Goal: Task Accomplishment & Management: Manage account settings

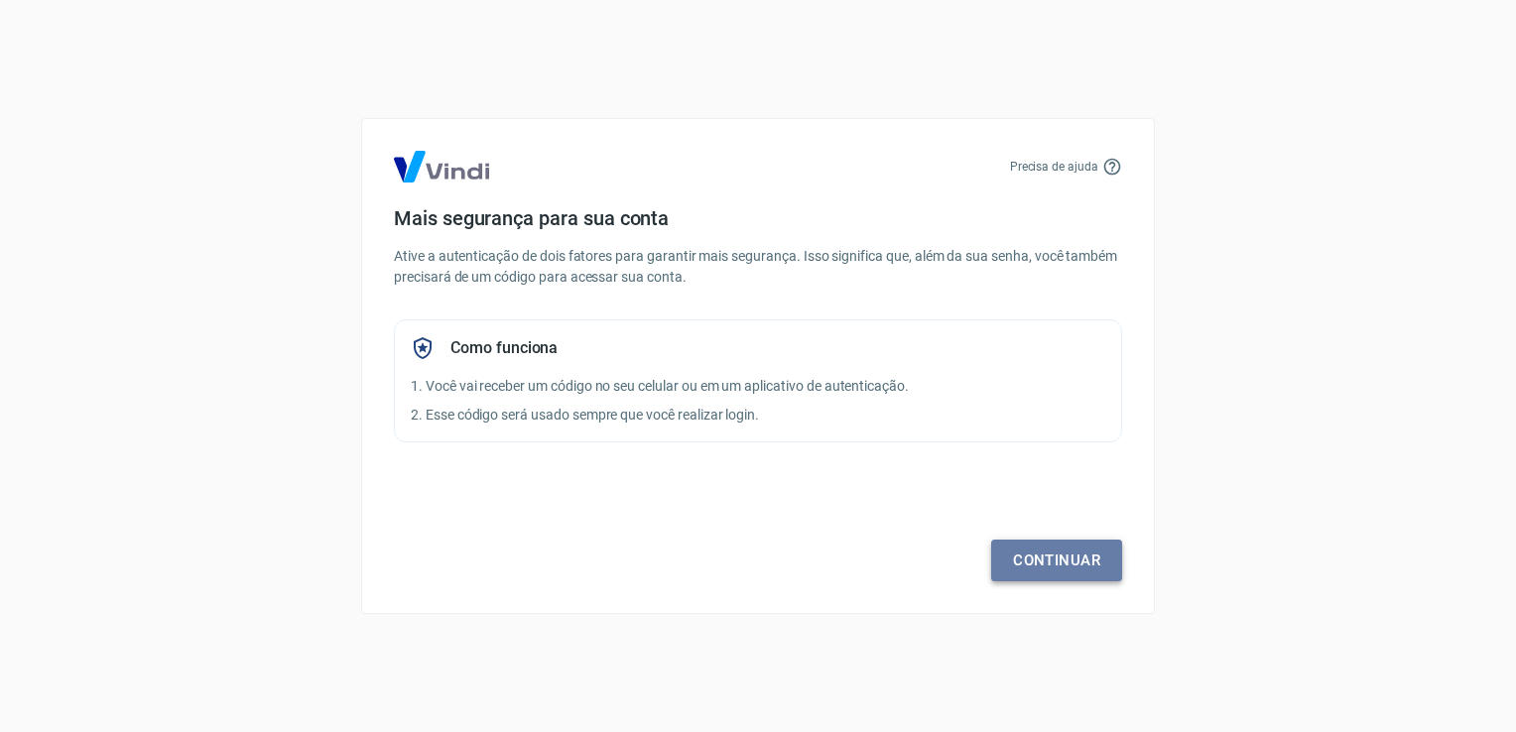
click at [1048, 558] on link "Continuar" at bounding box center [1056, 561] width 131 height 42
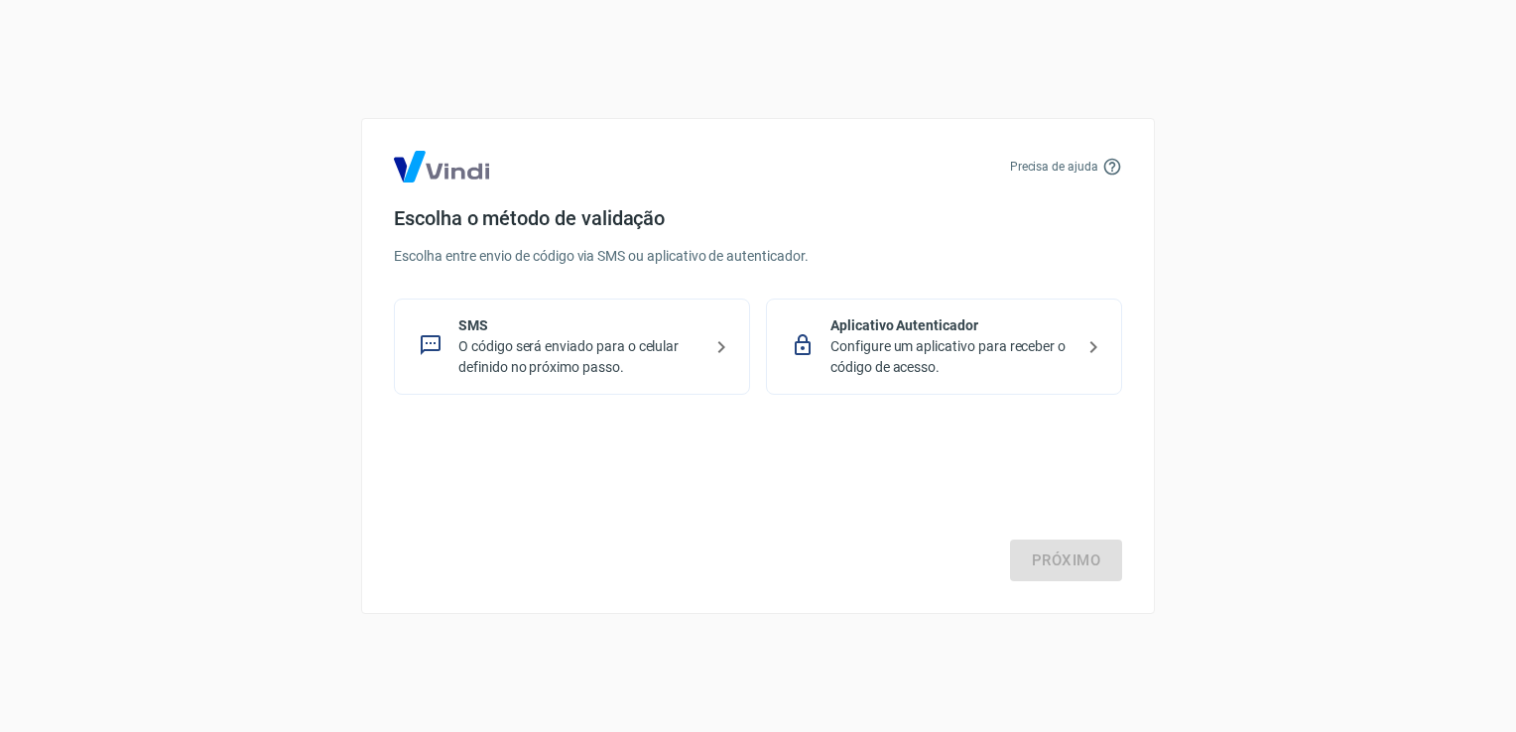
click at [546, 351] on p "O código será enviado para o celular definido no próximo passo." at bounding box center [579, 357] width 243 height 42
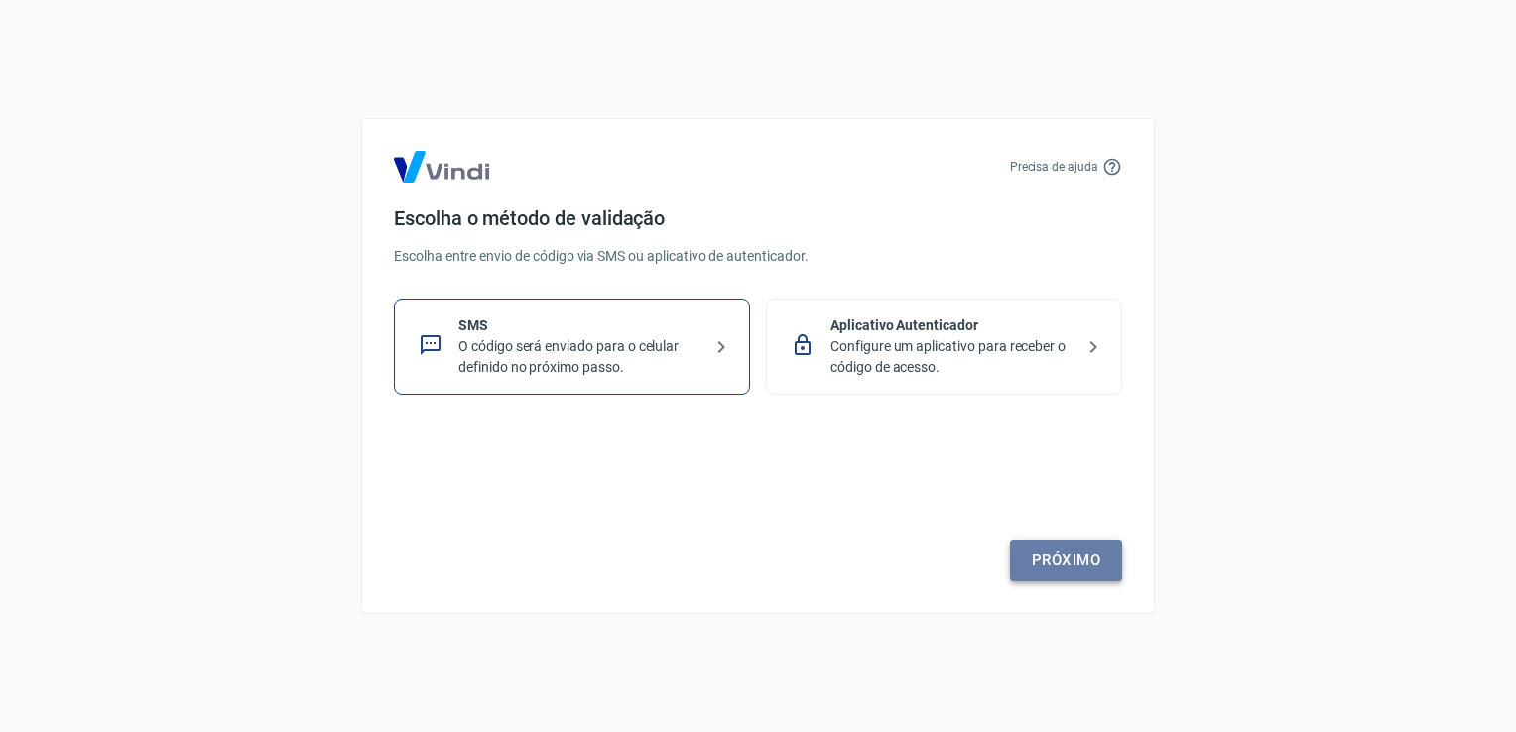
click at [1063, 559] on link "Próximo" at bounding box center [1066, 561] width 112 height 42
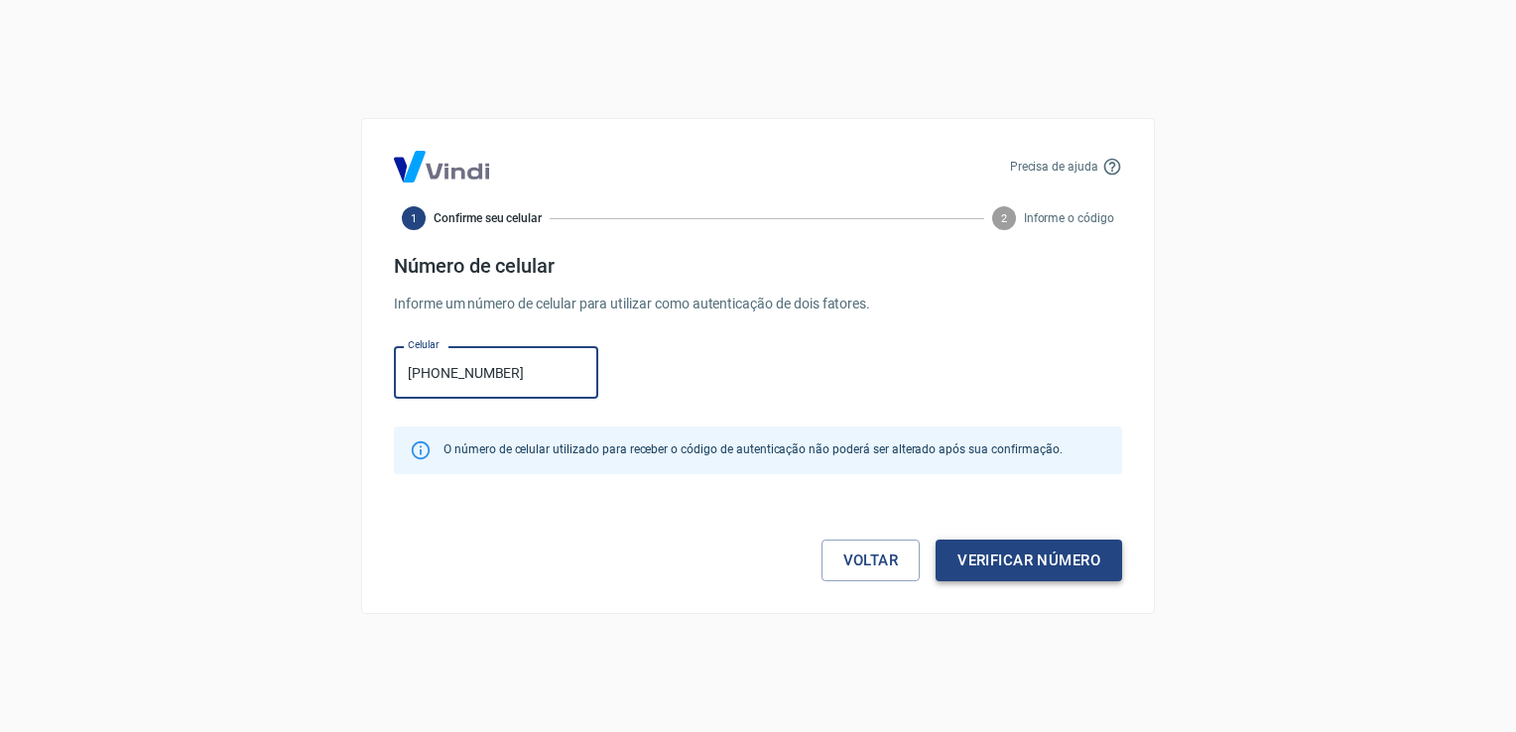
type input "(27) 99763-1491"
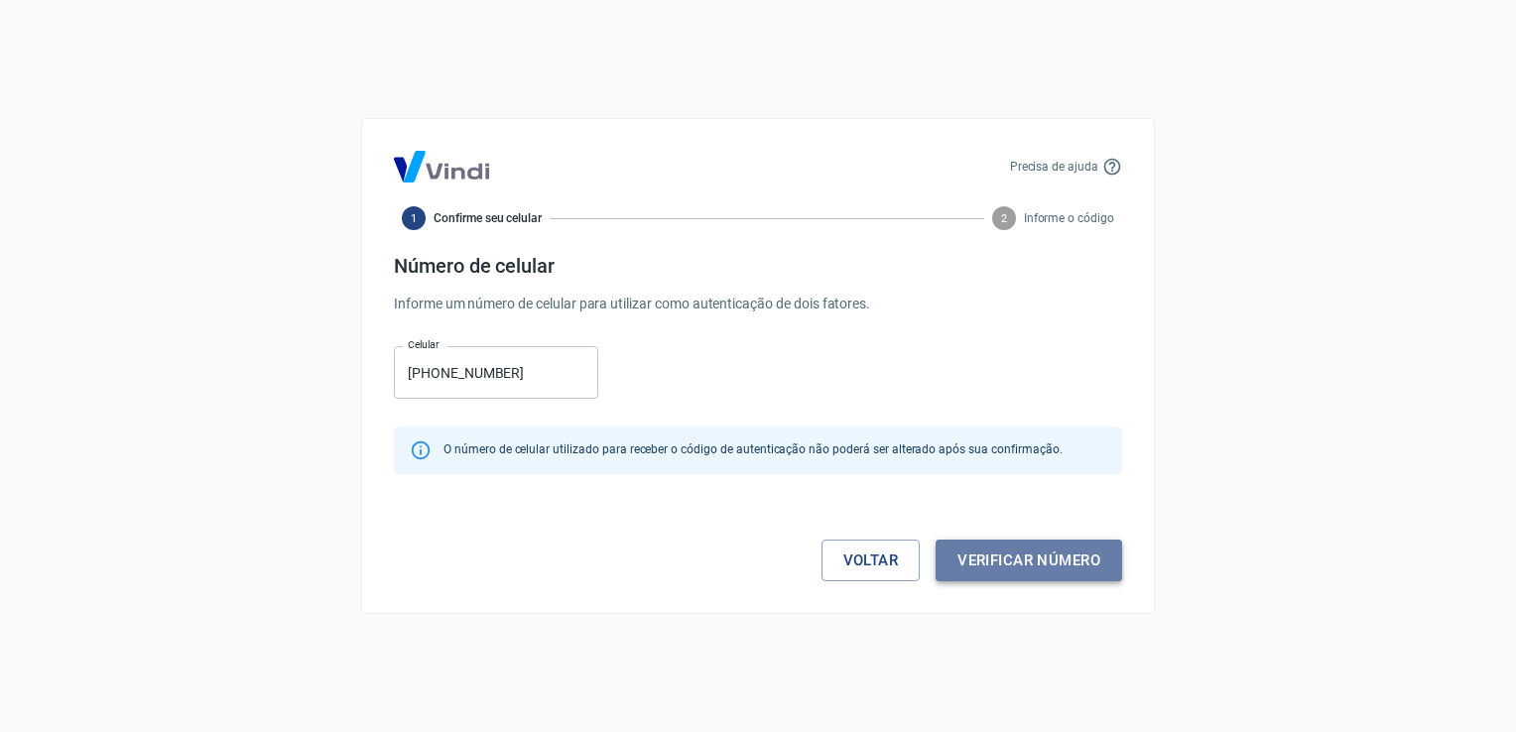
click at [1027, 572] on button "Verificar número" at bounding box center [1029, 561] width 187 height 42
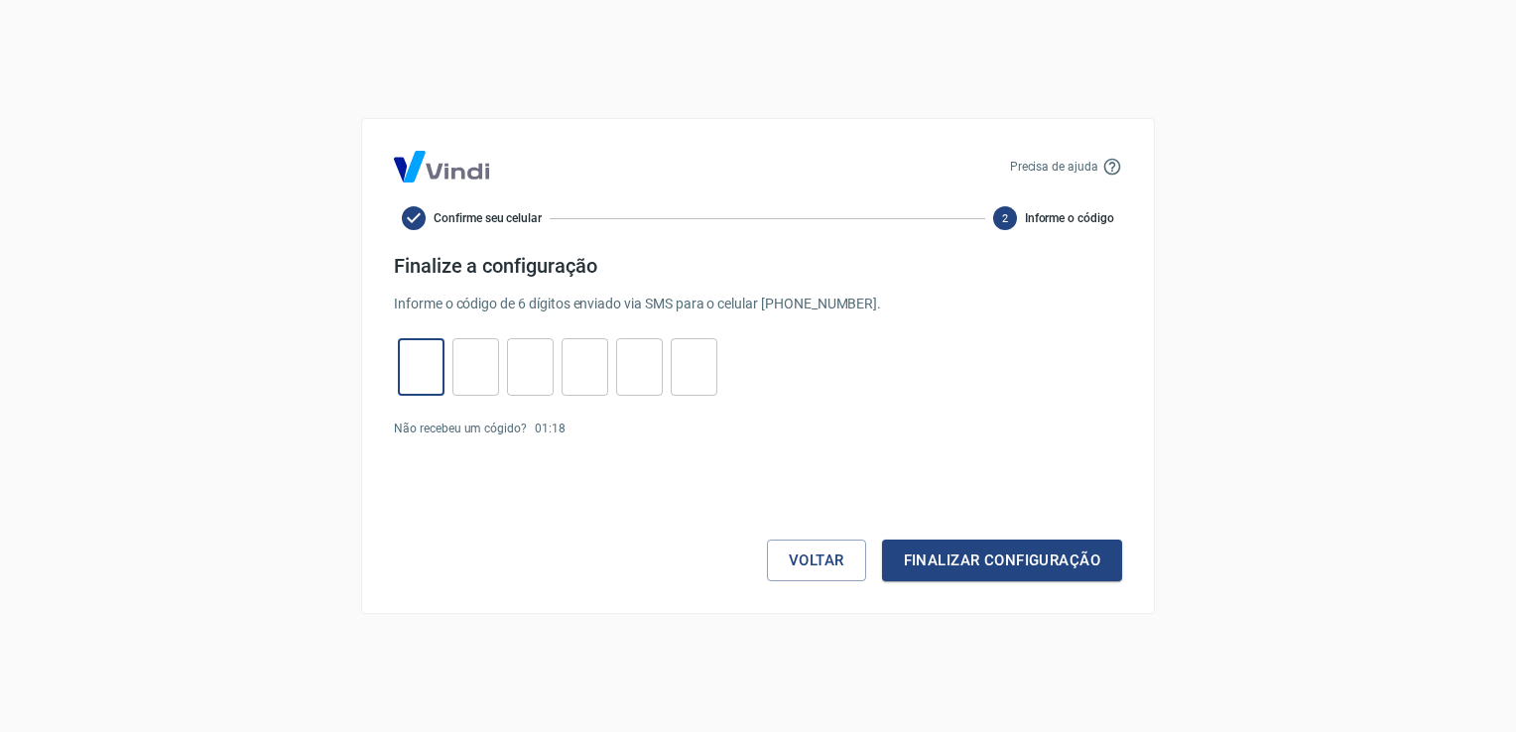
click at [422, 365] on input "tel" at bounding box center [421, 367] width 47 height 43
type input "7"
type input "5"
type input "0"
type input "4"
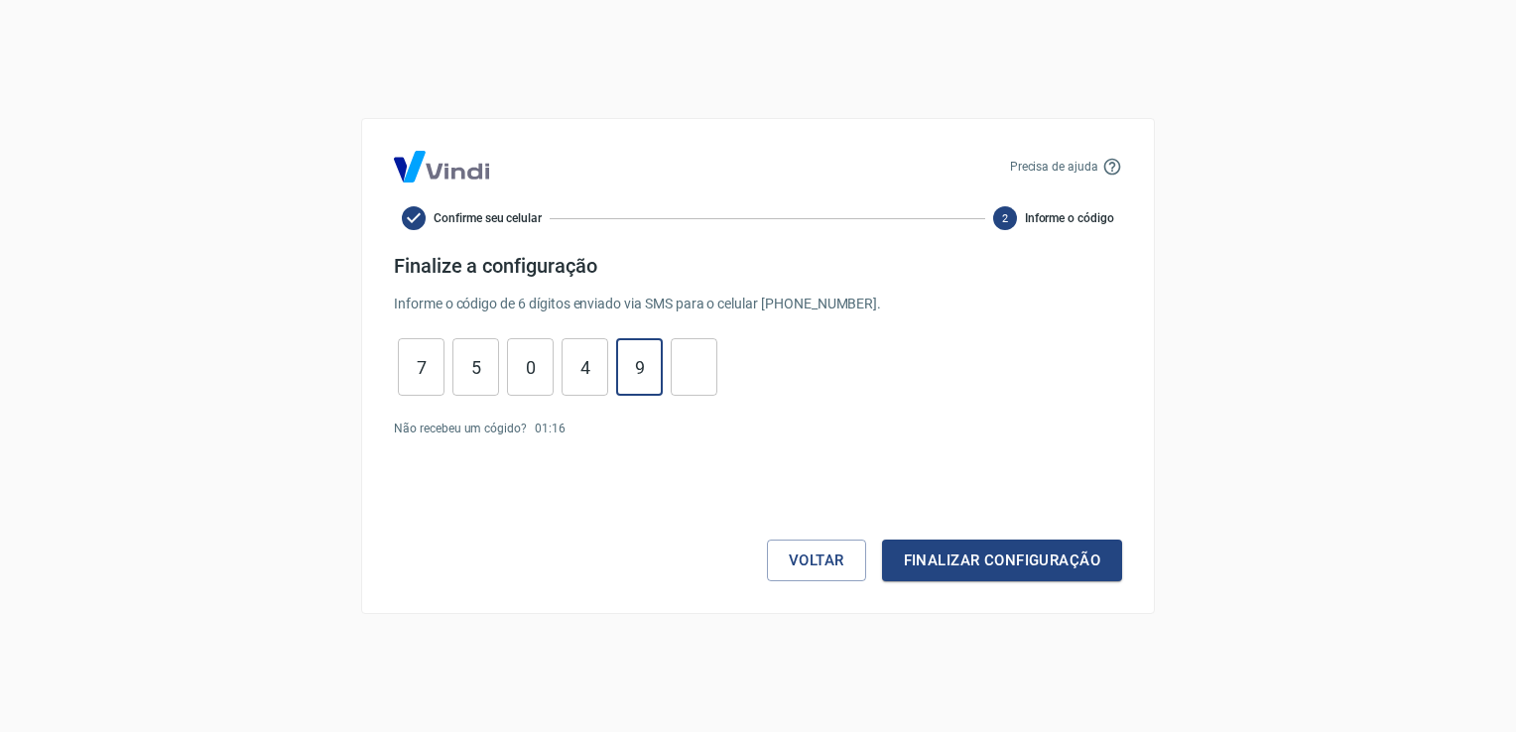
type input "9"
type input "5"
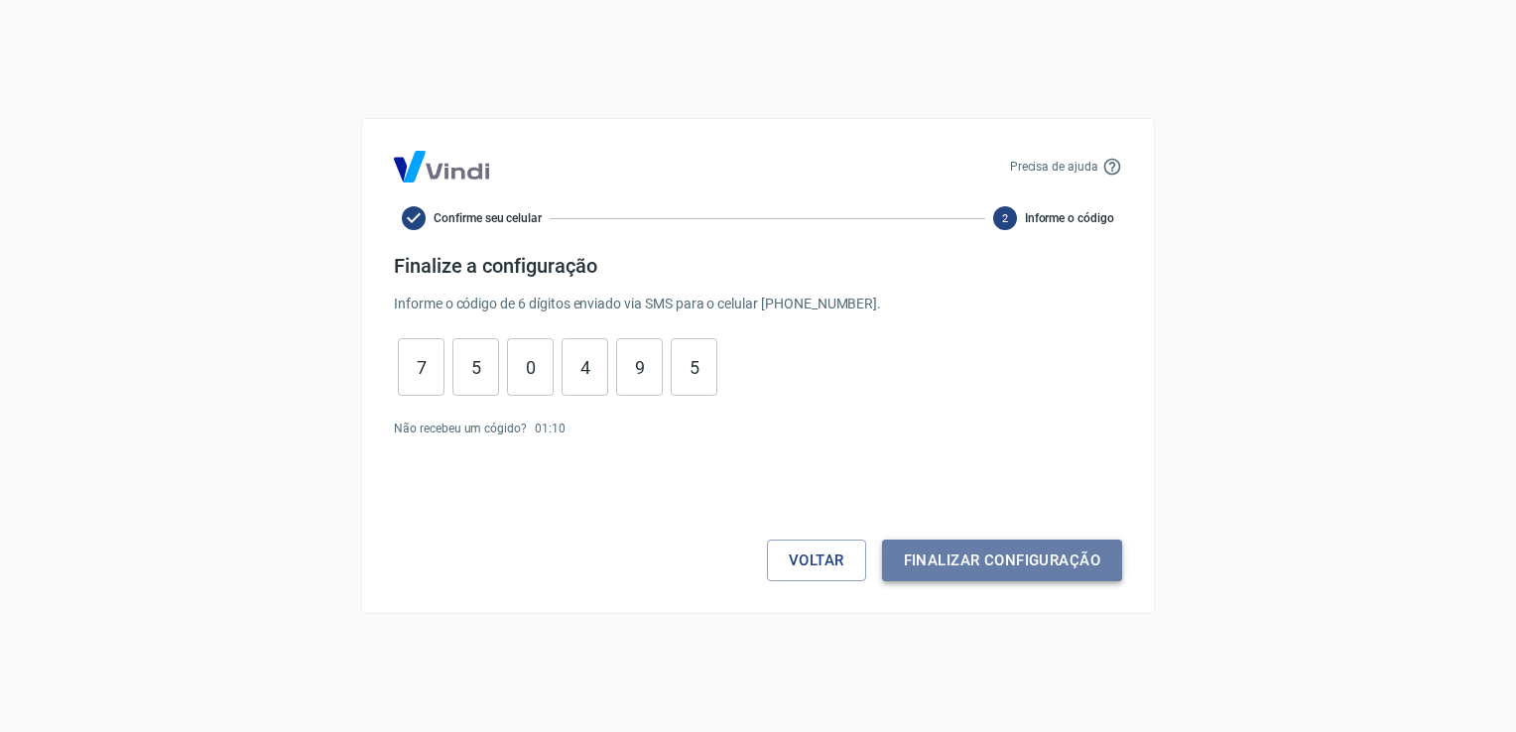
click at [961, 573] on button "Finalizar configuração" at bounding box center [1002, 561] width 240 height 42
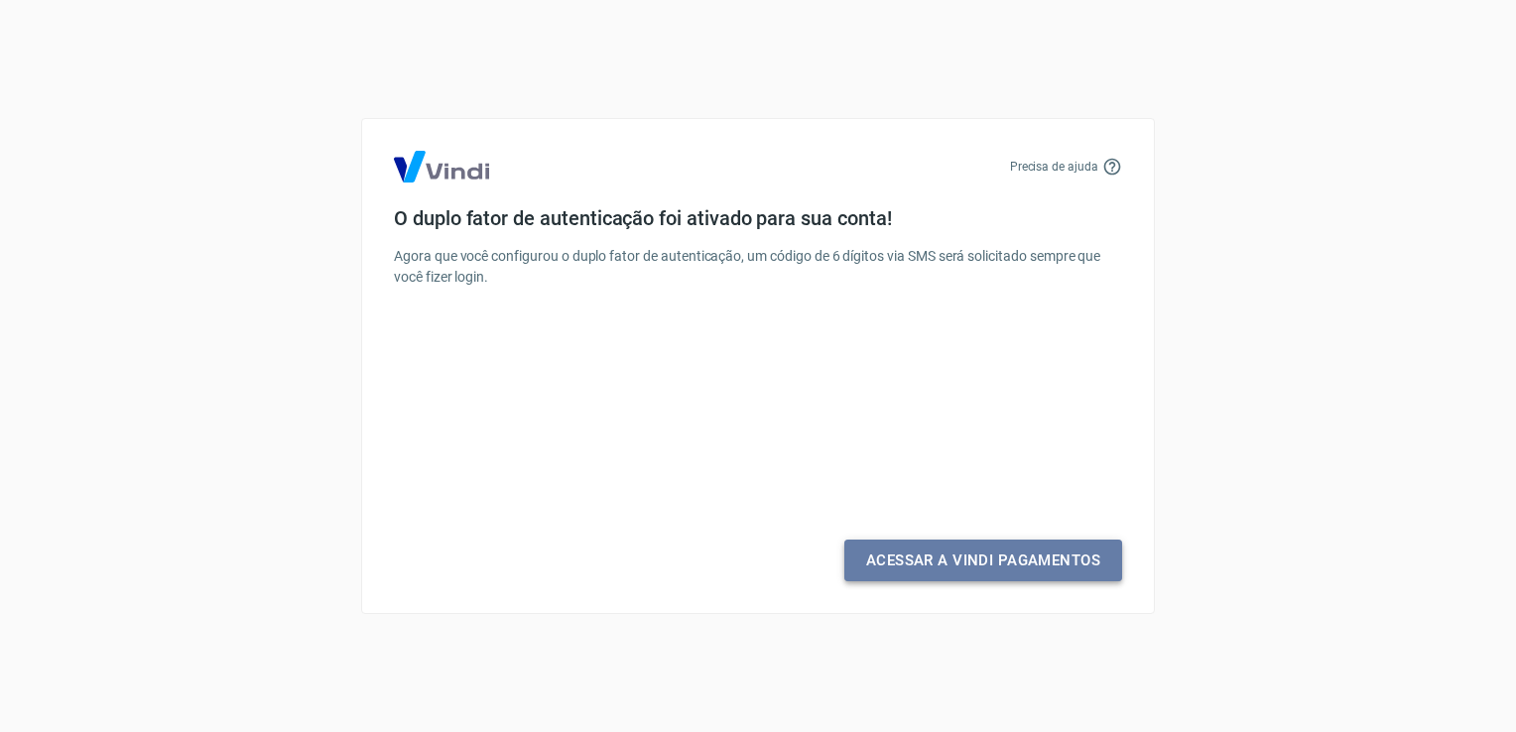
click at [973, 557] on link "Acessar a Vindi Pagamentos" at bounding box center [983, 561] width 278 height 42
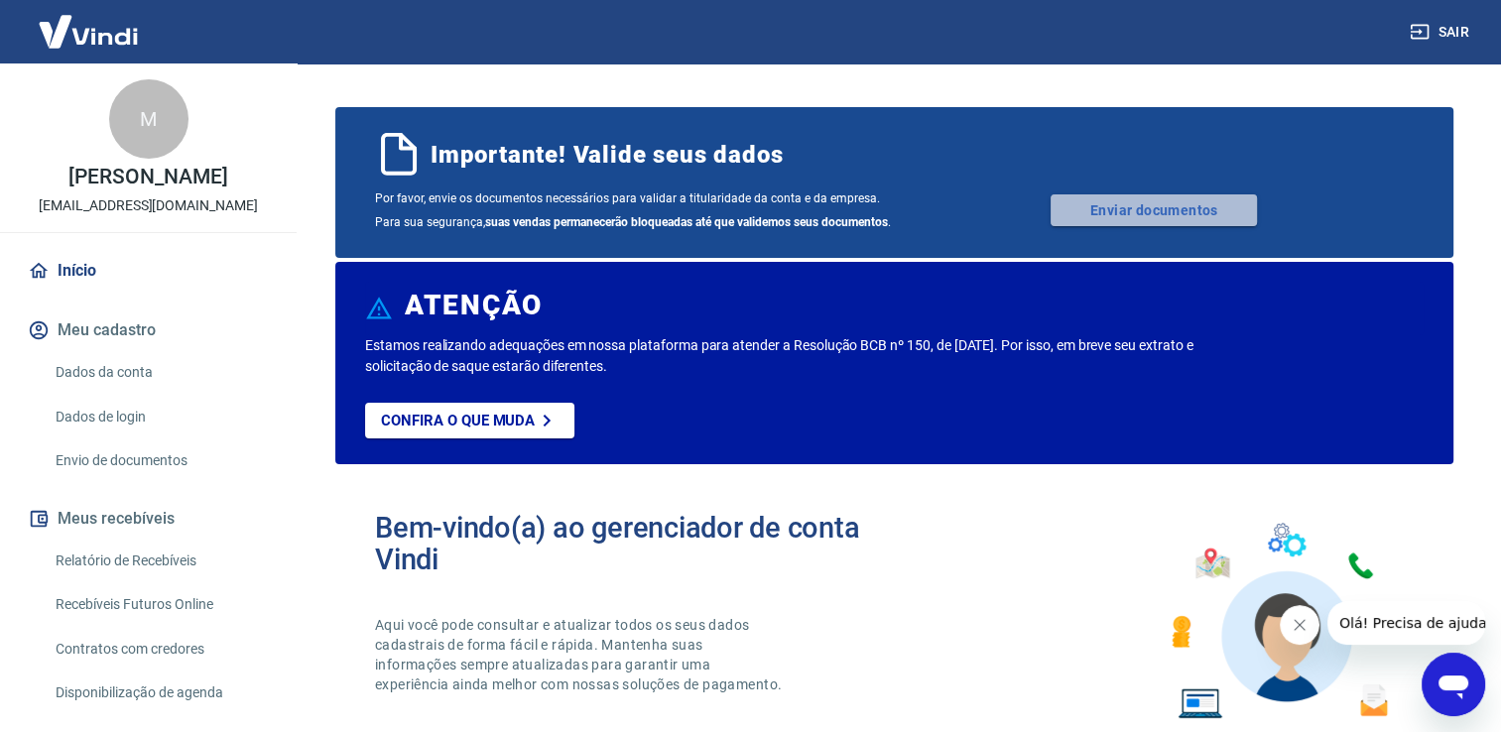
click at [1155, 222] on link "Enviar documentos" at bounding box center [1154, 210] width 206 height 32
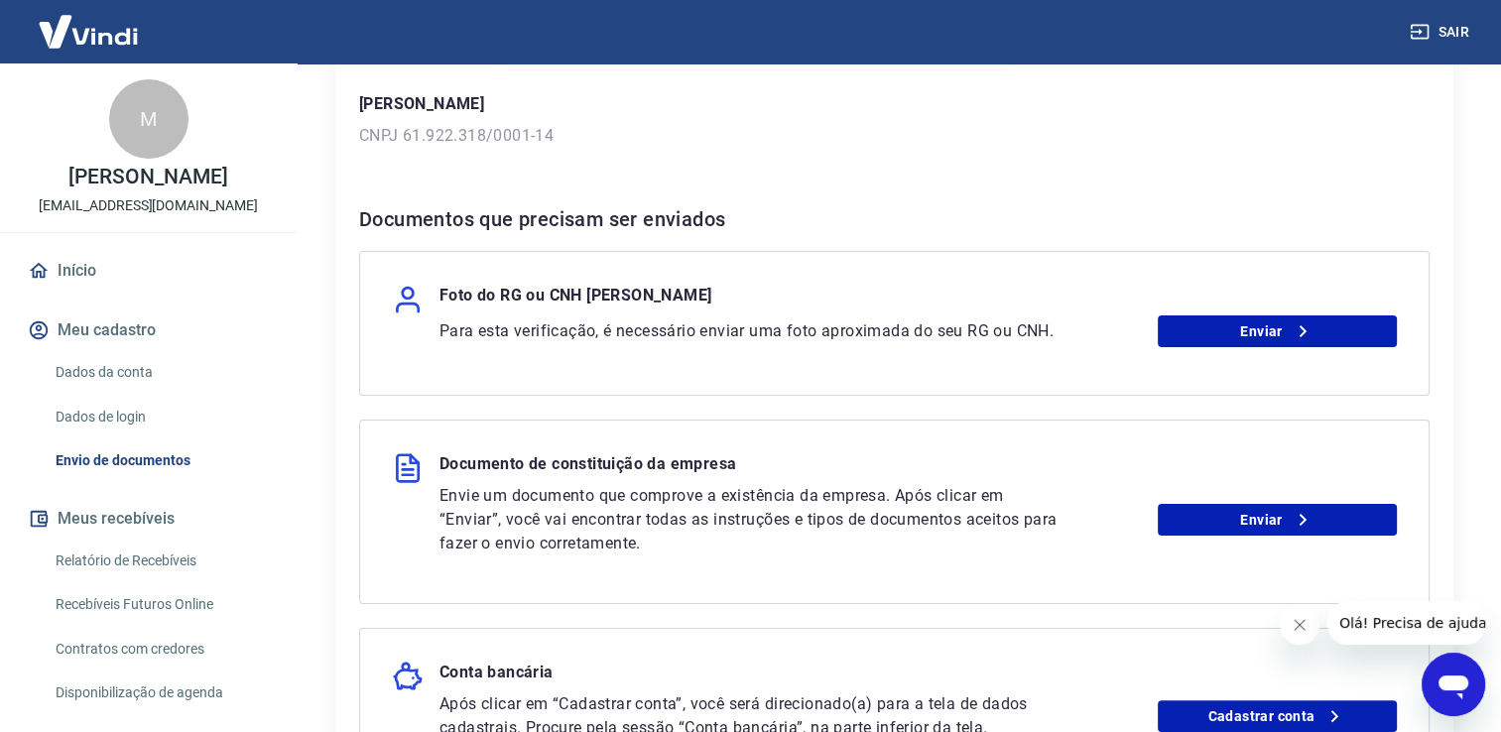
scroll to position [238, 0]
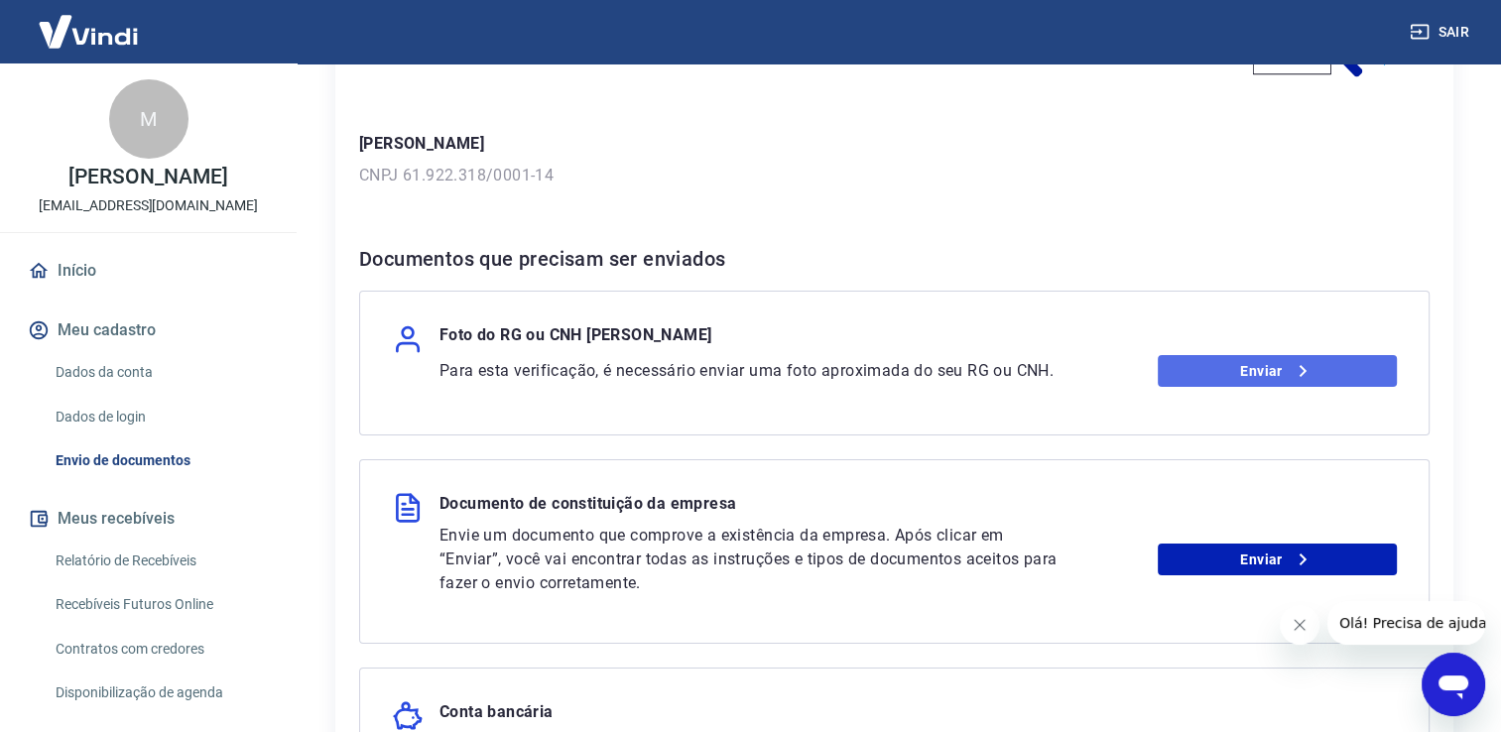
click at [1291, 371] on icon at bounding box center [1303, 371] width 24 height 24
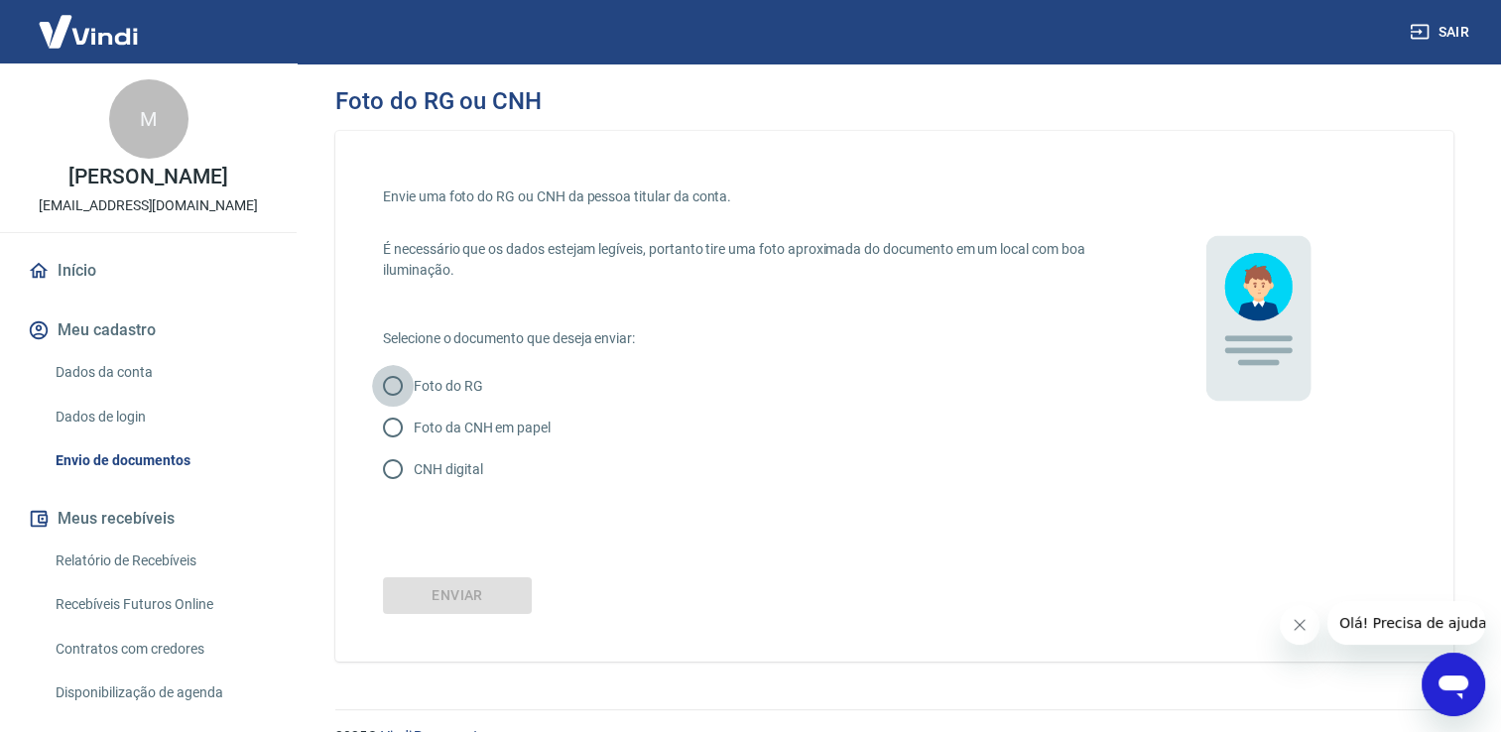
click at [391, 386] on input "Foto do RG" at bounding box center [393, 386] width 42 height 42
radio input "true"
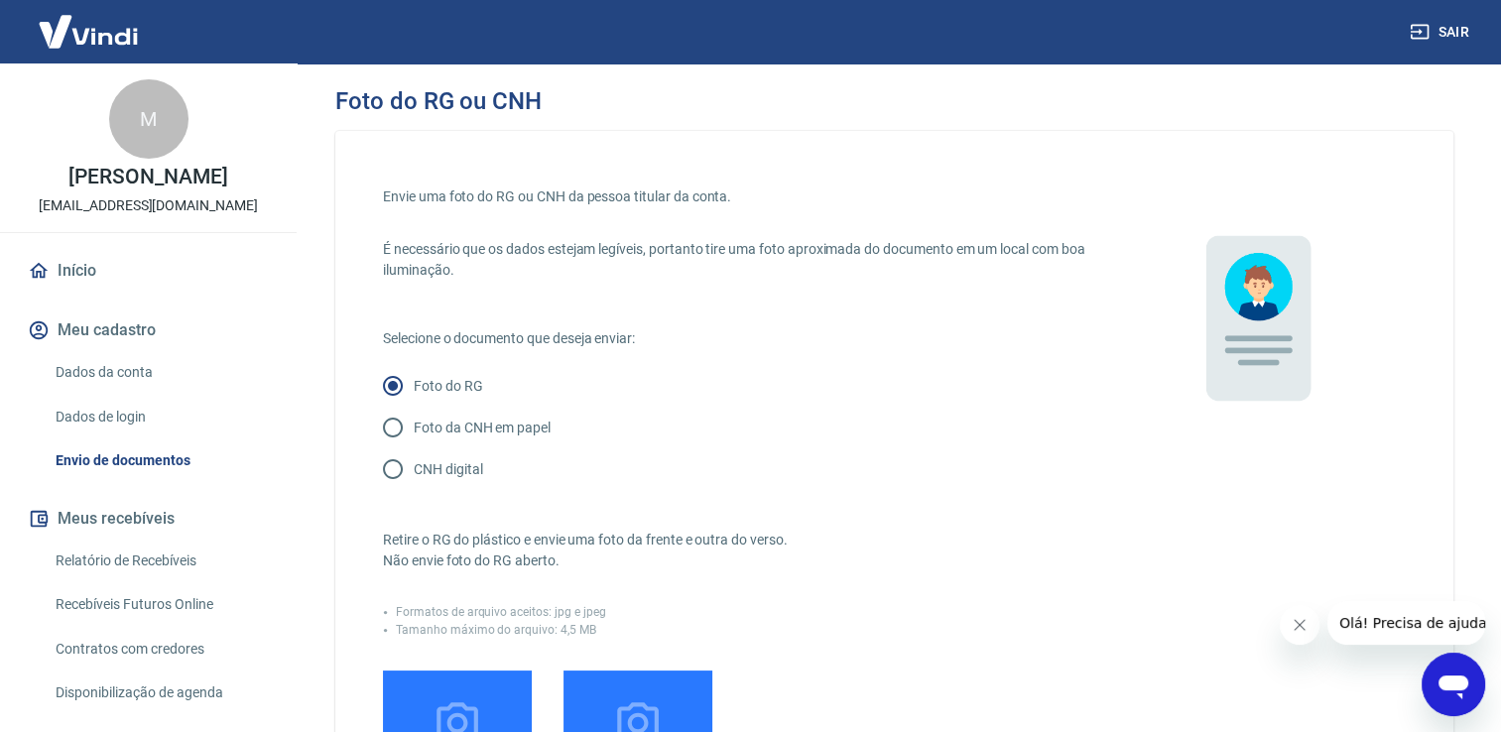
click at [928, 660] on div "Retire o RG do plástico e envie uma foto da frente e outra do verso. Não envie …" at bounding box center [745, 714] width 725 height 448
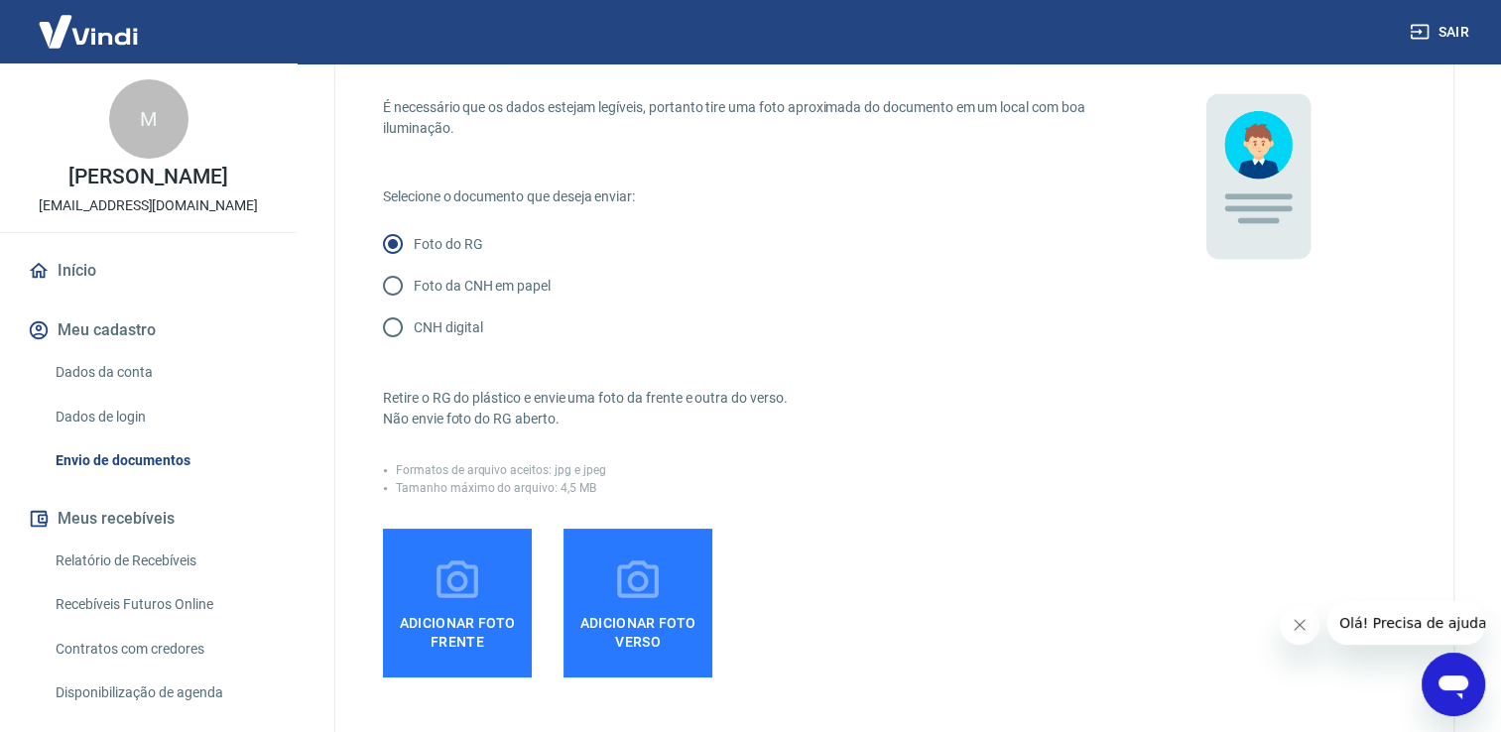
scroll to position [159, 0]
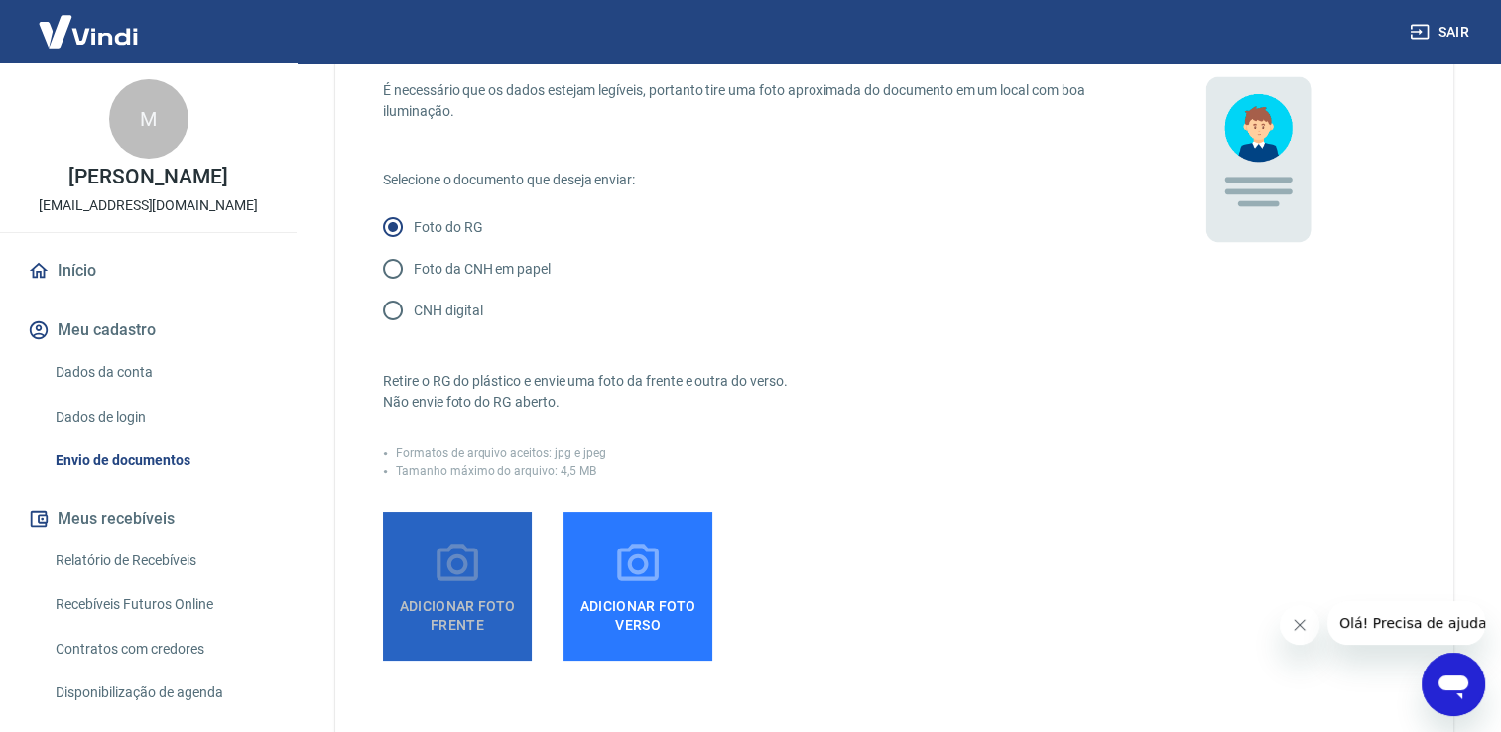
click at [455, 603] on span "Adicionar foto frente" at bounding box center [457, 611] width 133 height 45
click at [0, 0] on input "Adicionar foto frente" at bounding box center [0, 0] width 0 height 0
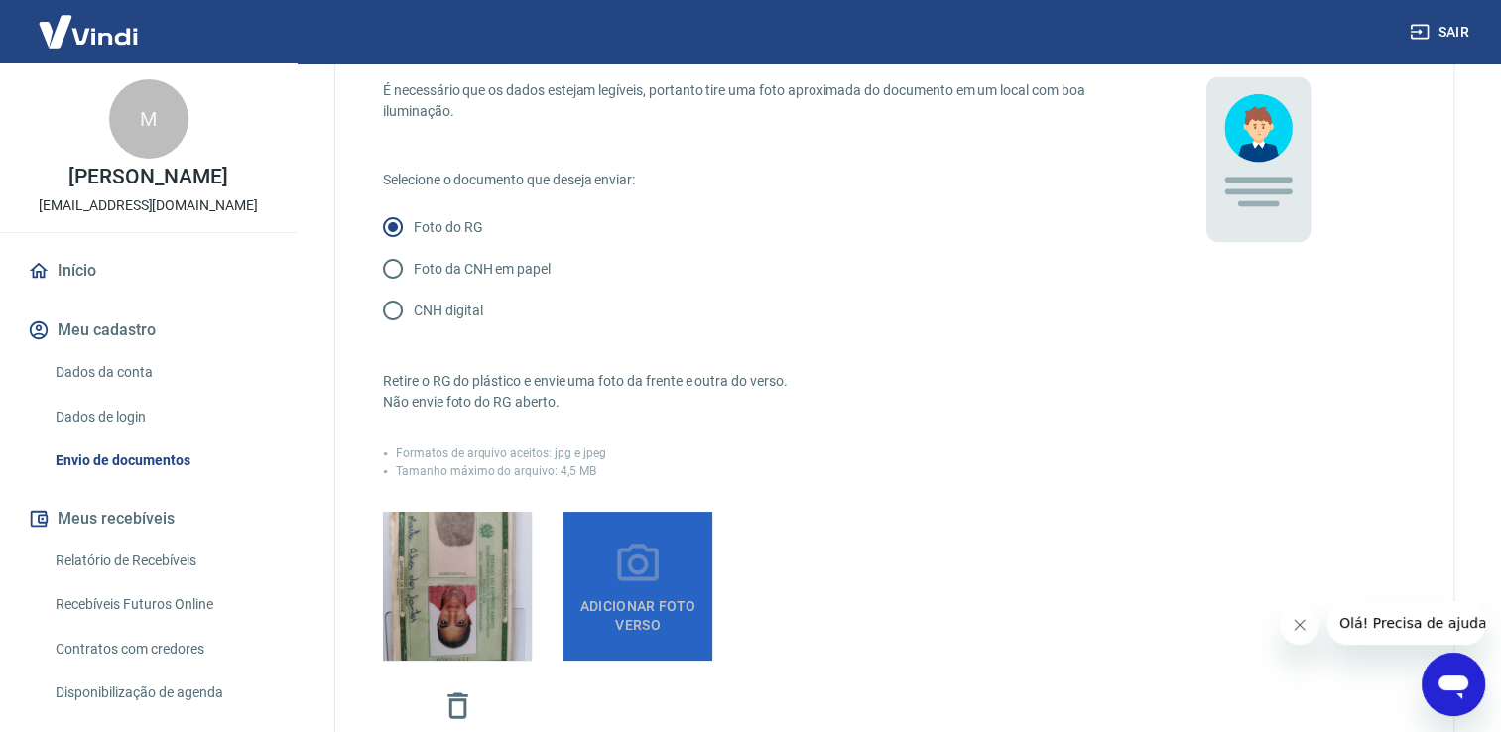
click at [642, 590] on span "Adicionar foto verso" at bounding box center [637, 611] width 133 height 45
click at [0, 0] on input "Adicionar foto verso" at bounding box center [0, 0] width 0 height 0
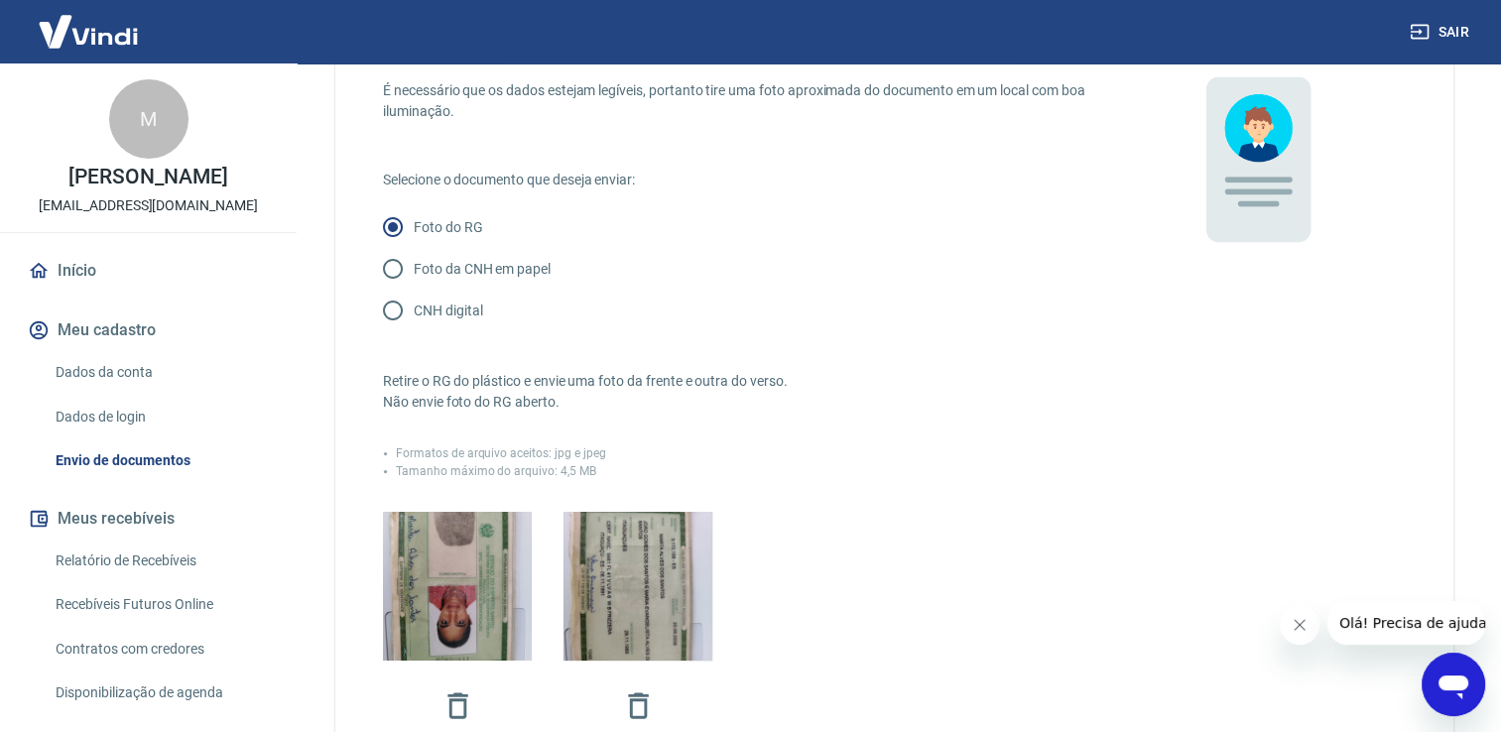
click at [1036, 534] on div at bounding box center [745, 631] width 725 height 239
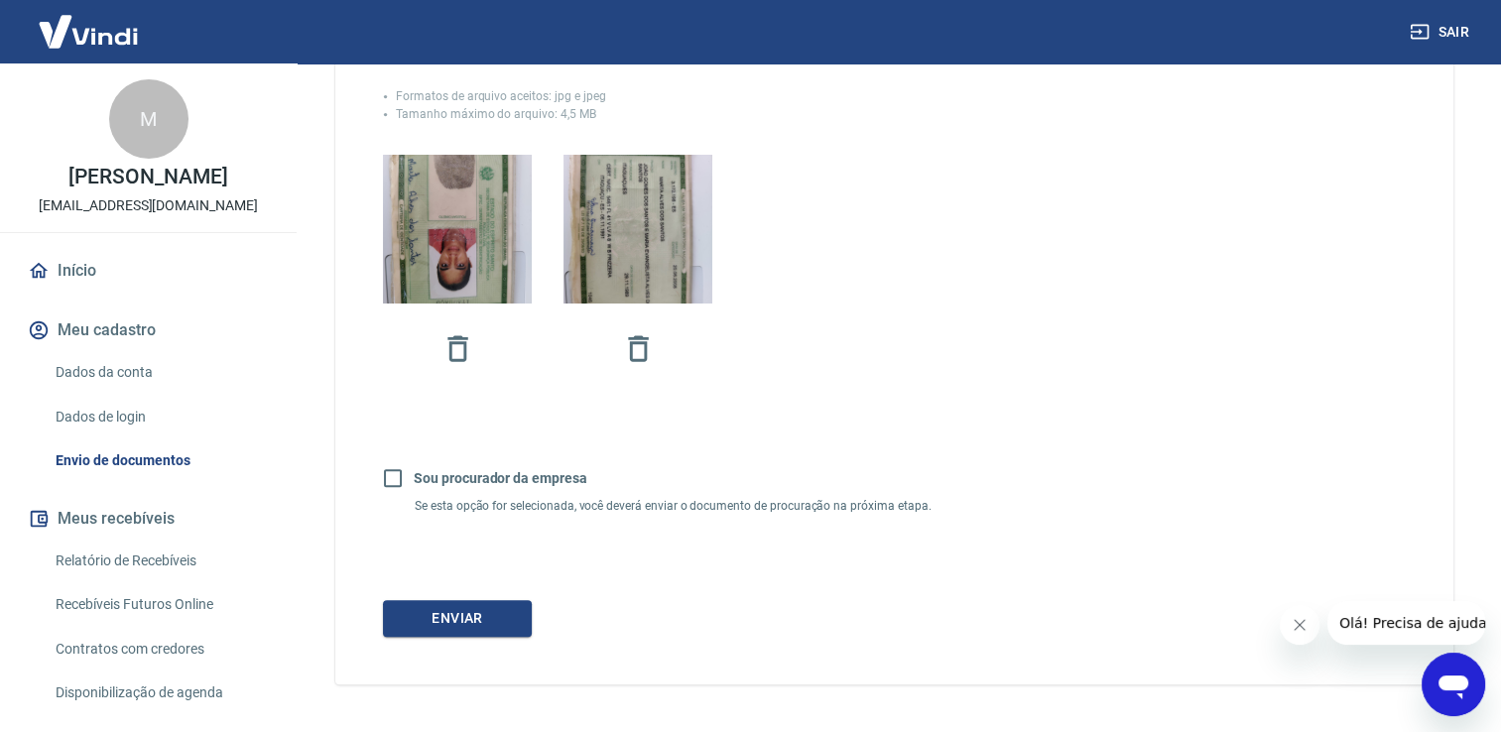
scroll to position [556, 0]
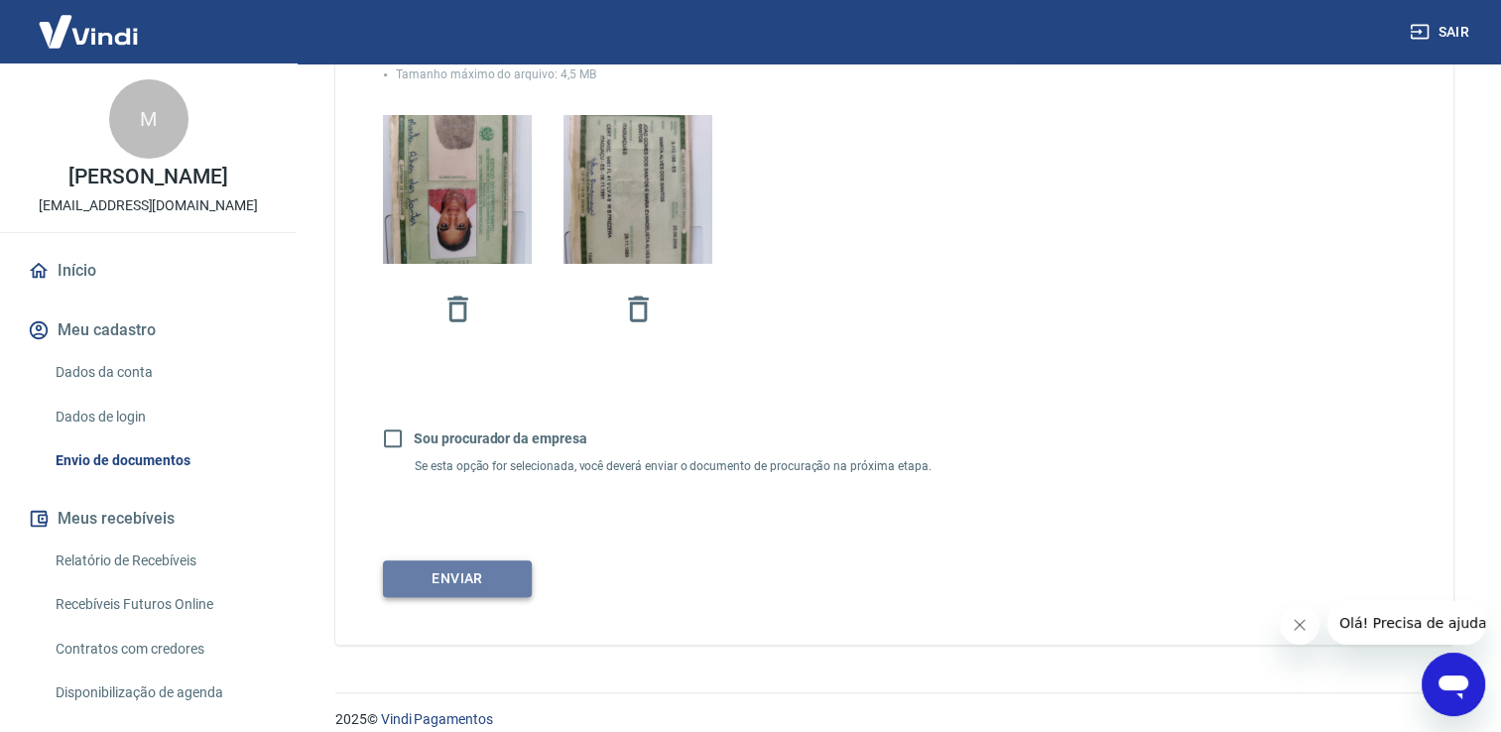
click at [444, 582] on button "Enviar" at bounding box center [457, 579] width 149 height 37
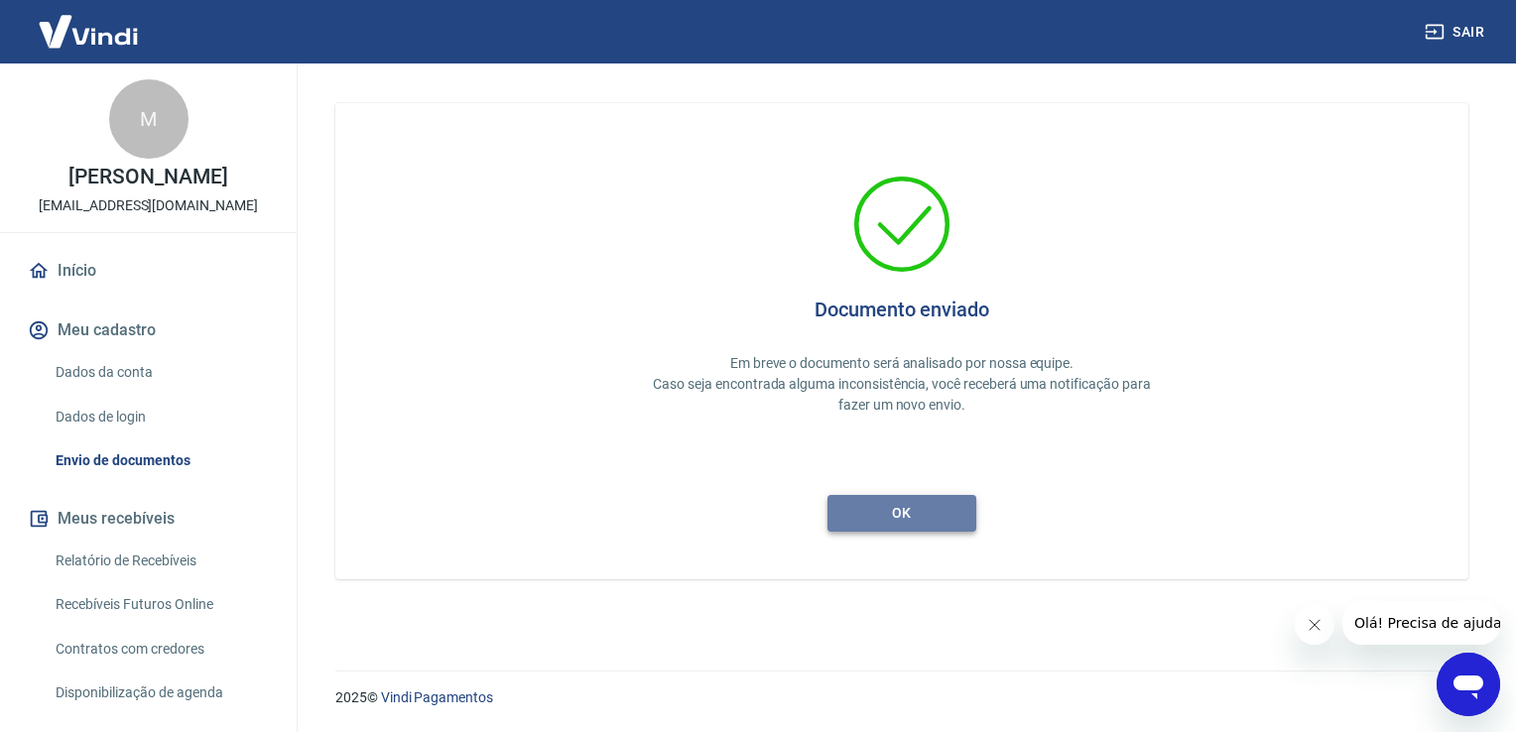
click at [869, 527] on button "ok" at bounding box center [901, 513] width 149 height 37
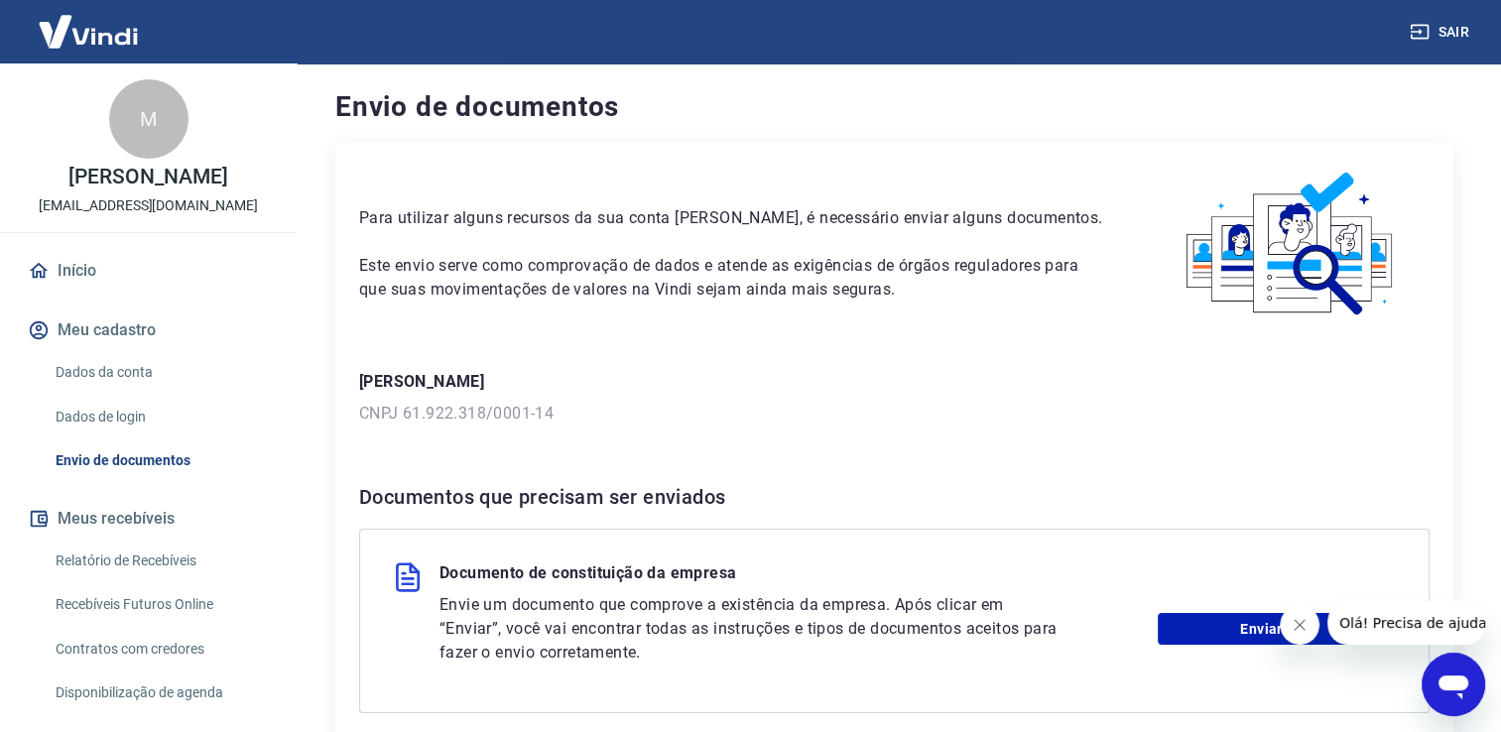
click at [911, 427] on div "Para utilizar alguns recursos da sua conta Vindi, é necessário enviar alguns do…" at bounding box center [894, 568] width 1118 height 850
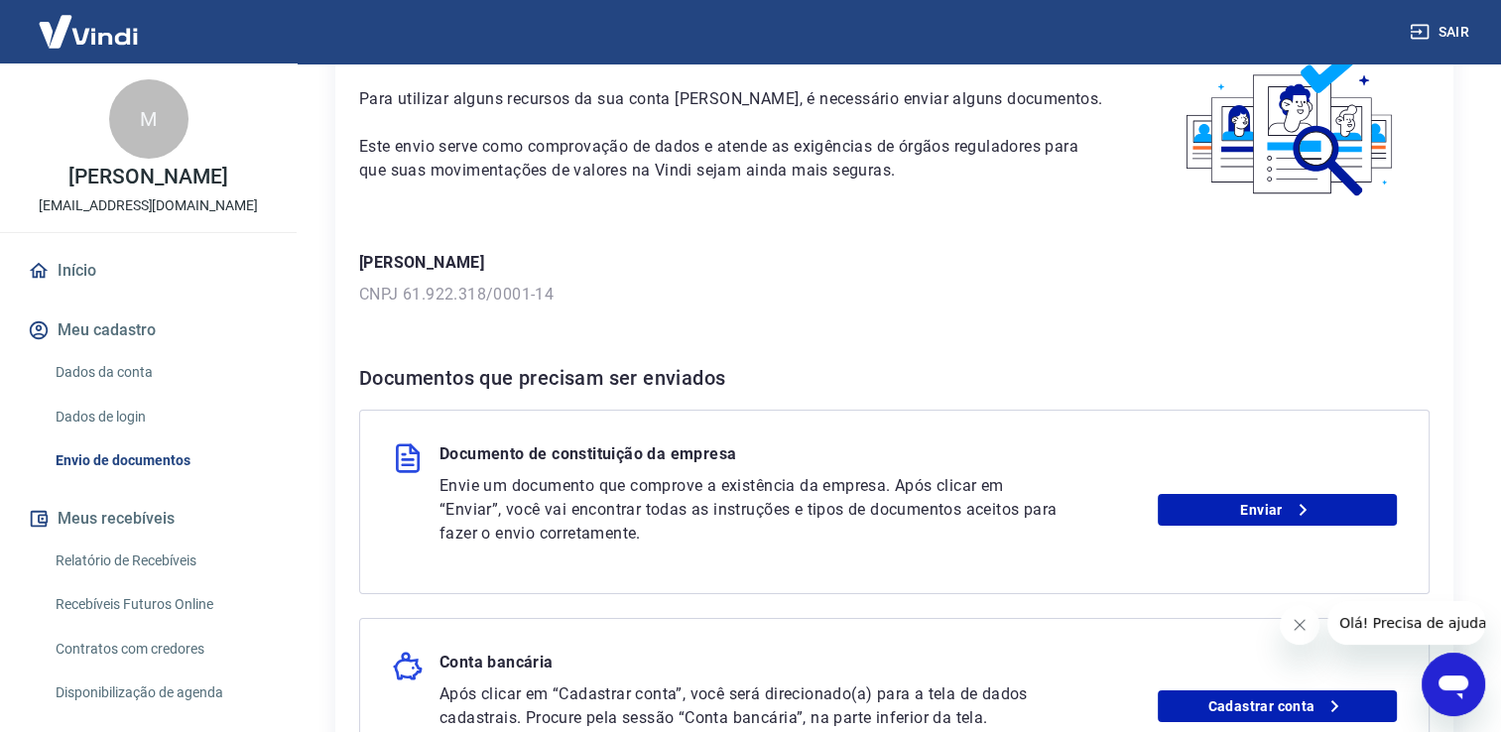
scroll to position [159, 0]
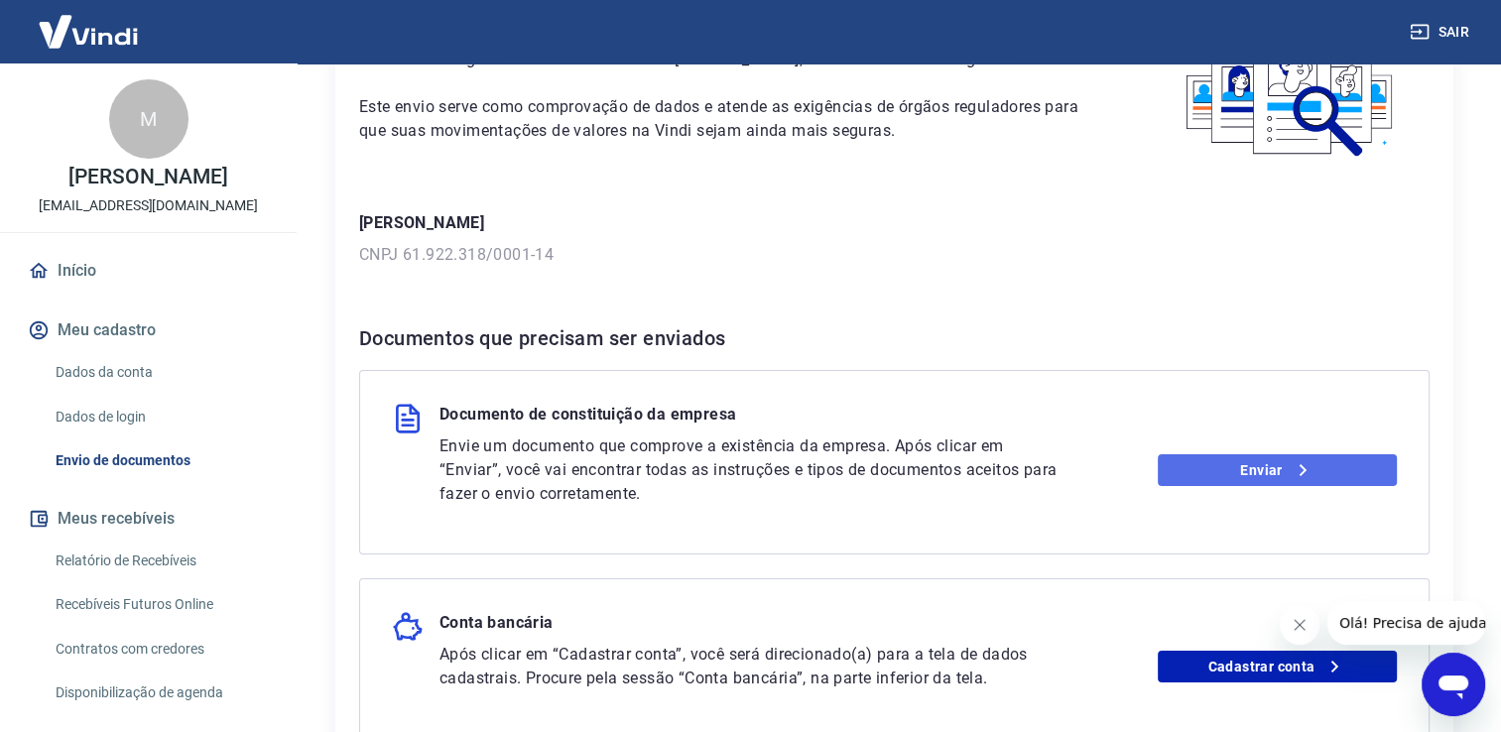
click at [1235, 467] on link "Enviar" at bounding box center [1277, 470] width 239 height 32
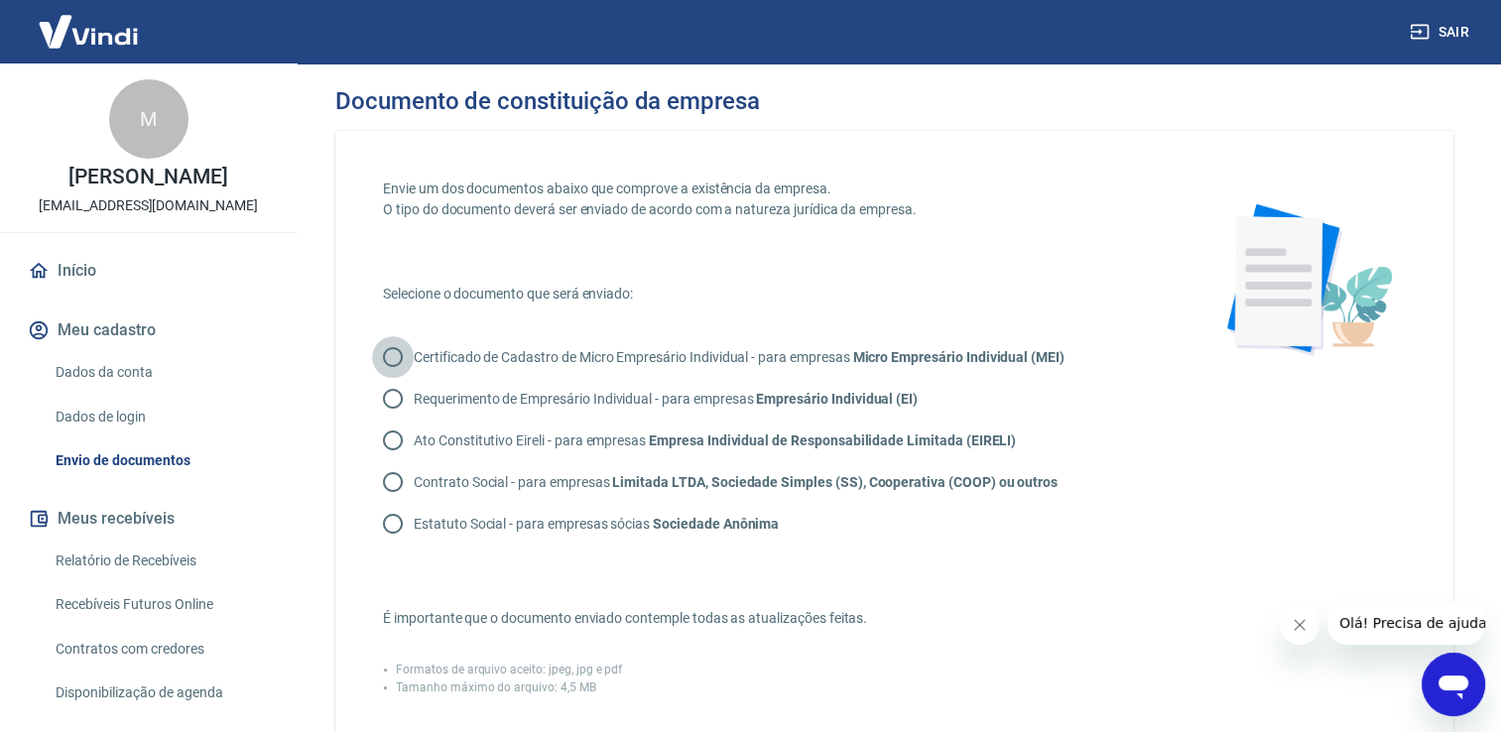
click at [396, 355] on input "Certificado de Cadastro de Micro Empresário Individual - para empresas Micro Em…" at bounding box center [393, 357] width 42 height 42
radio input "true"
click at [931, 676] on div "Formatos de arquivo aceito: jpeg, jpg e pdf" at bounding box center [771, 670] width 777 height 18
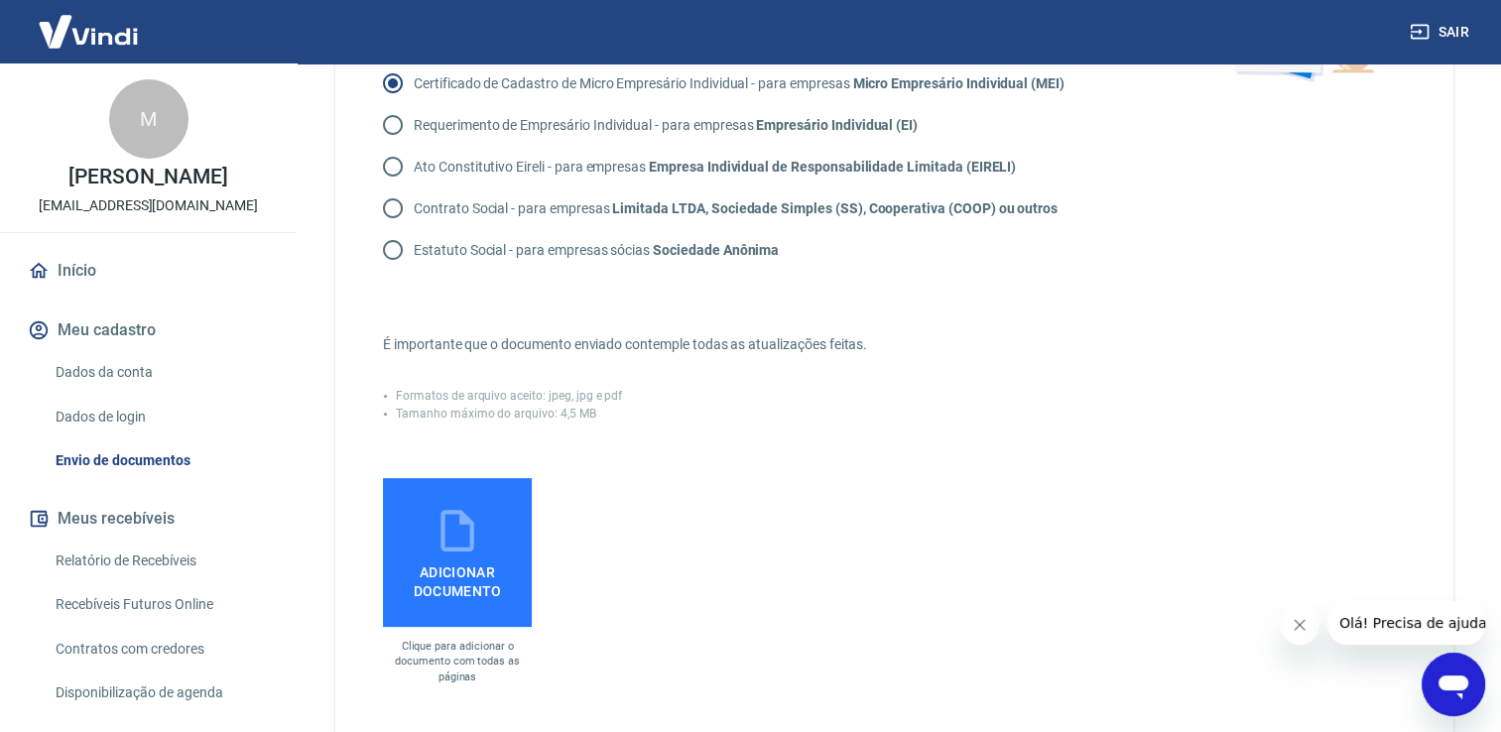
scroll to position [278, 0]
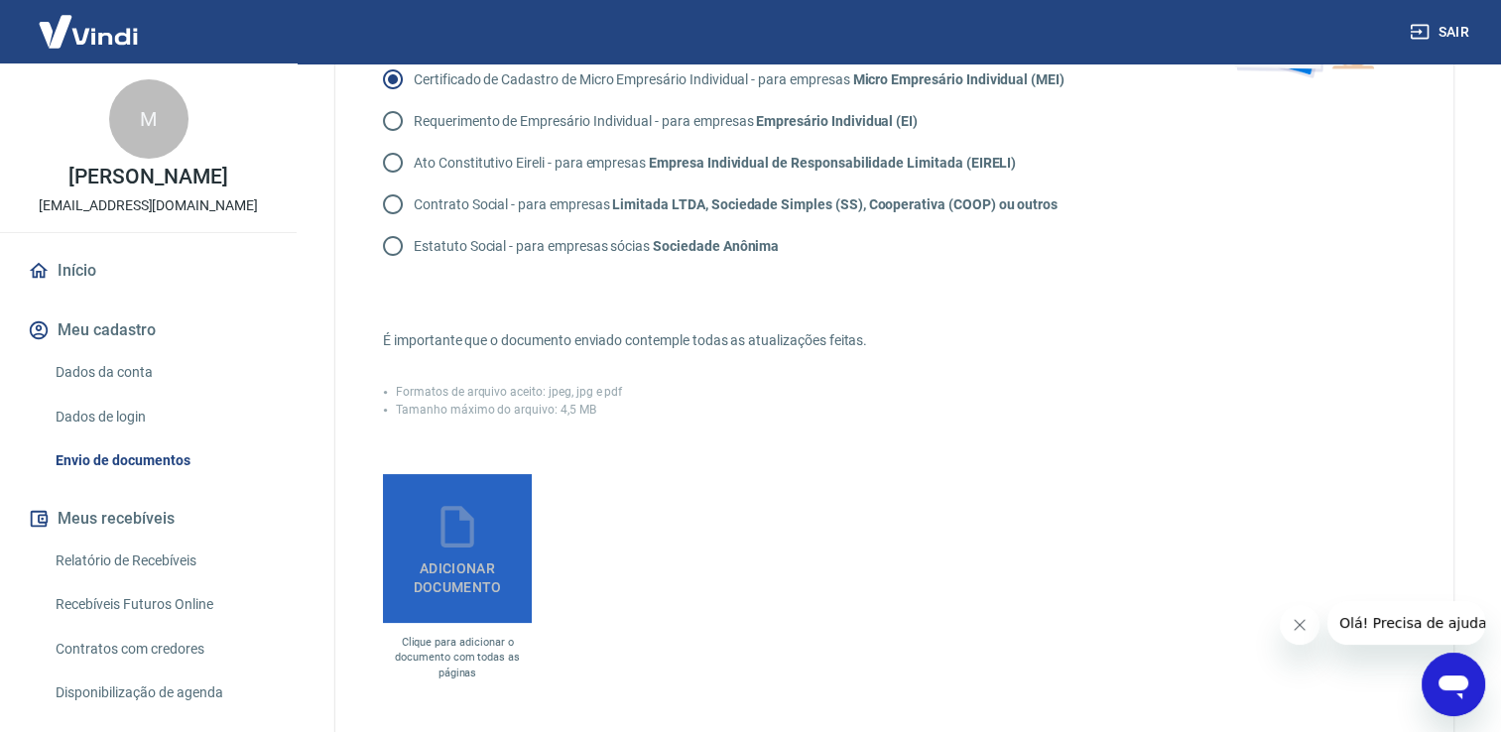
click at [449, 580] on span "Adicionar documento" at bounding box center [457, 574] width 133 height 45
click at [0, 0] on input "Adicionar documento" at bounding box center [0, 0] width 0 height 0
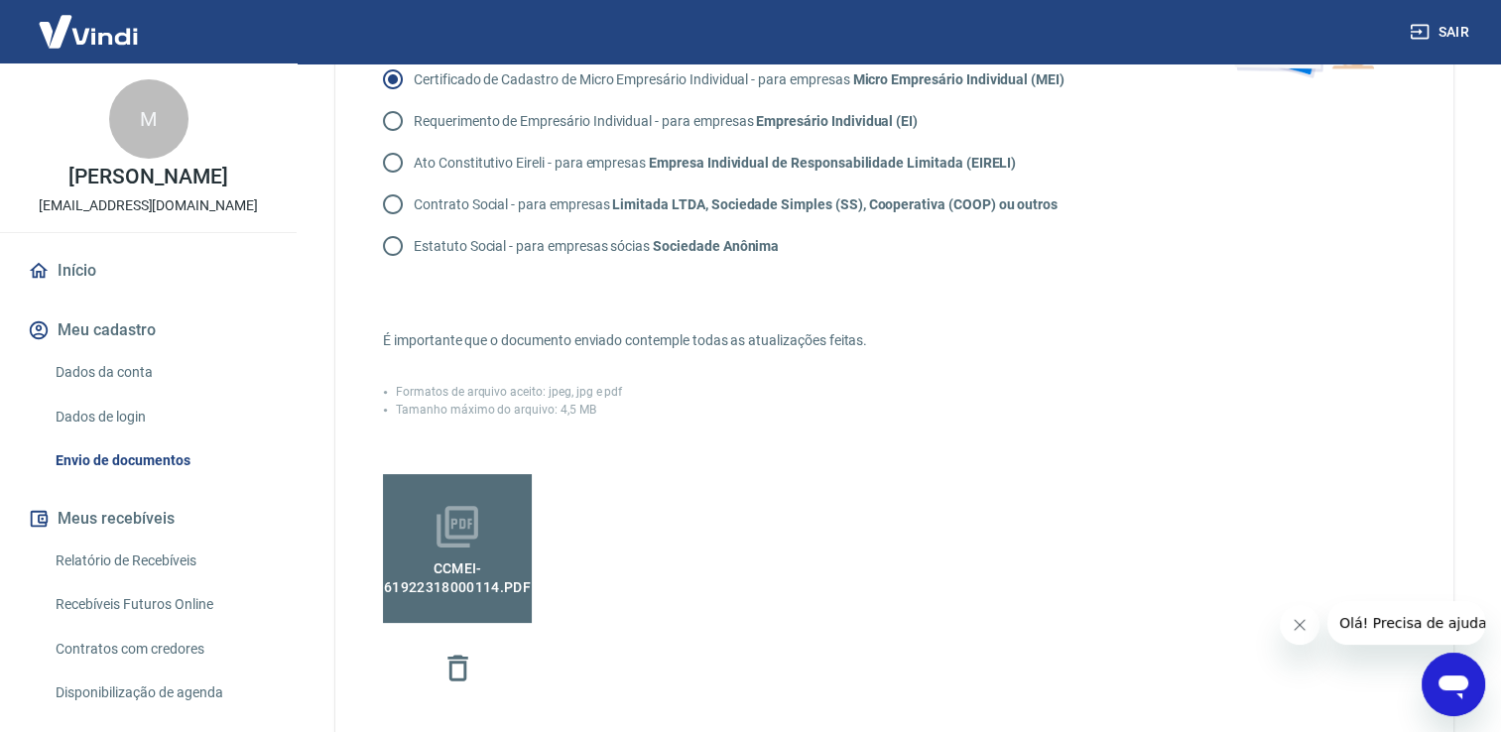
click at [934, 581] on div "CCMEI-61922318000114.pdf" at bounding box center [771, 593] width 777 height 239
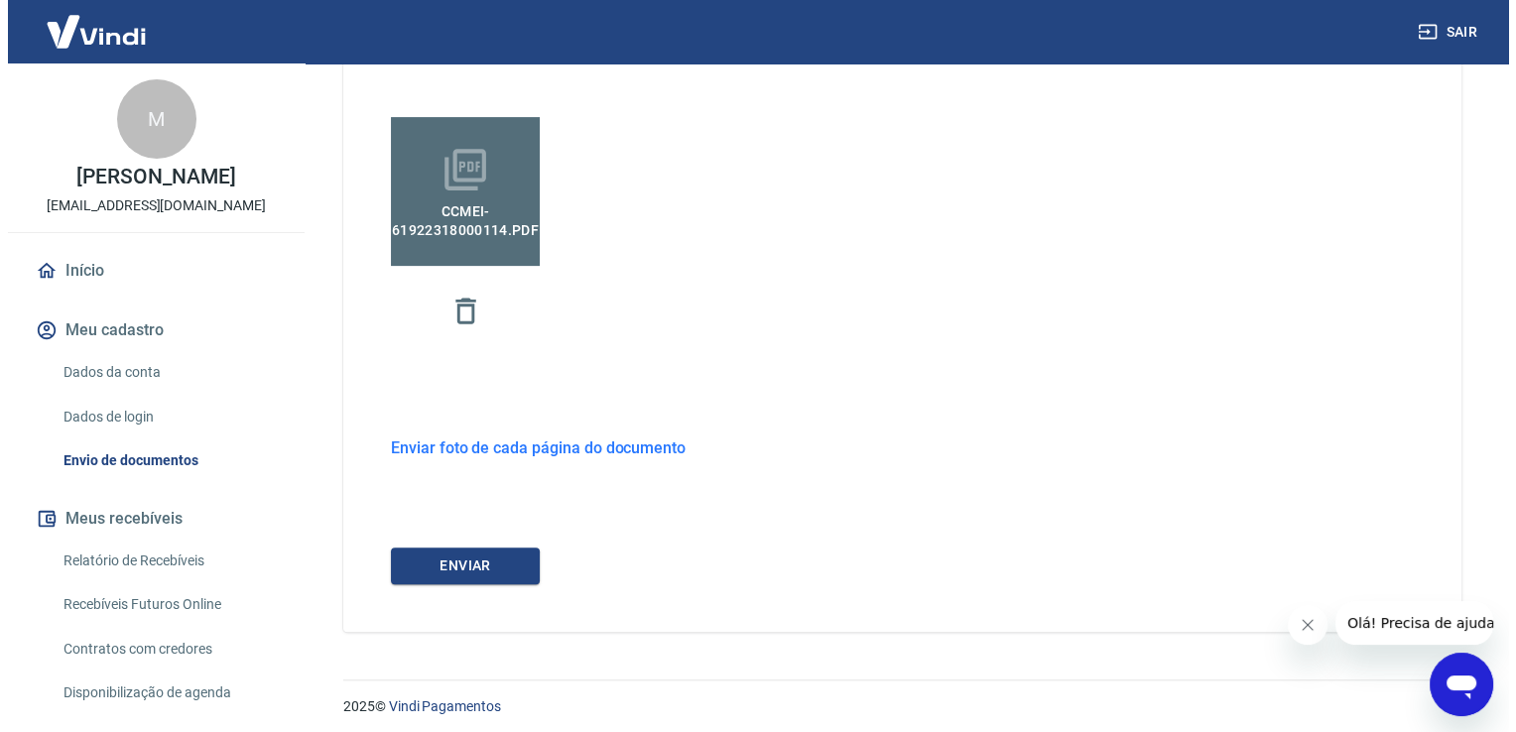
scroll to position [643, 0]
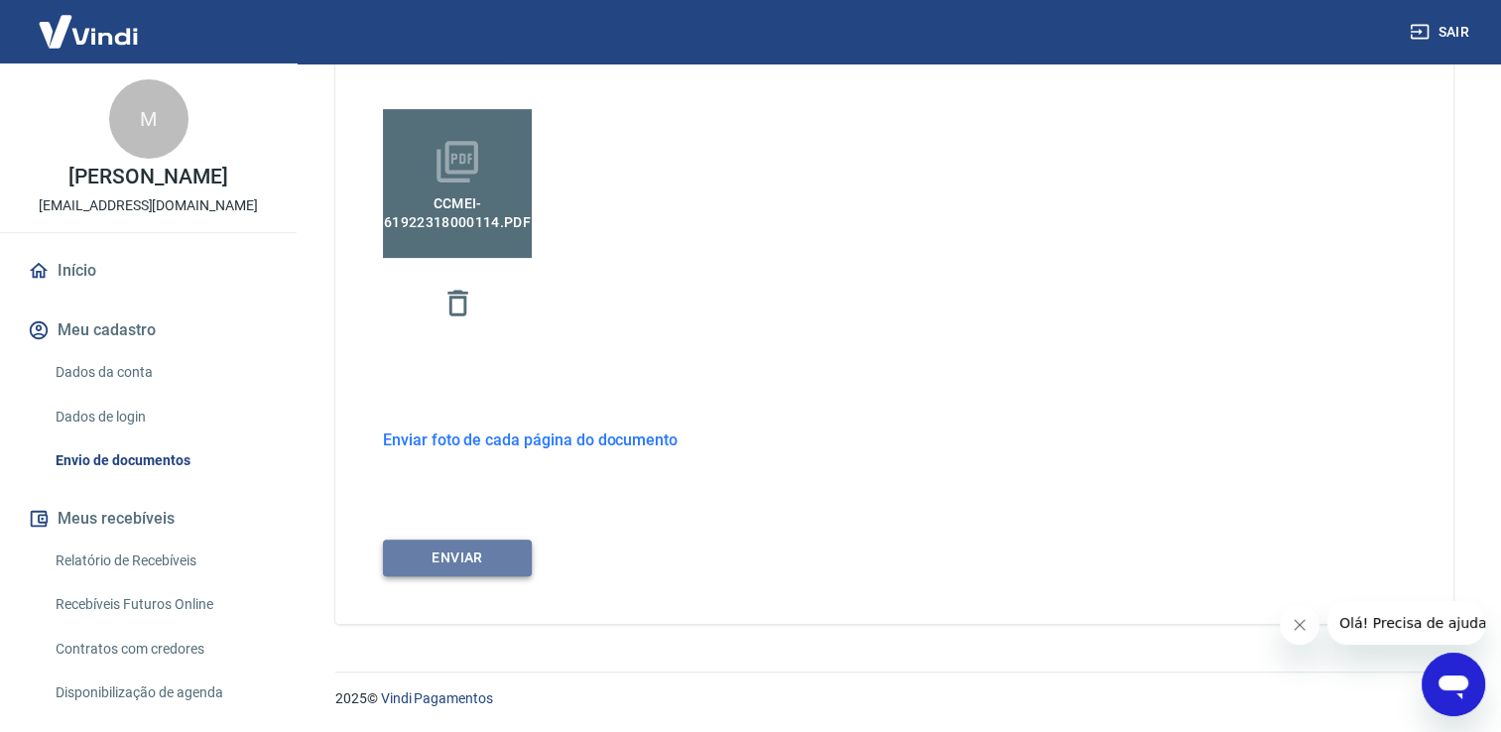
click at [444, 568] on button "ENVIAR" at bounding box center [457, 558] width 149 height 37
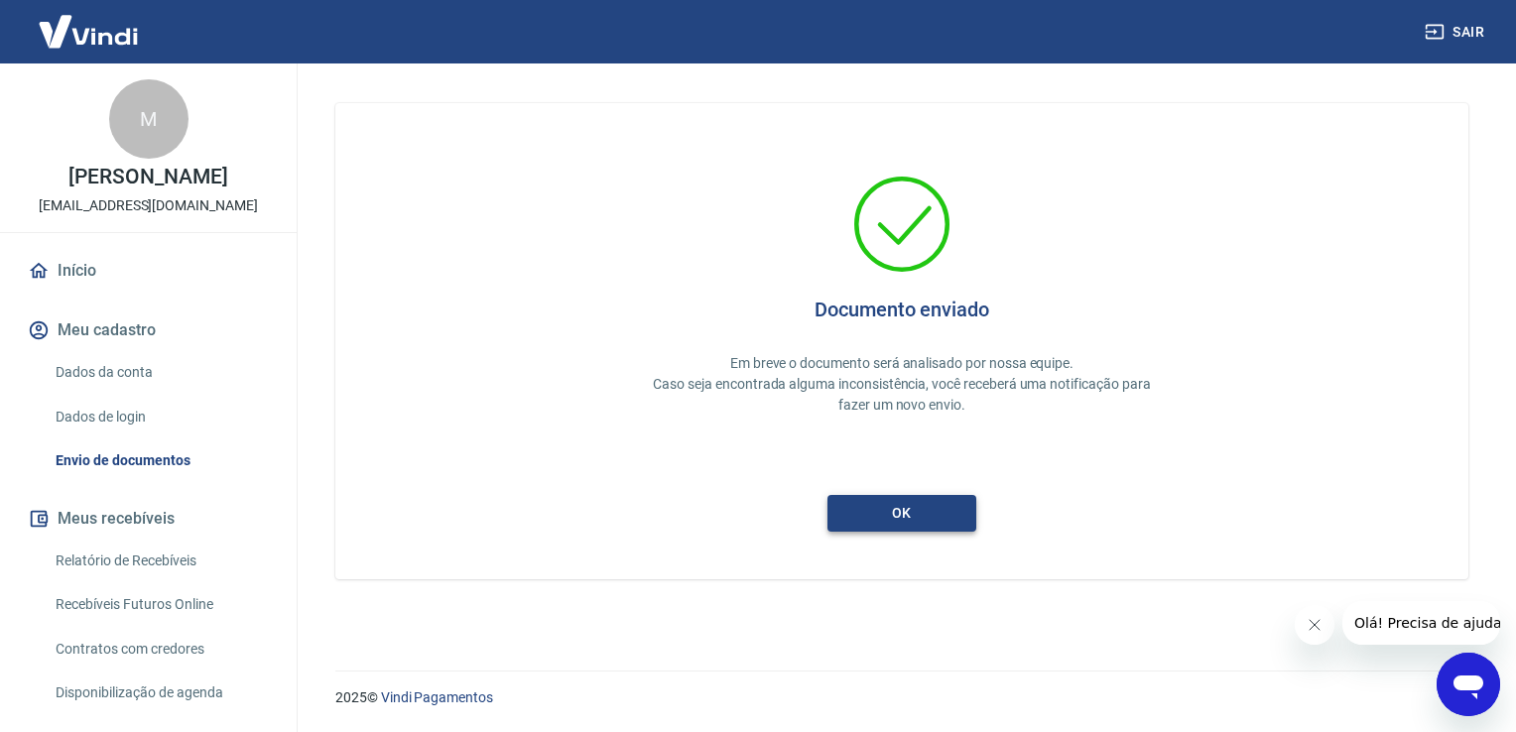
click at [918, 510] on button "ok" at bounding box center [901, 513] width 149 height 37
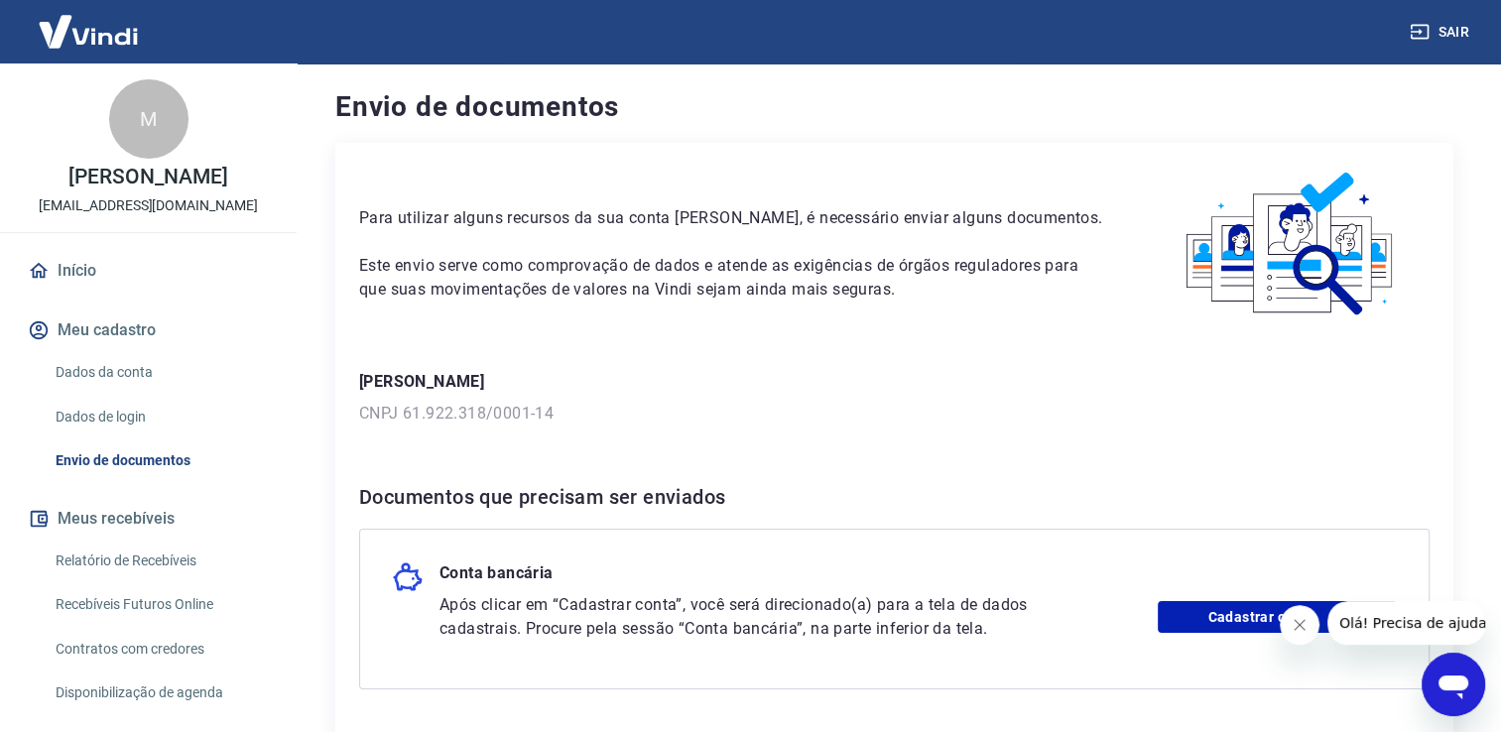
click at [1002, 471] on div "Para utilizar alguns recursos da sua conta Vindi, é necessário enviar alguns do…" at bounding box center [894, 464] width 1118 height 642
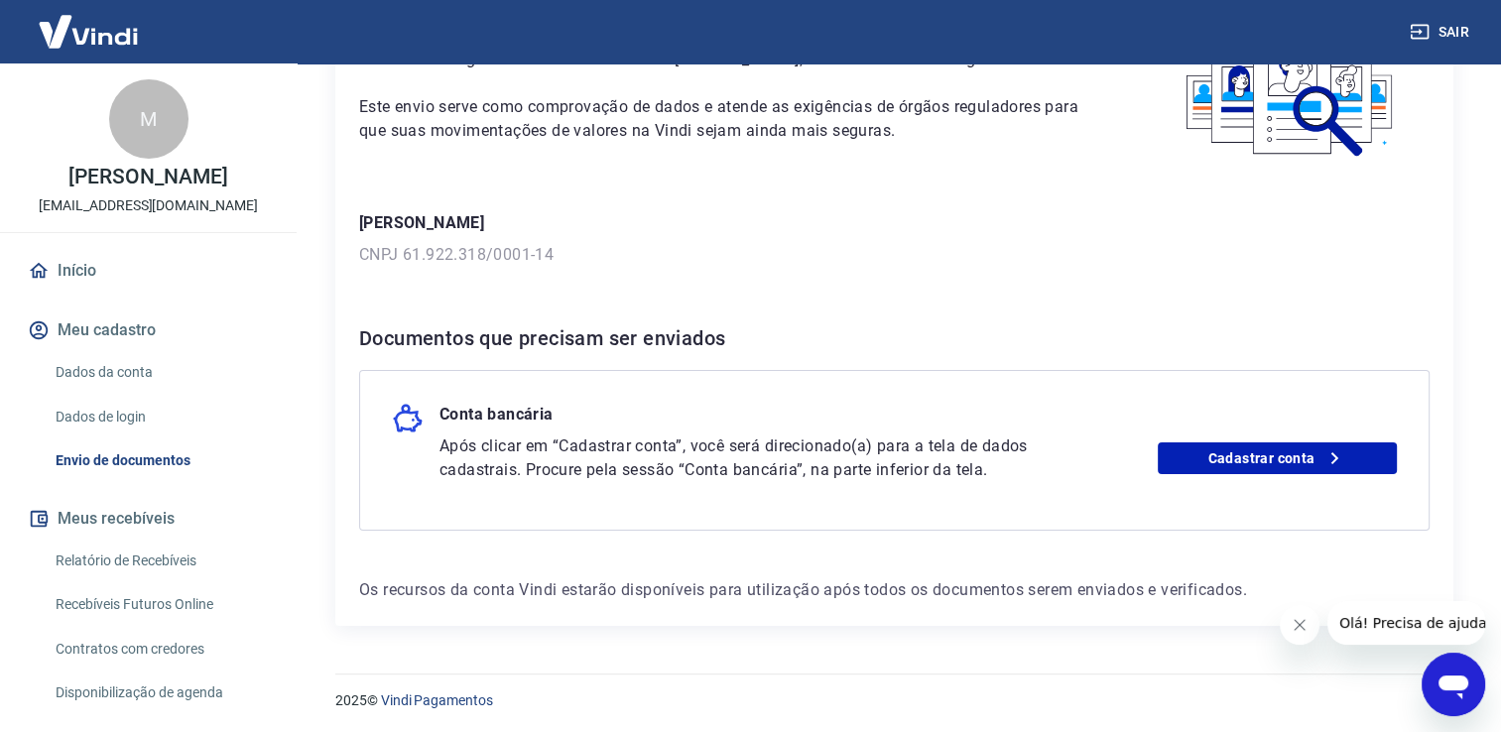
scroll to position [161, 0]
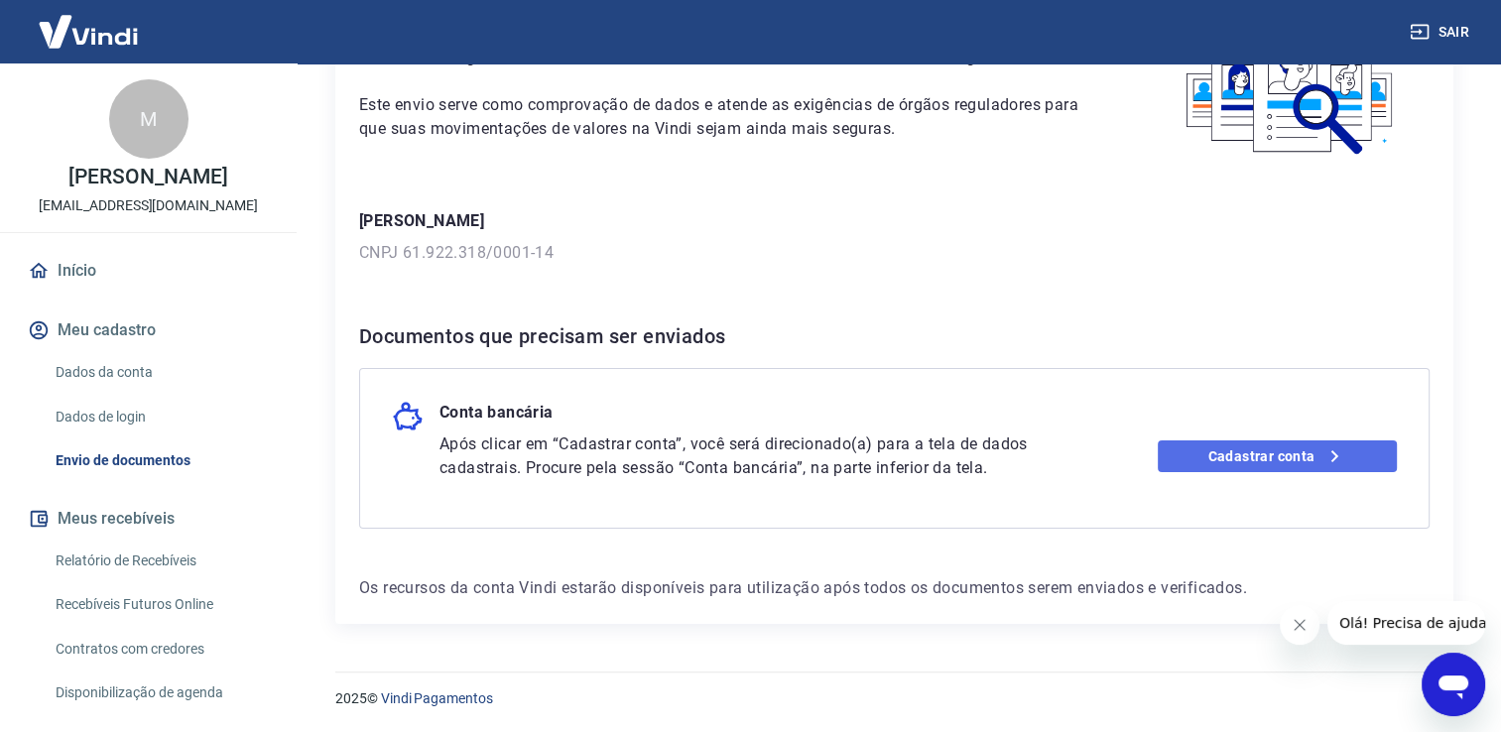
click at [1275, 458] on link "Cadastrar conta" at bounding box center [1277, 457] width 239 height 32
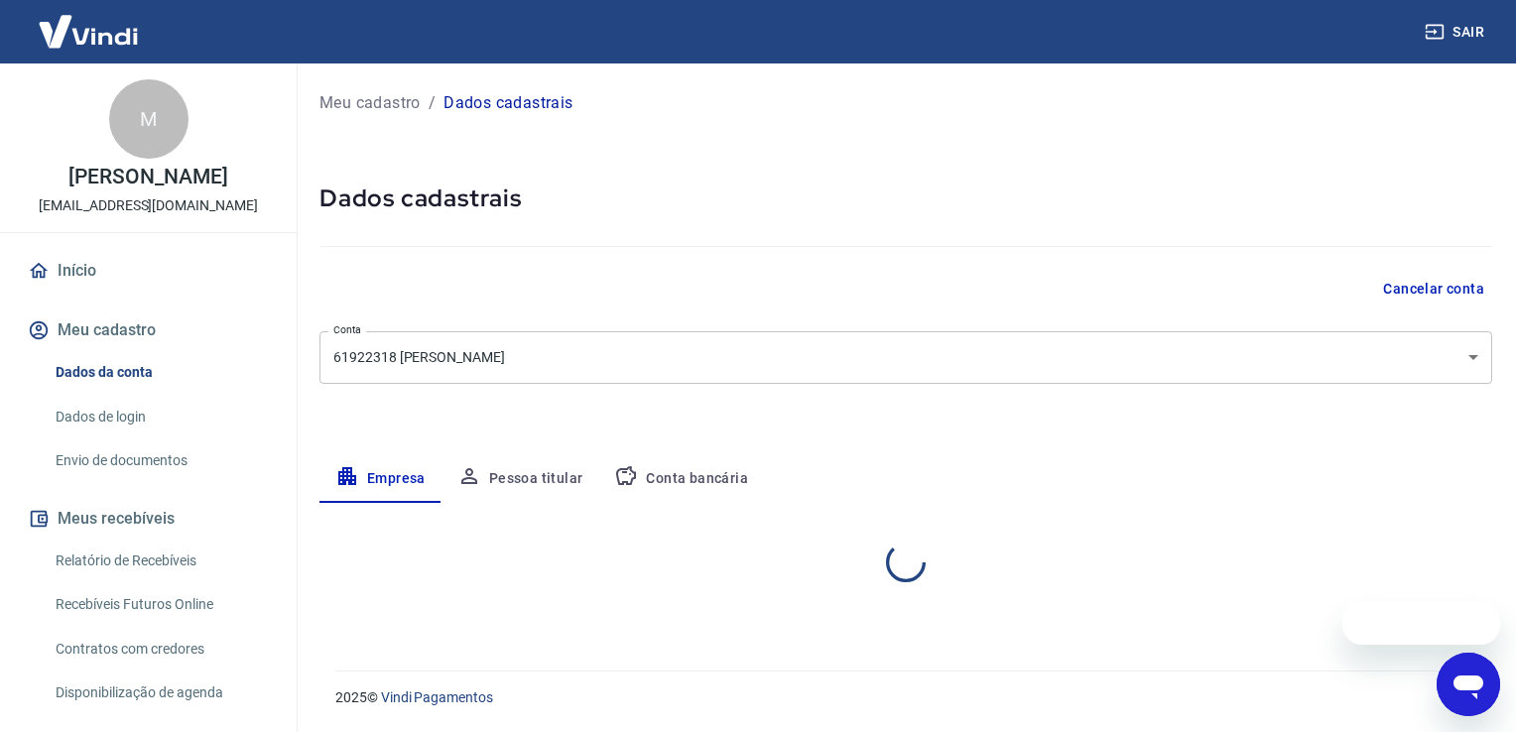
select select "ES"
select select "business"
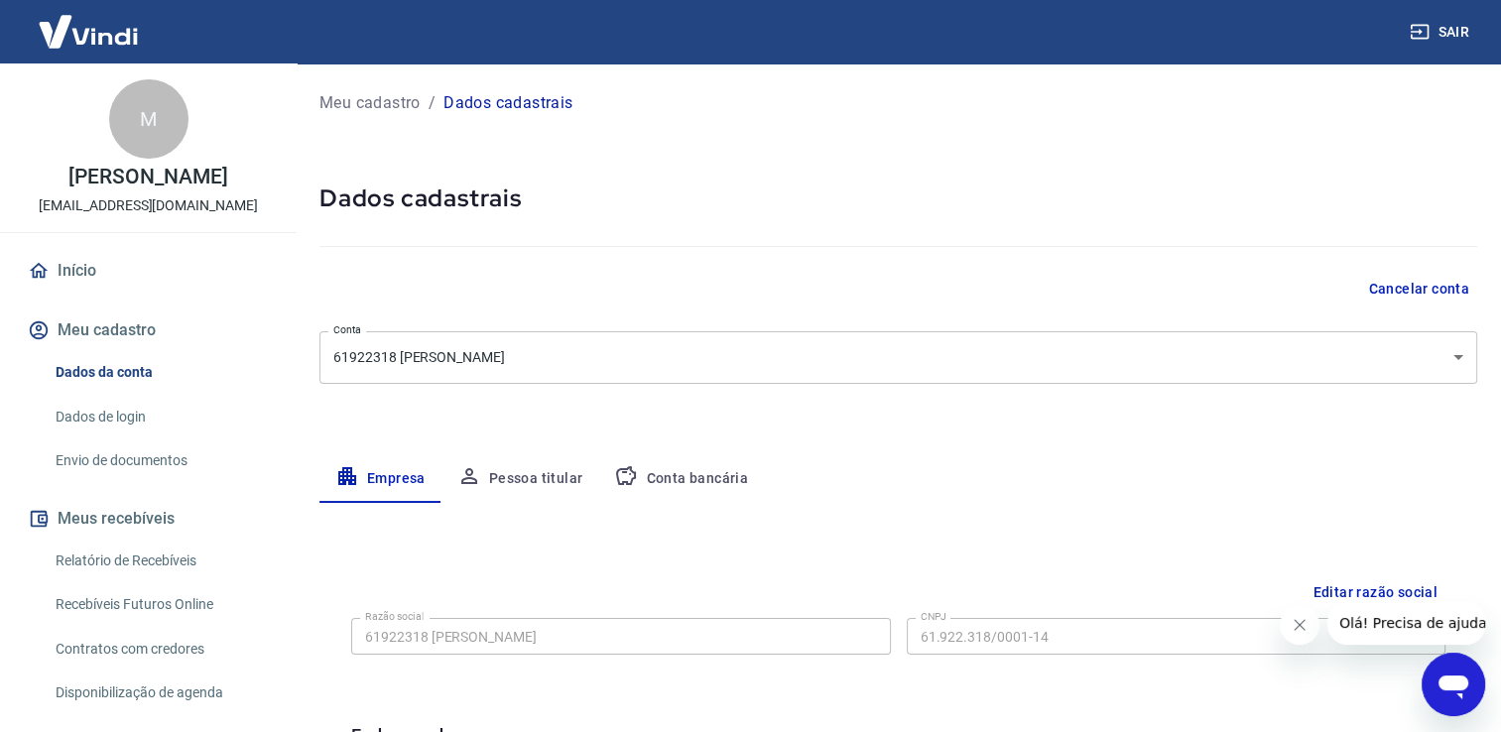
click at [1123, 462] on div "Empresa Pessoa titular Conta bancária" at bounding box center [898, 479] width 1158 height 48
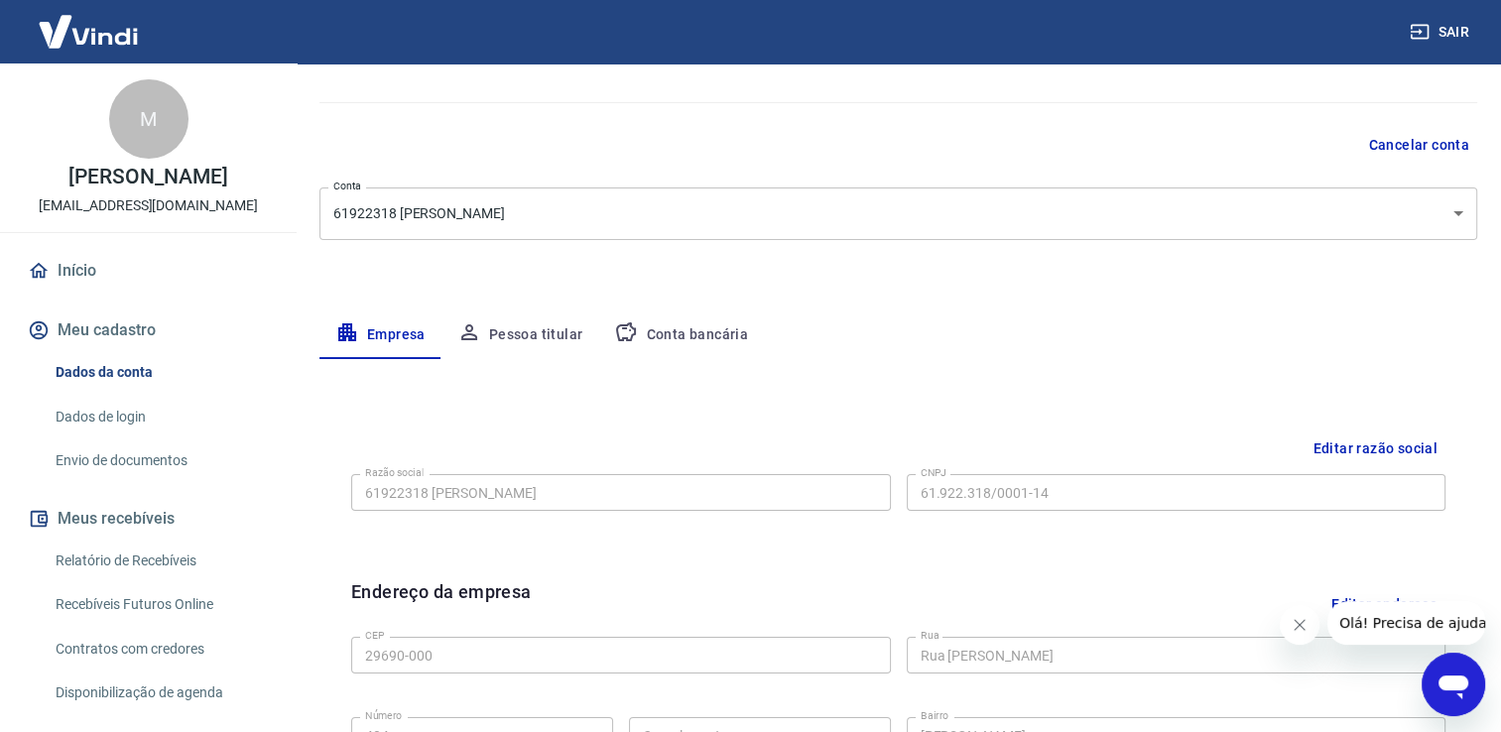
scroll to position [142, 0]
click at [516, 339] on button "Pessoa titular" at bounding box center [521, 338] width 158 height 48
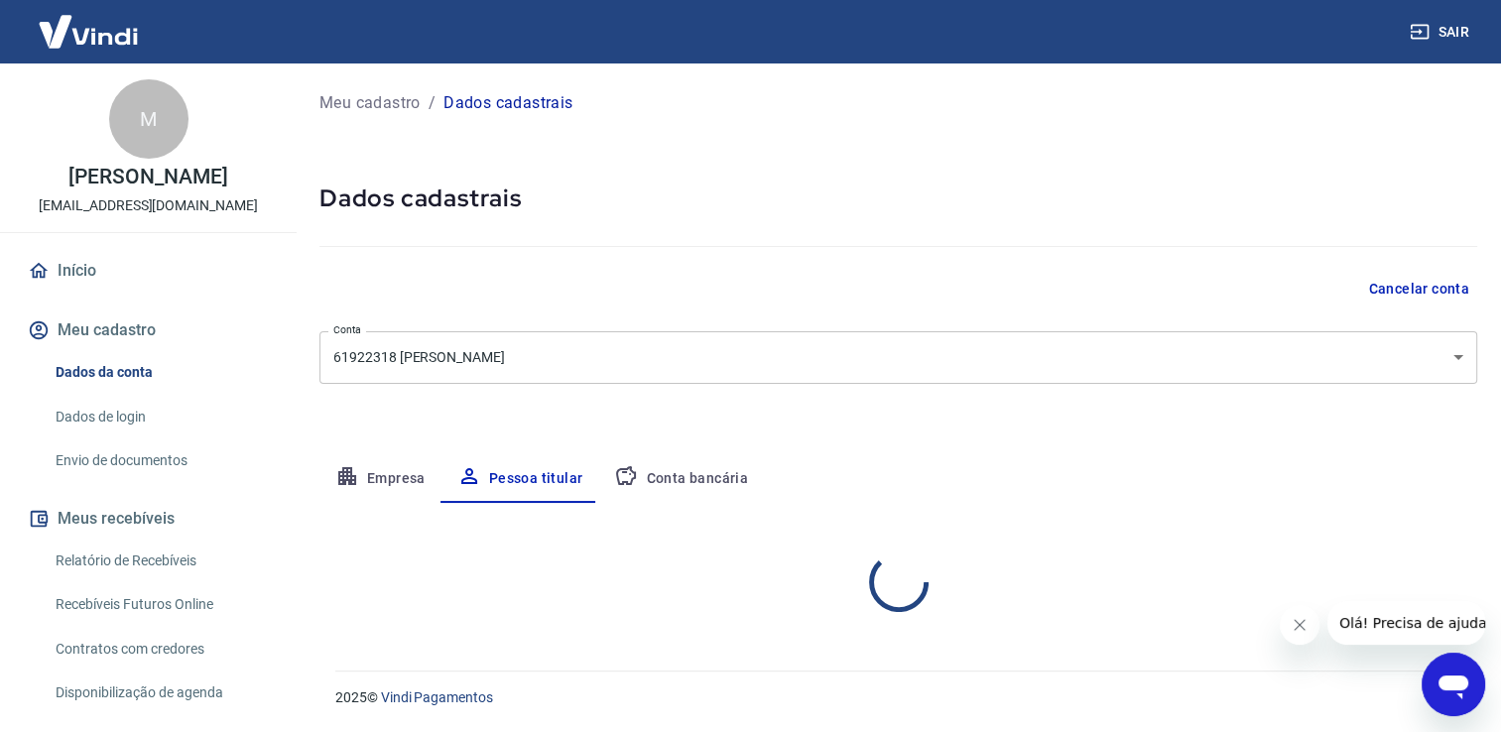
scroll to position [0, 0]
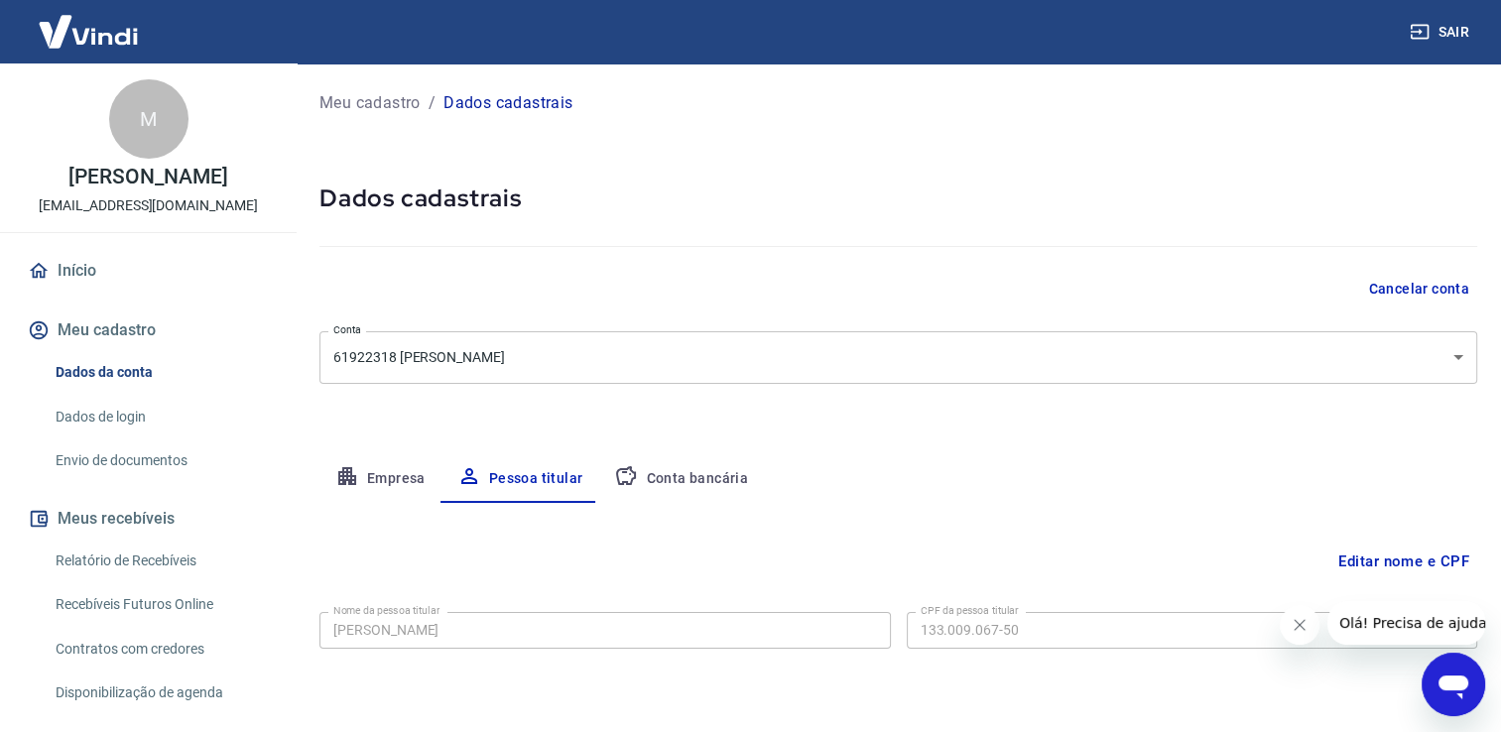
click at [861, 450] on div "Meu cadastro / Dados cadastrais Dados cadastrais Cancelar conta Conta 61922318 …" at bounding box center [898, 385] width 1205 height 645
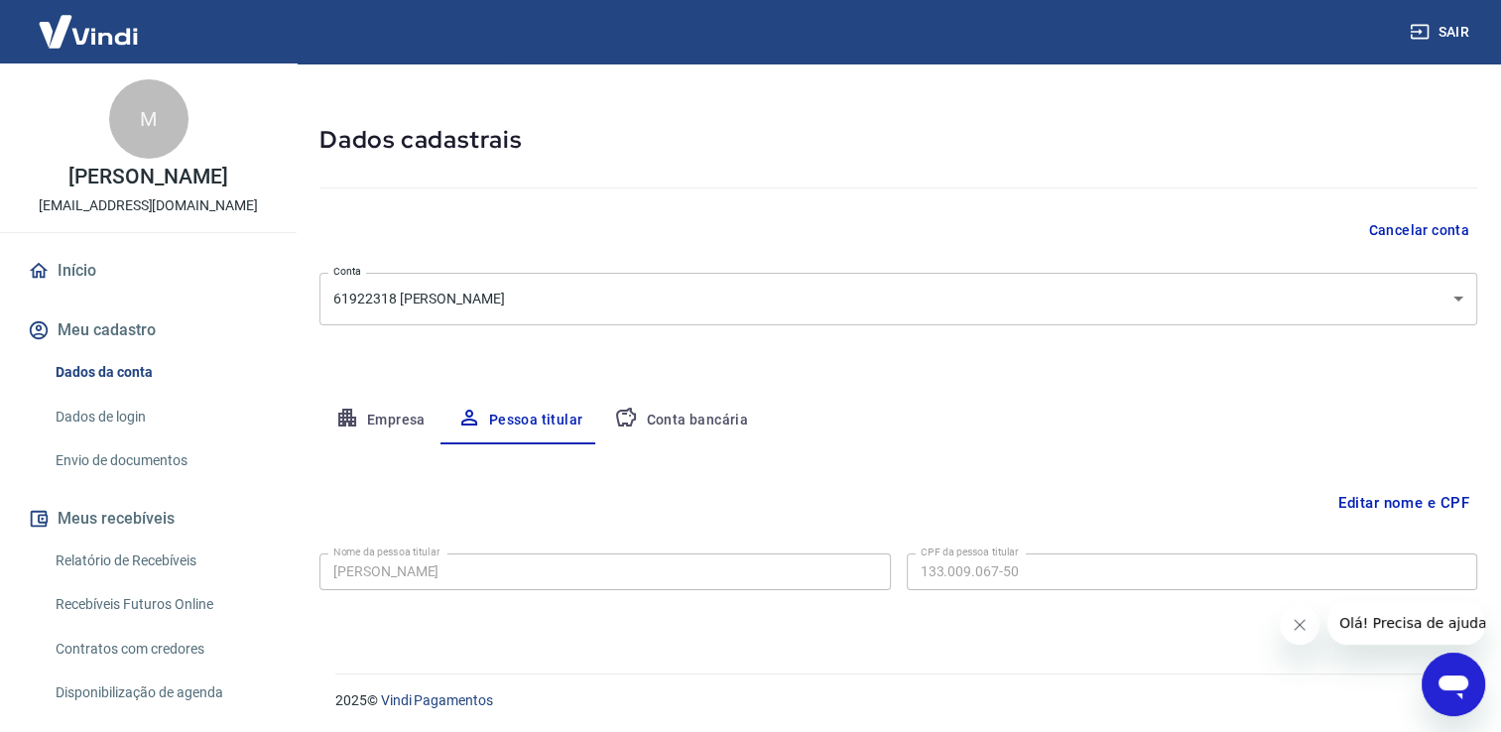
scroll to position [60, 0]
click at [708, 423] on button "Conta bancária" at bounding box center [681, 420] width 166 height 48
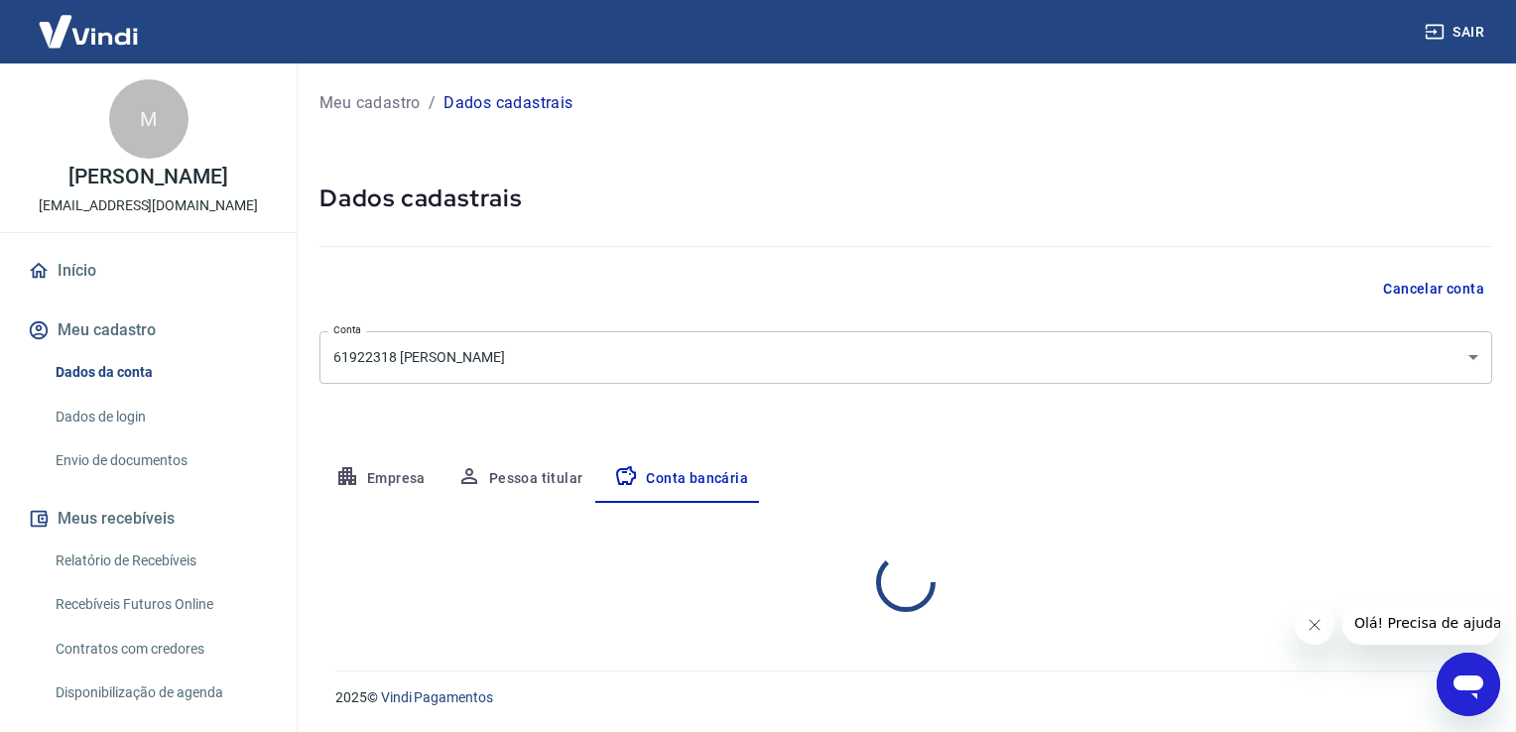
select select "3"
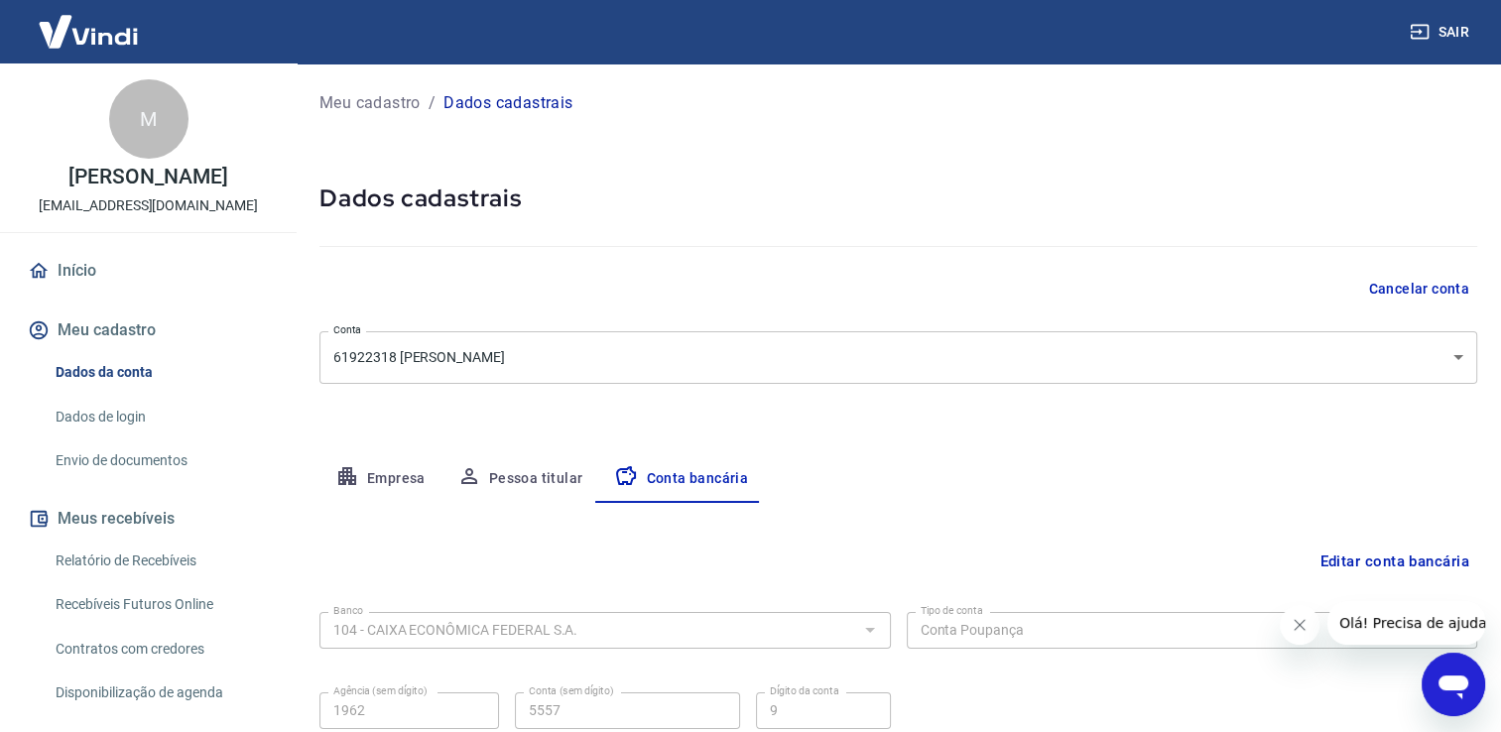
click at [947, 483] on div "Empresa Pessoa titular Conta bancária" at bounding box center [898, 479] width 1158 height 48
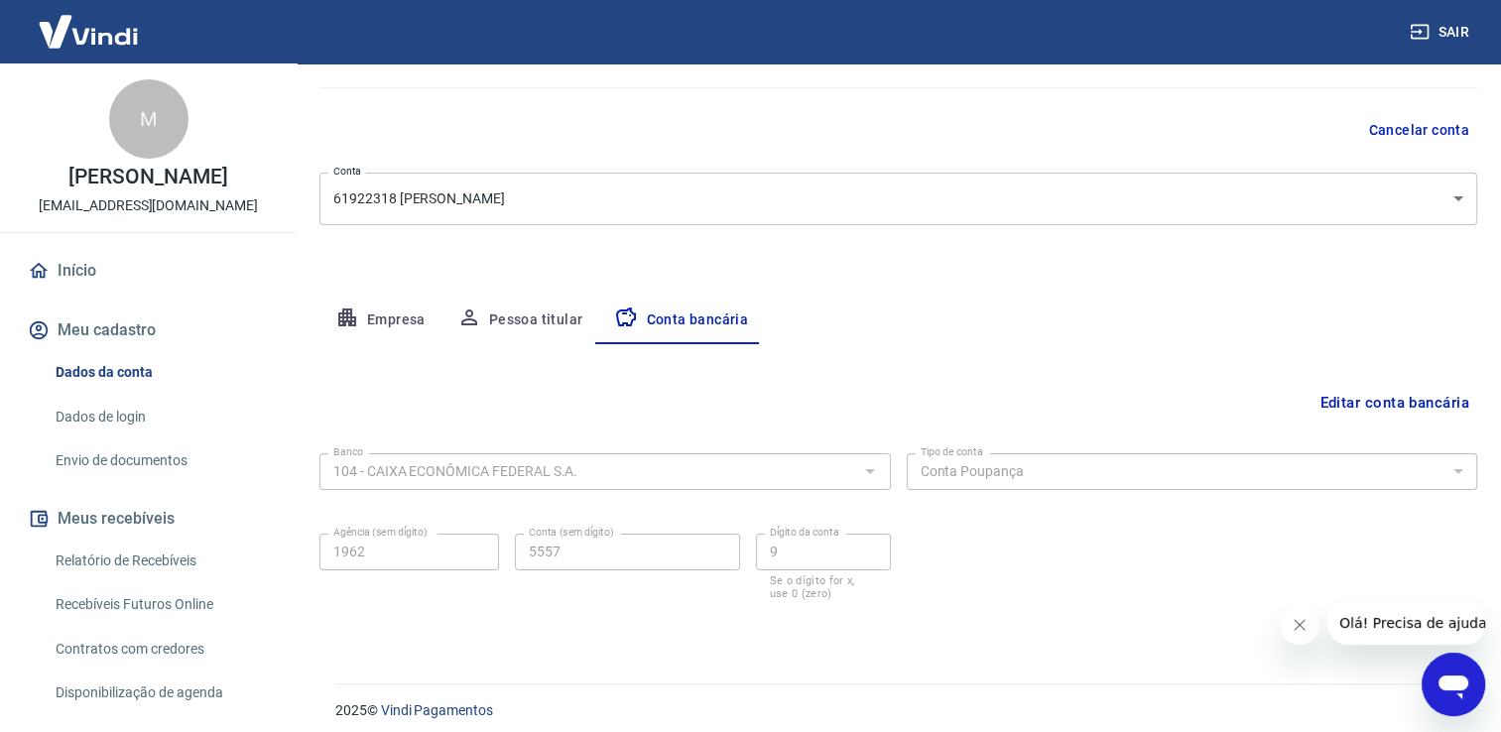
scroll to position [171, 0]
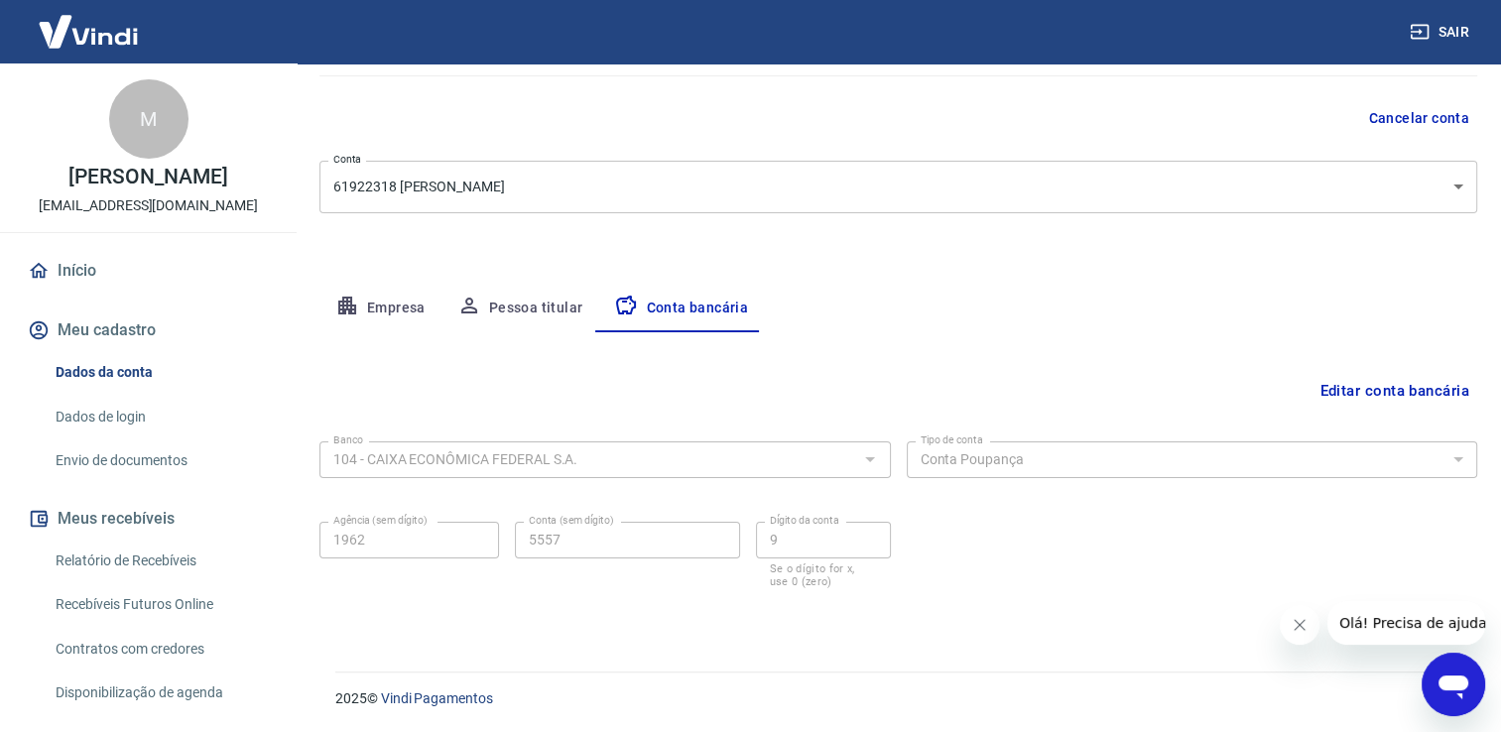
click at [1053, 578] on div "Banco 104 - CAIXA ECONÔMICA FEDERAL S.A. Banco Tipo de conta Conta Corrente Con…" at bounding box center [898, 513] width 1158 height 159
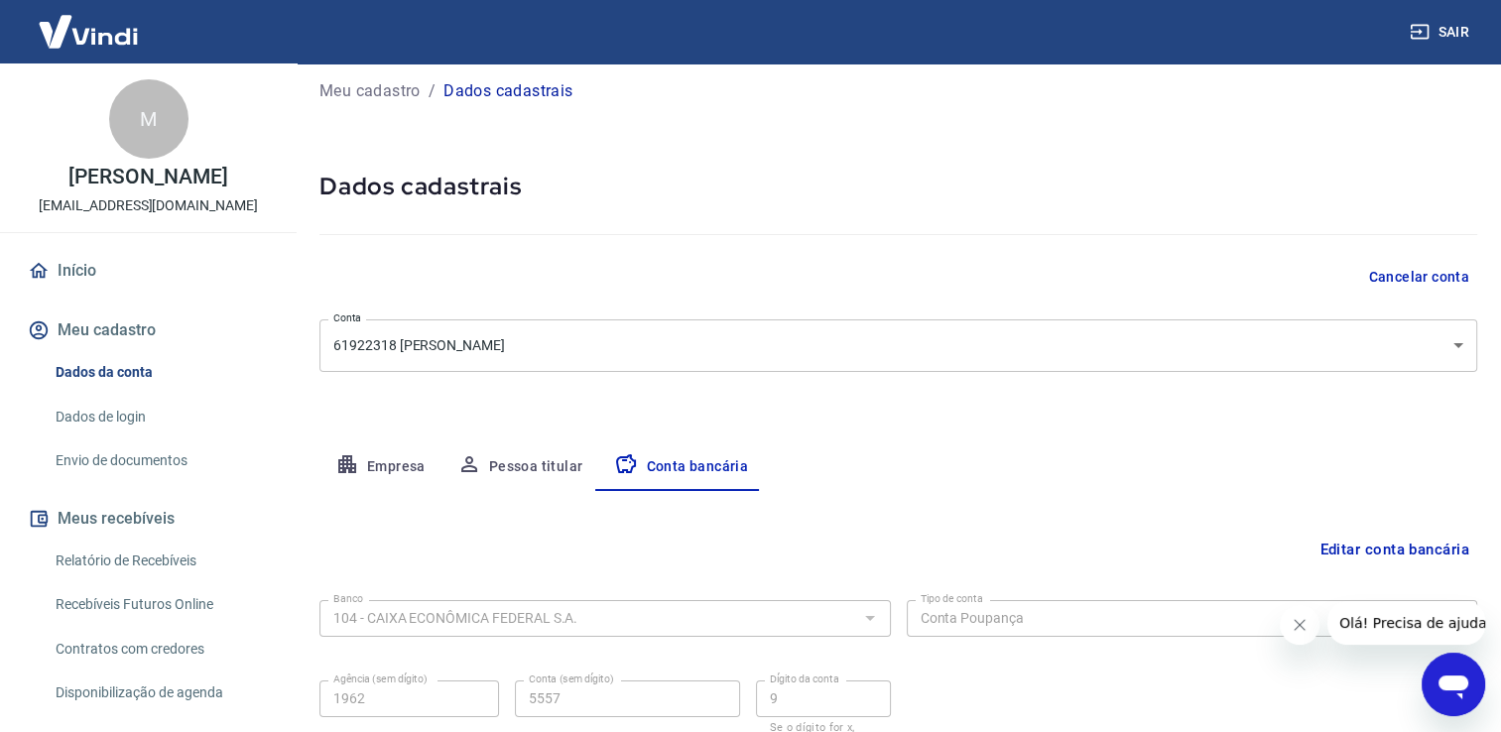
scroll to position [0, 0]
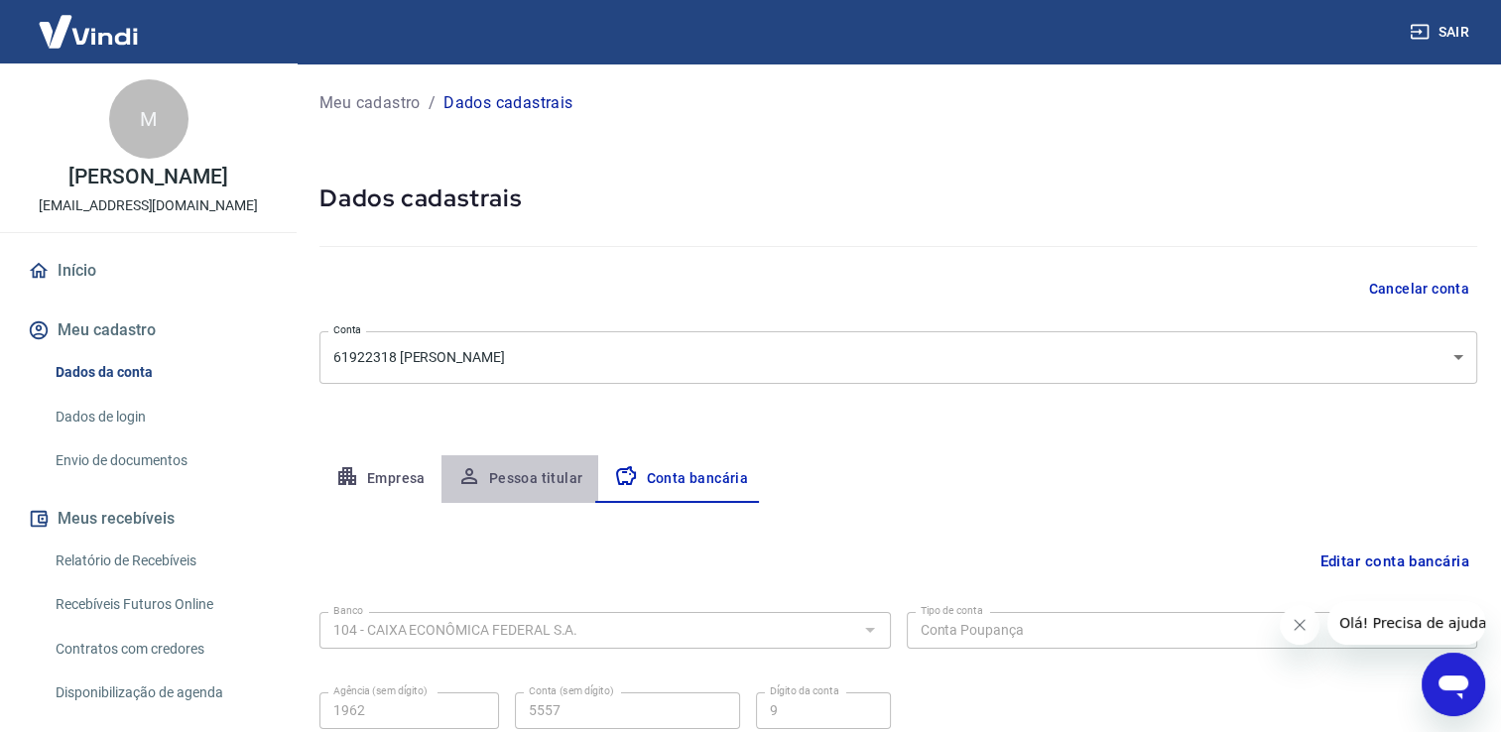
click at [551, 484] on button "Pessoa titular" at bounding box center [521, 479] width 158 height 48
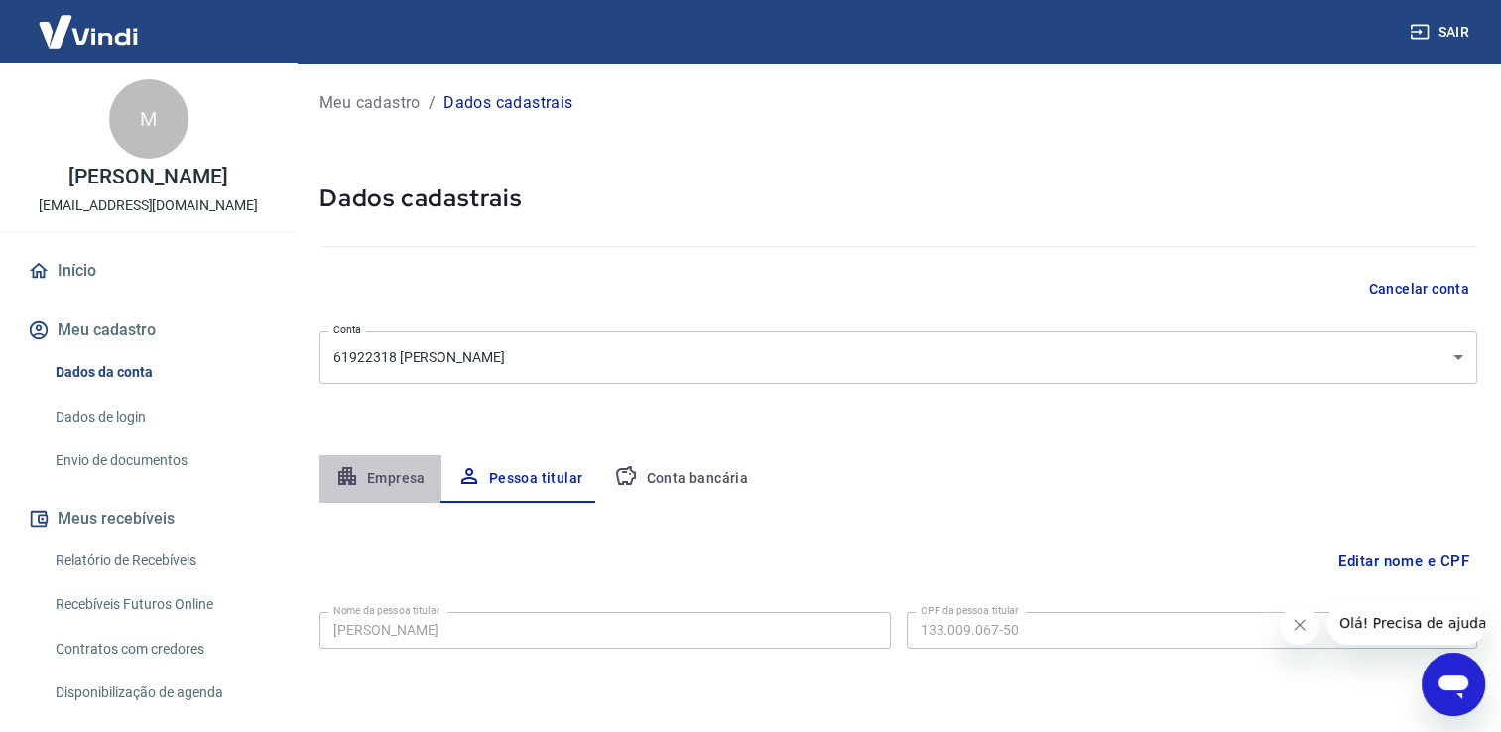
click at [391, 486] on button "Empresa" at bounding box center [380, 479] width 122 height 48
select select "ES"
select select "business"
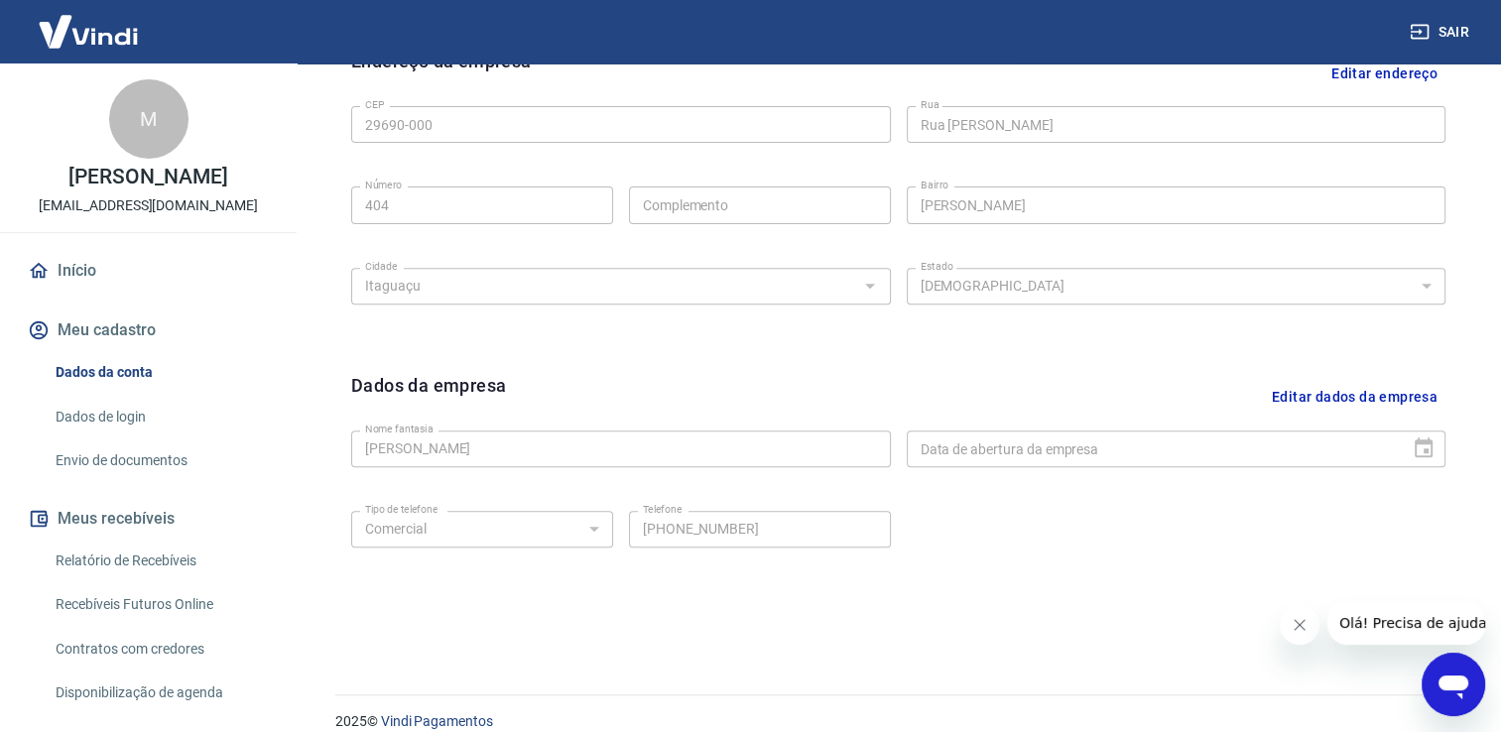
scroll to position [697, 0]
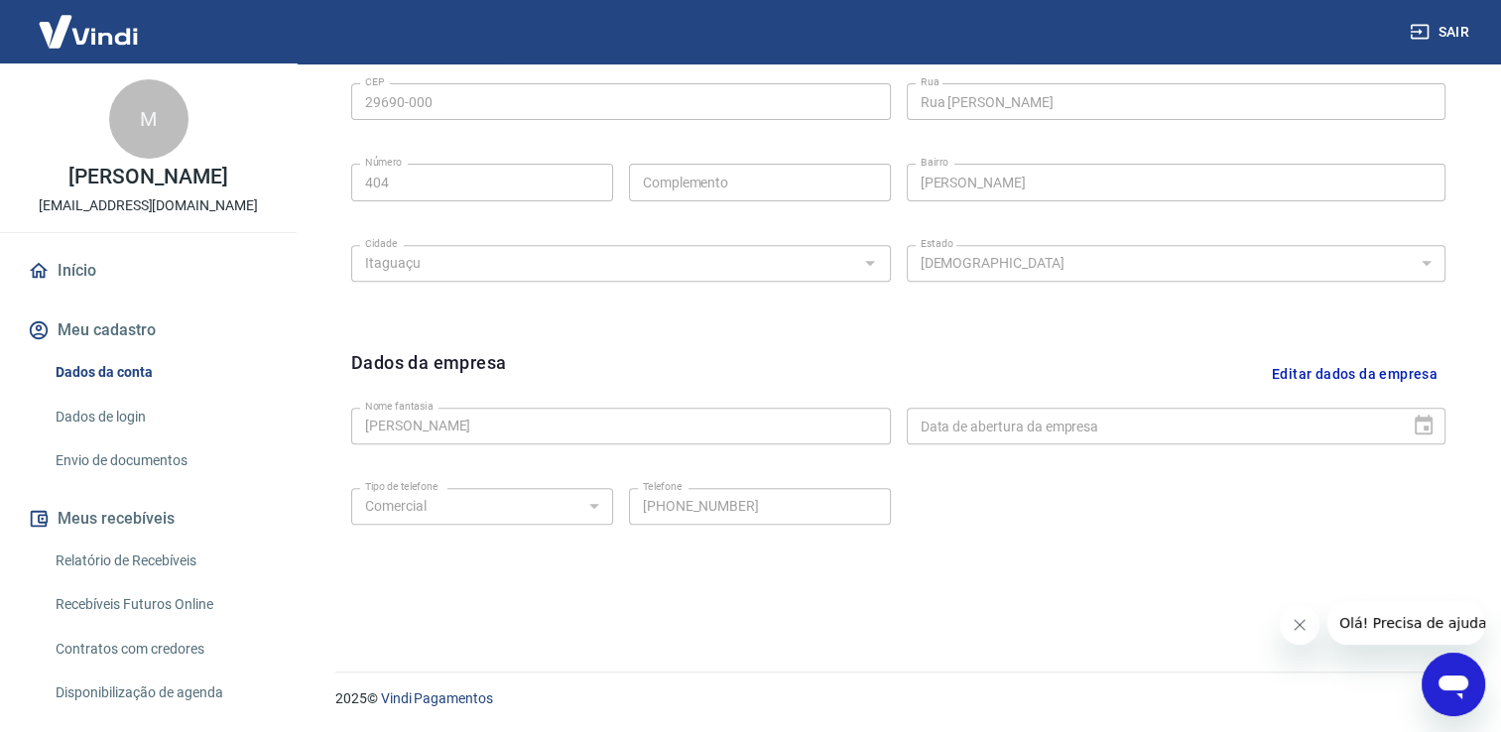
click at [1079, 566] on div "Dados da empresa Editar dados da empresa Nome fantasia [PERSON_NAME] dos Santos…" at bounding box center [898, 470] width 1126 height 275
click at [67, 268] on link "Início" at bounding box center [148, 271] width 249 height 44
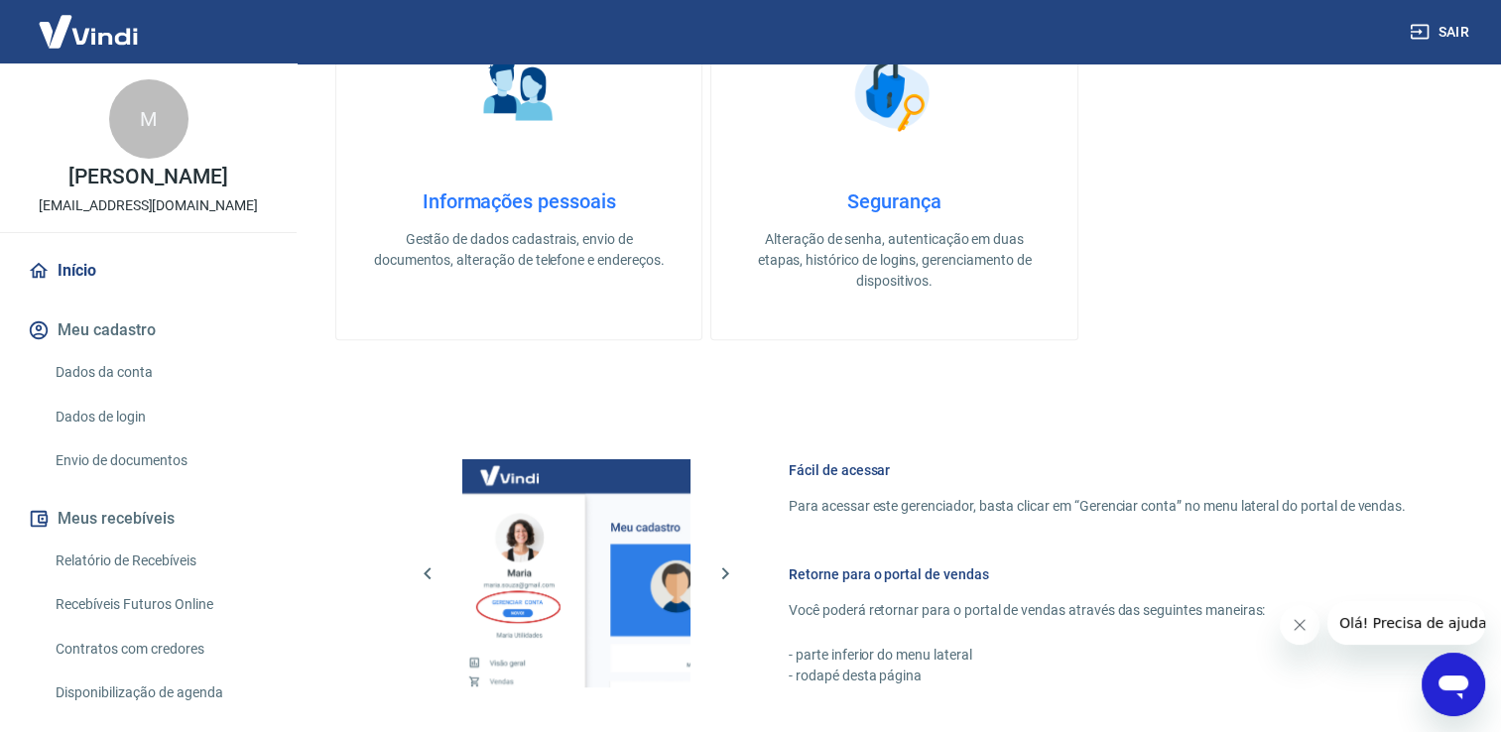
scroll to position [1040, 0]
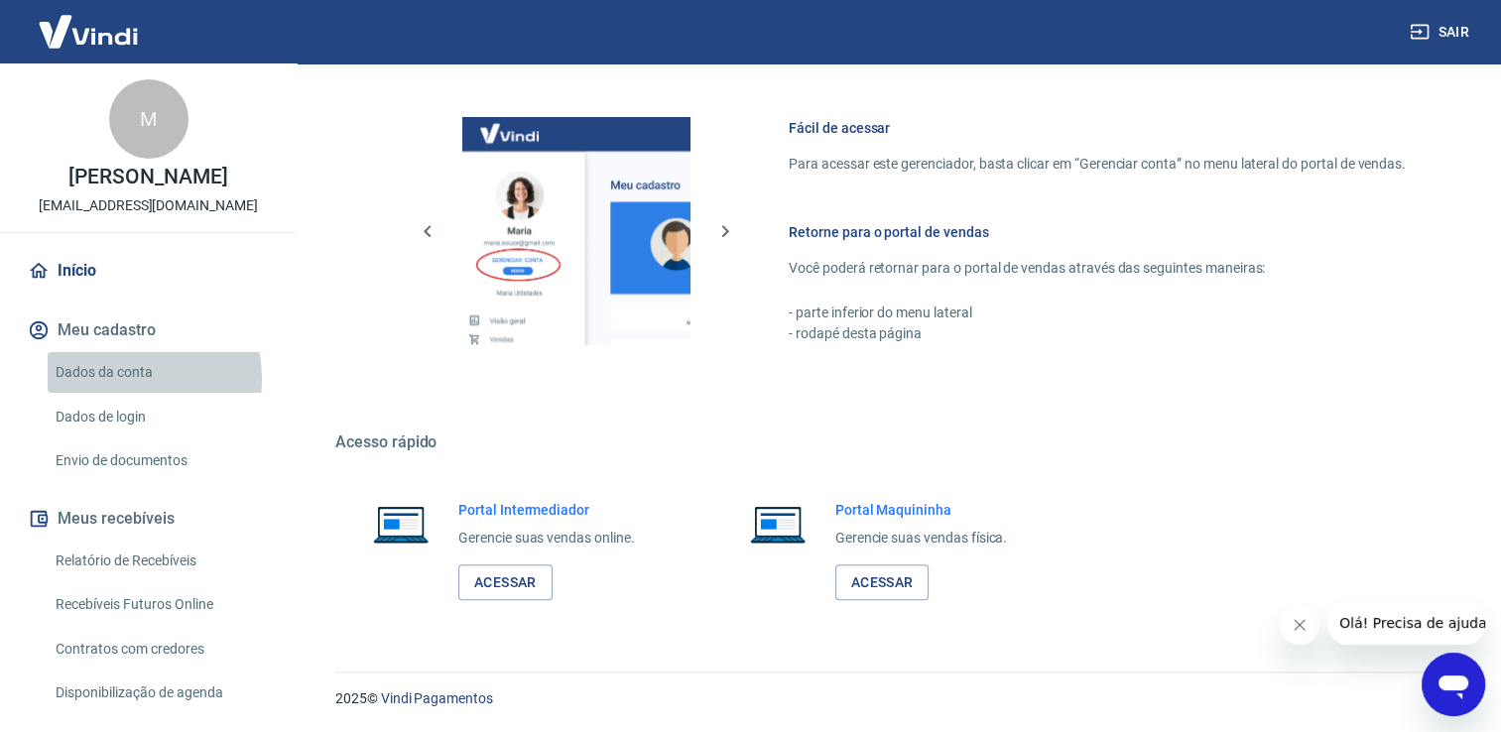
click at [113, 379] on link "Dados da conta" at bounding box center [160, 372] width 225 height 41
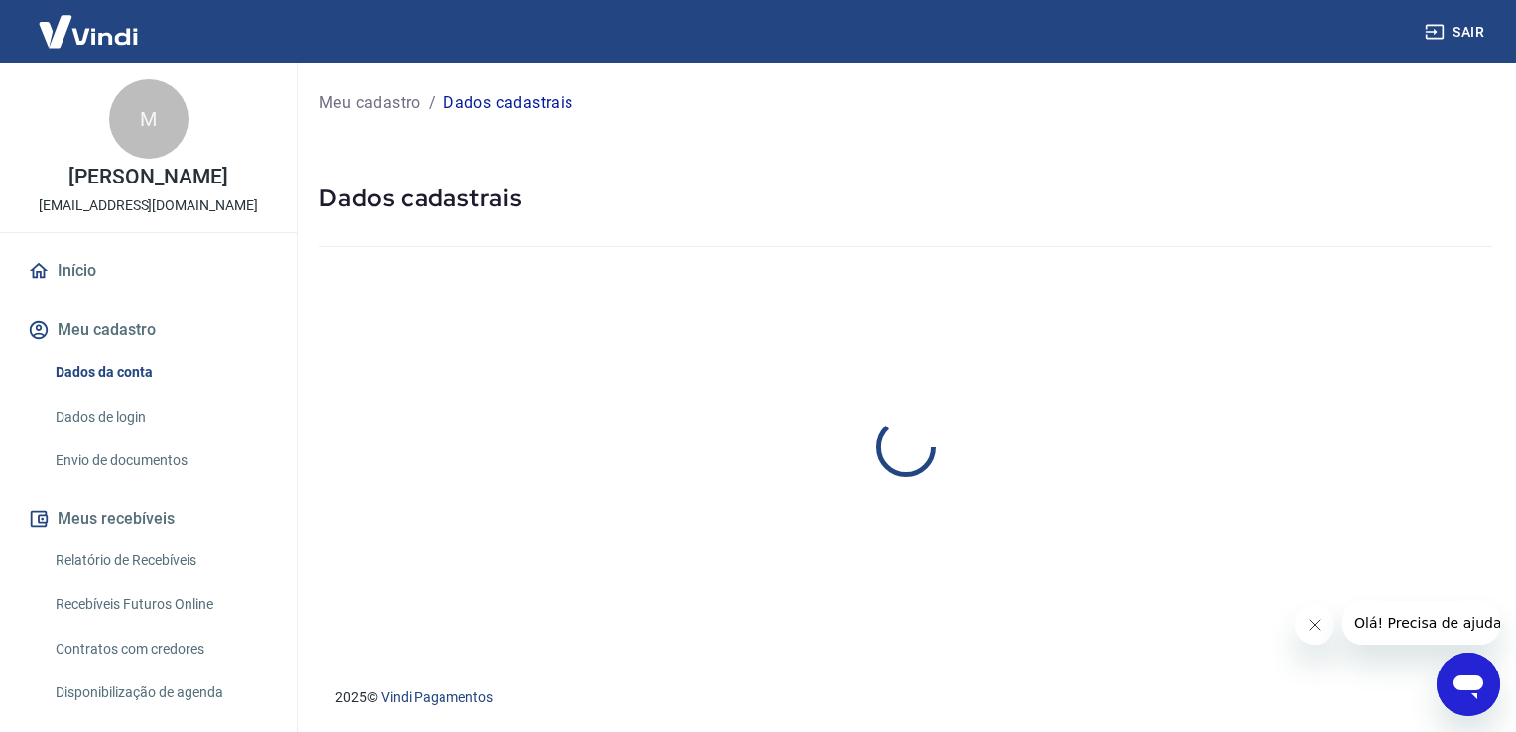
select select "ES"
select select "business"
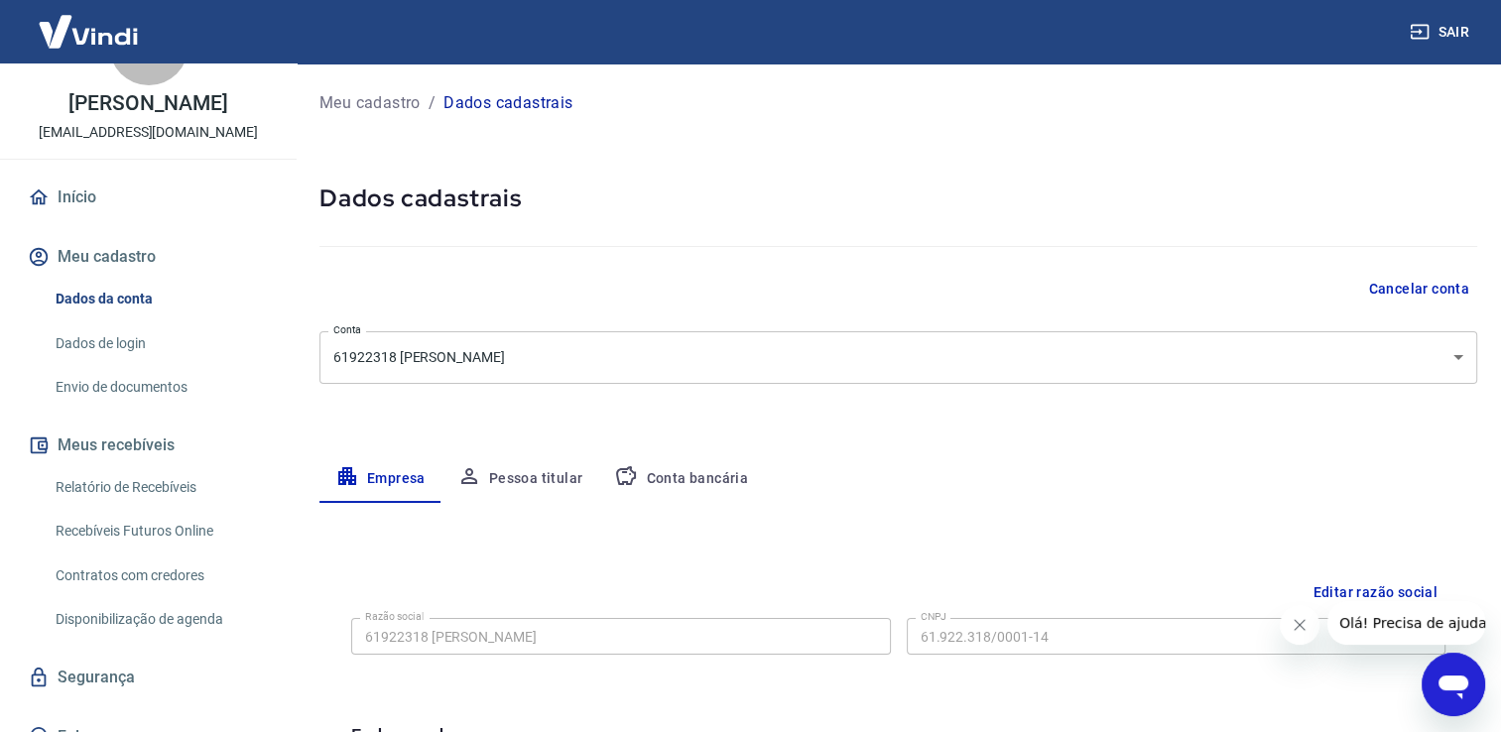
scroll to position [79, 0]
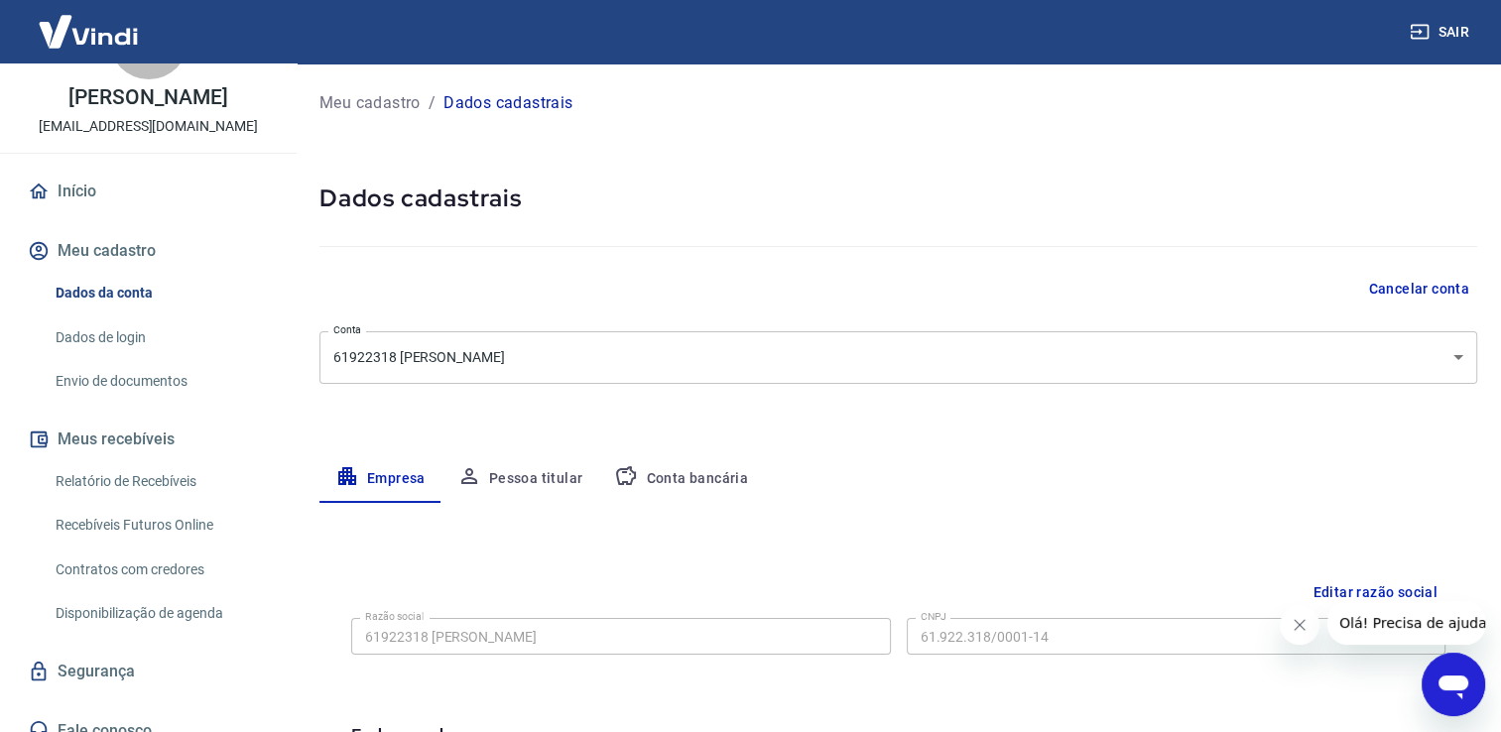
click at [925, 471] on div "Empresa Pessoa titular Conta bancária" at bounding box center [898, 479] width 1158 height 48
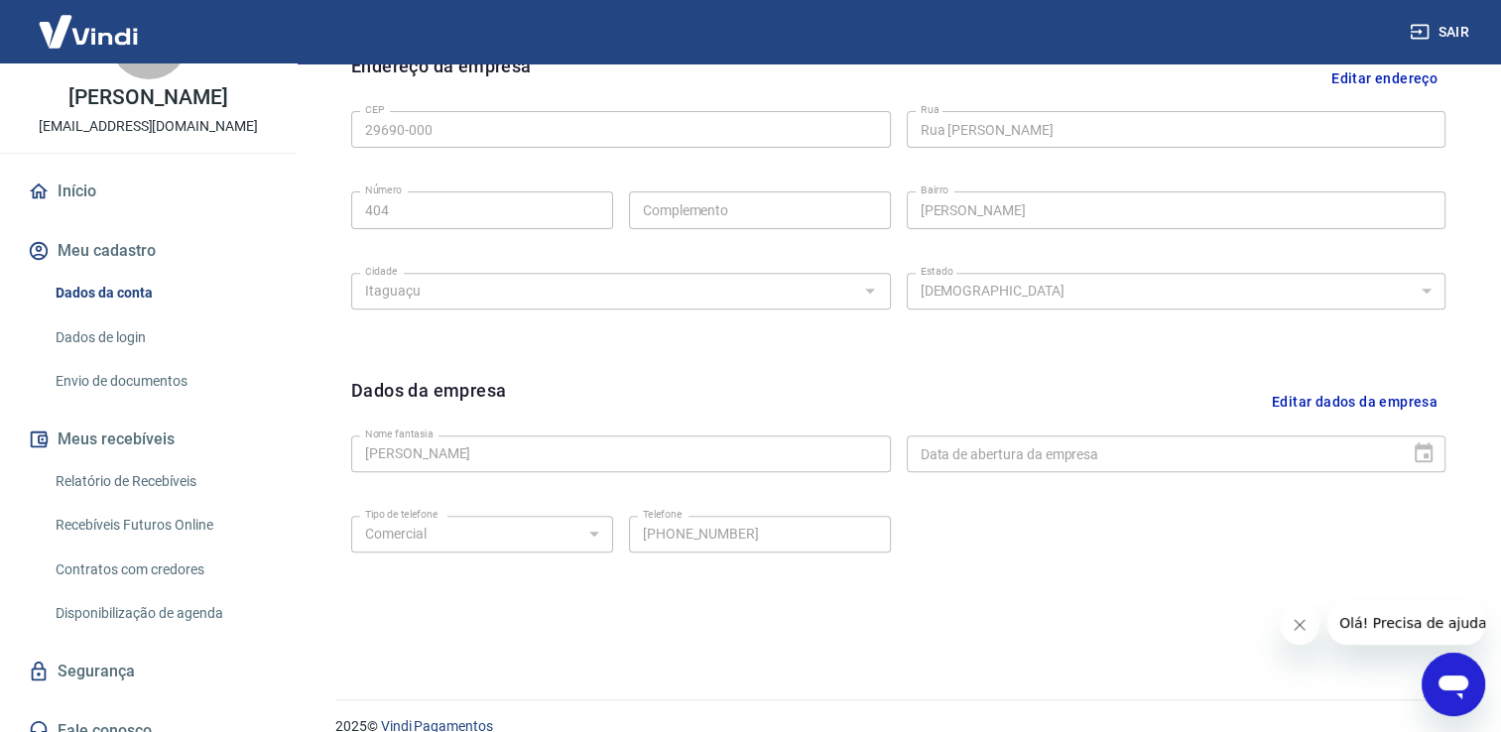
scroll to position [675, 0]
click at [1048, 364] on div "Dados da empresa Editar dados da empresa Nome fantasia [PERSON_NAME] dos Santos…" at bounding box center [898, 493] width 1126 height 275
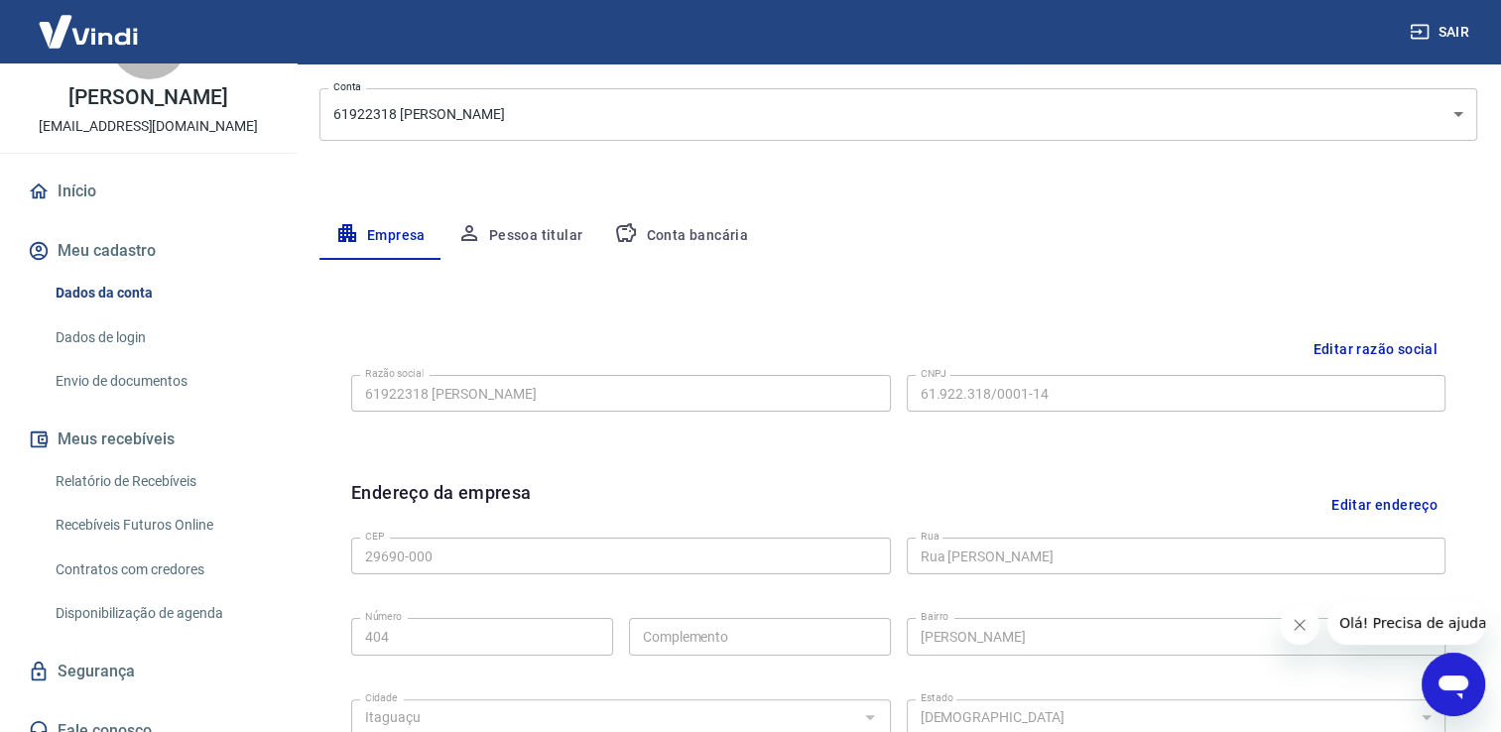
scroll to position [238, 0]
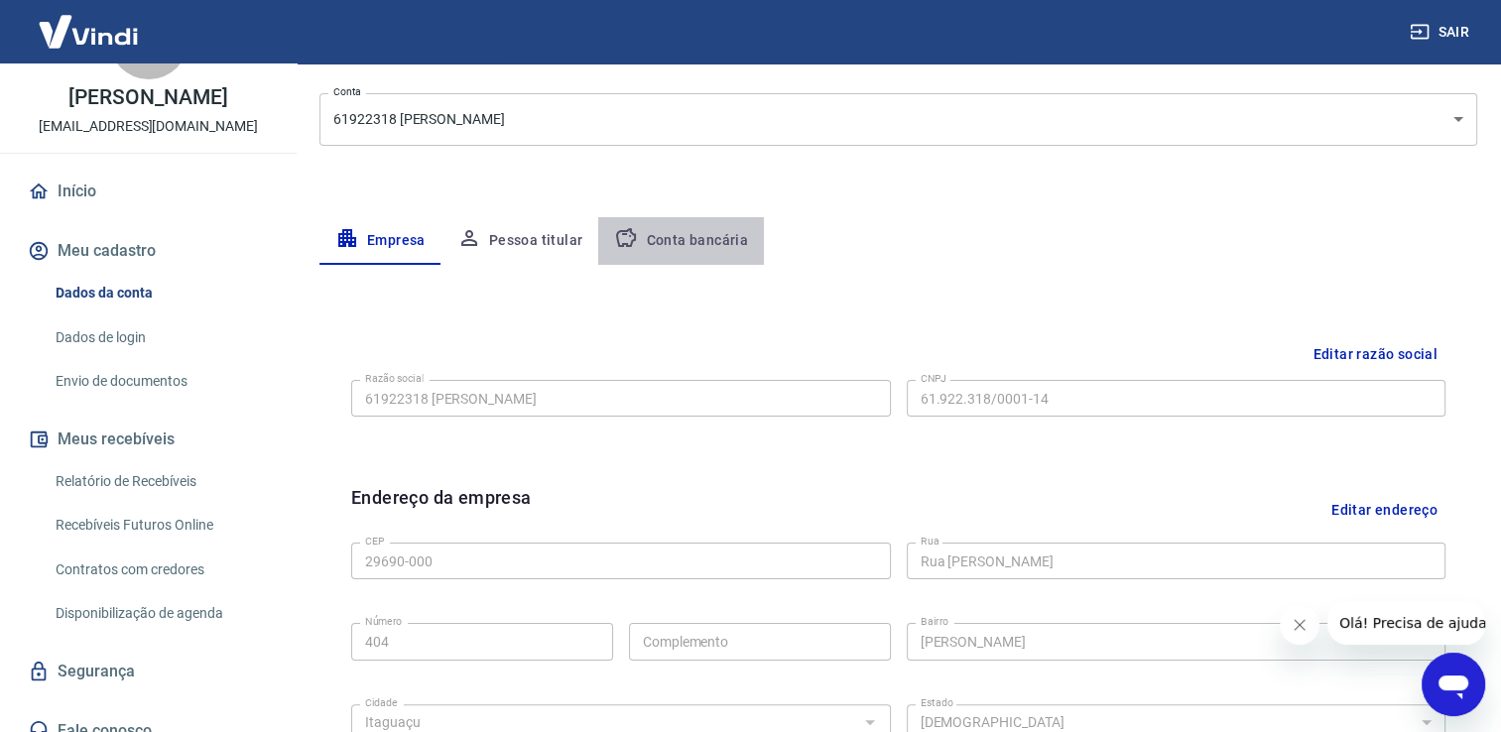
click at [707, 247] on button "Conta bancária" at bounding box center [681, 241] width 166 height 48
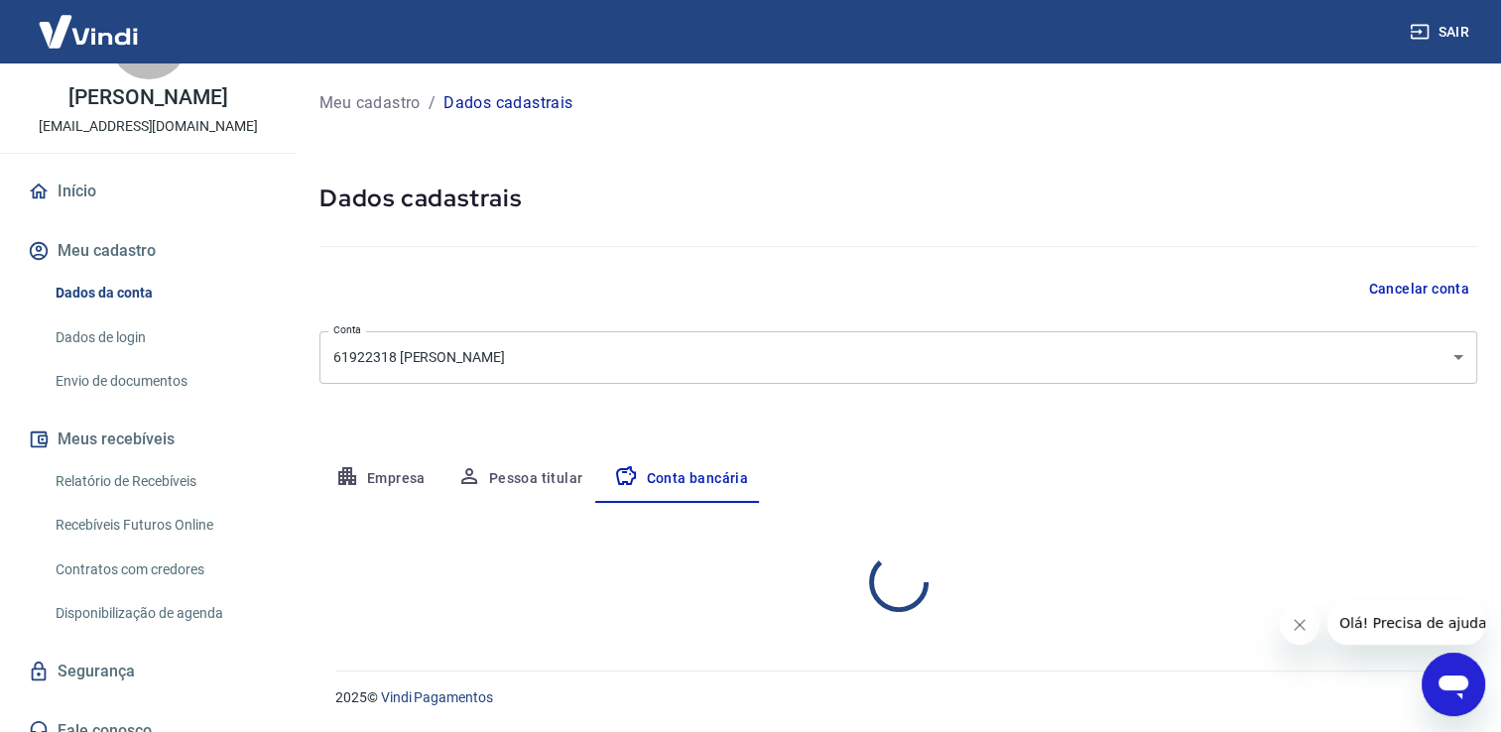
scroll to position [0, 0]
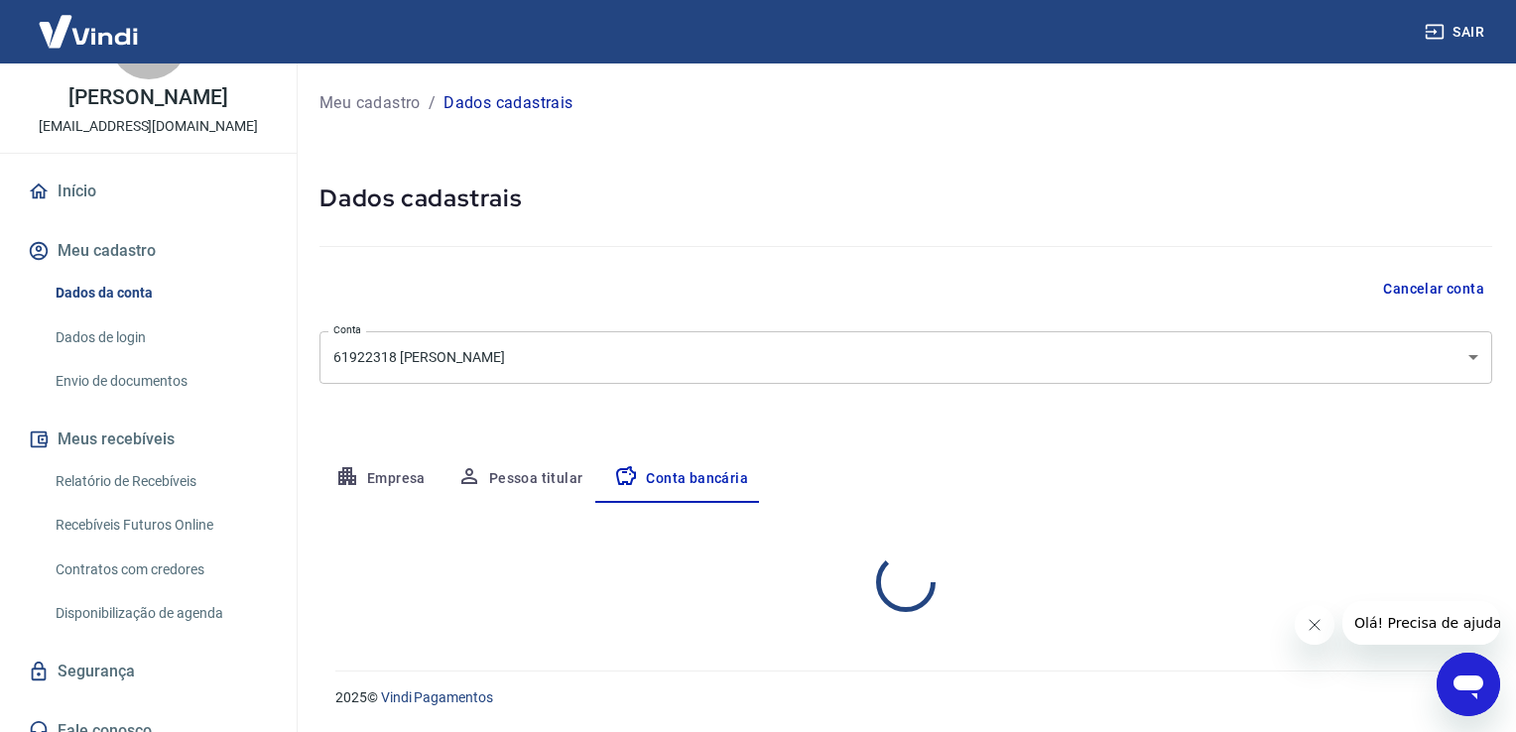
select select "3"
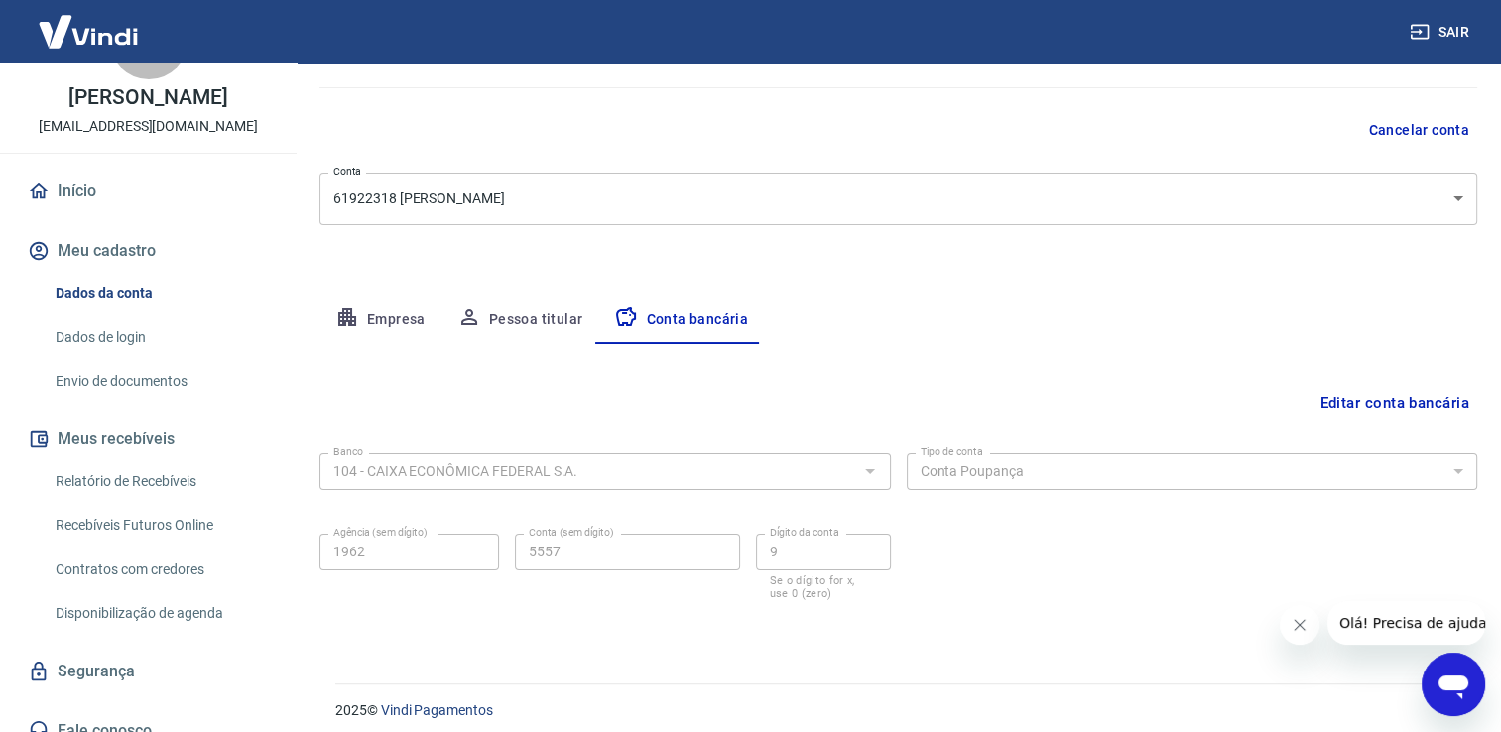
scroll to position [171, 0]
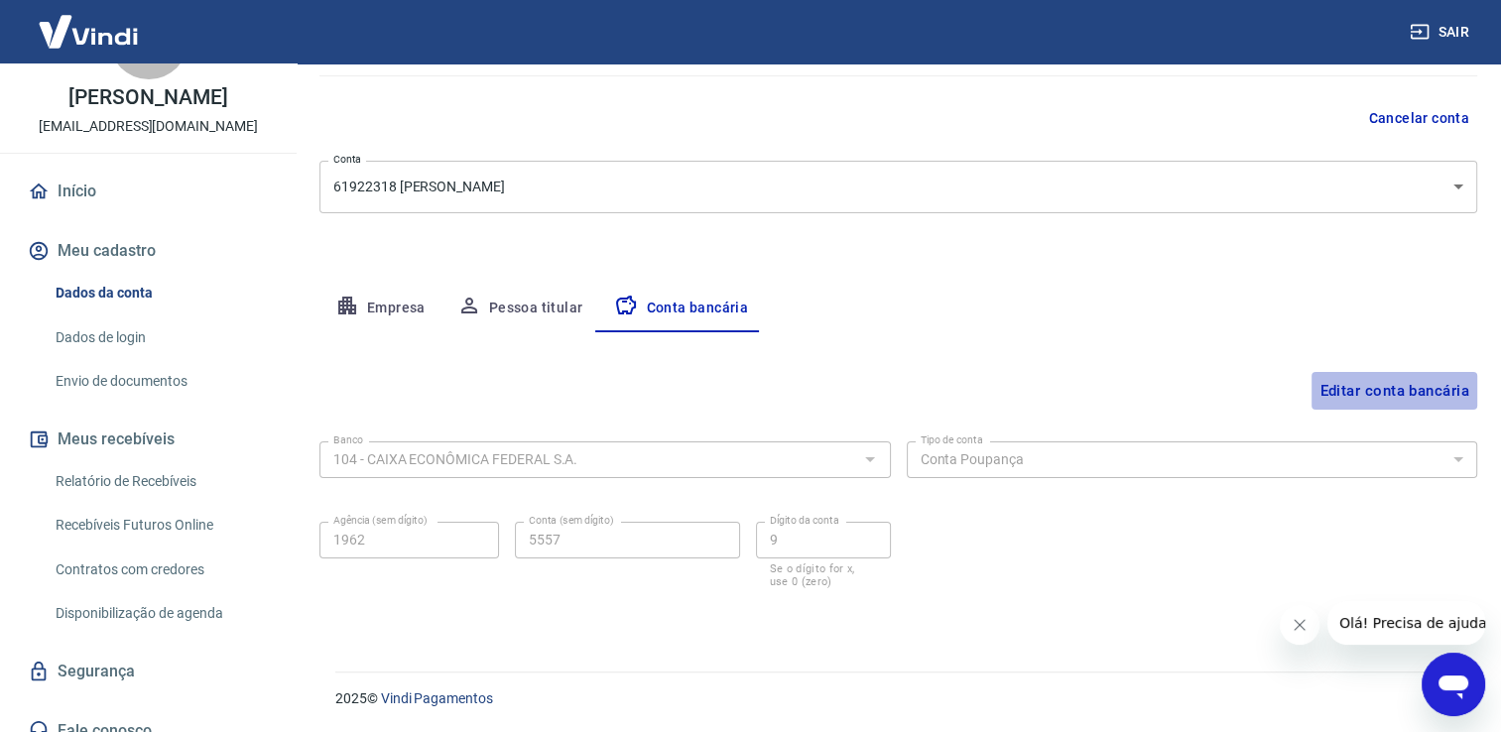
click at [1369, 387] on button "Editar conta bancária" at bounding box center [1395, 391] width 166 height 38
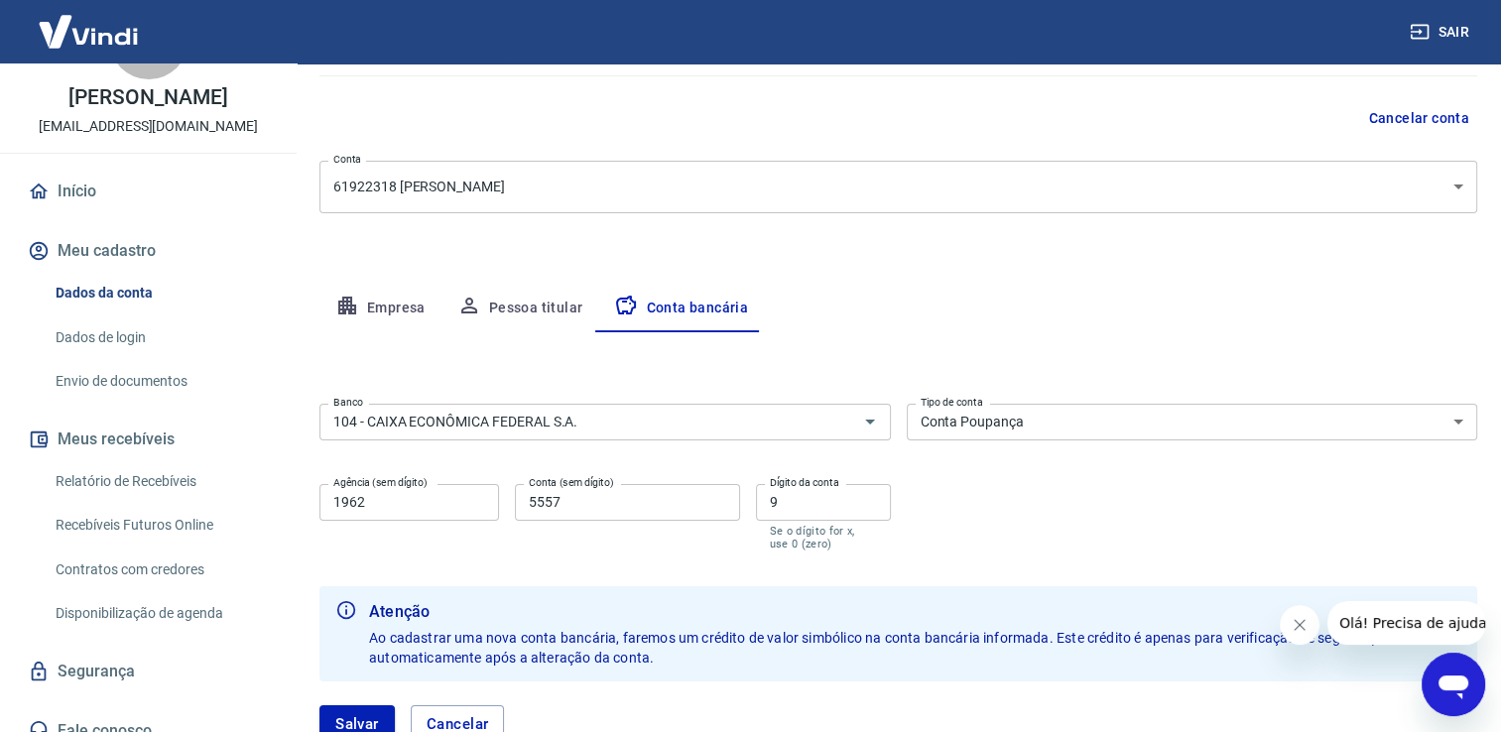
click at [1118, 540] on div "Banco 104 - CAIXA ECONÔMICA FEDERAL S.A. Banco Tipo de conta Conta Corrente Con…" at bounding box center [898, 475] width 1158 height 159
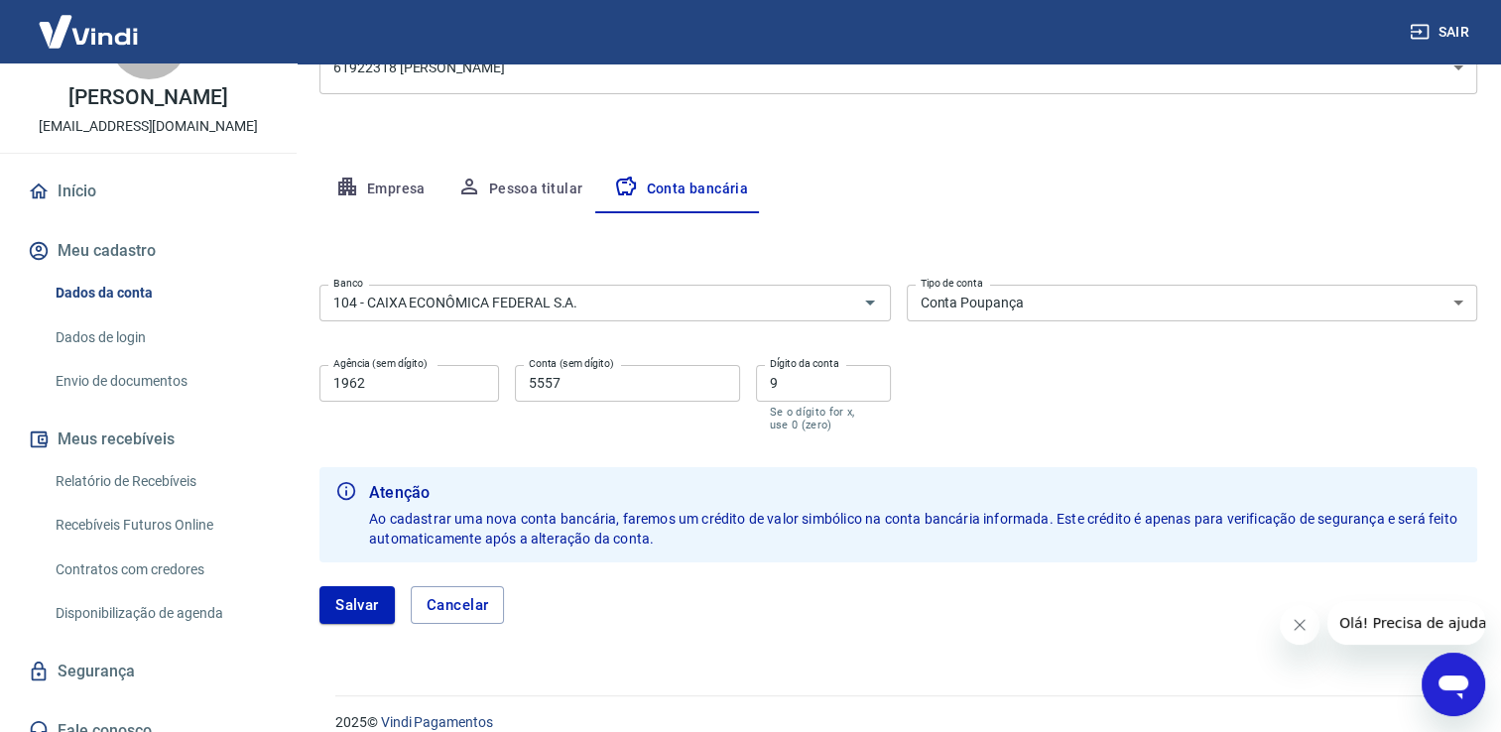
scroll to position [314, 0]
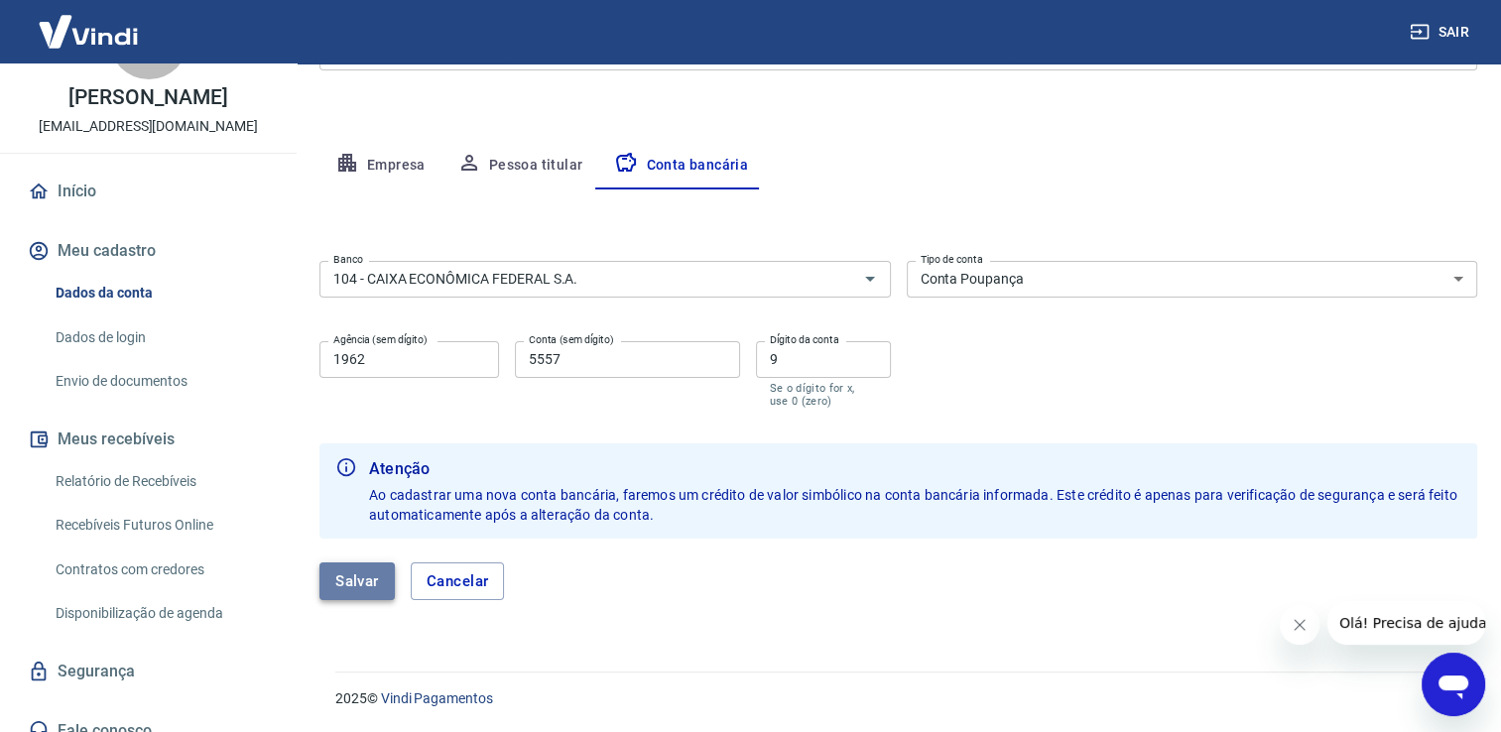
click at [358, 589] on button "Salvar" at bounding box center [356, 582] width 75 height 38
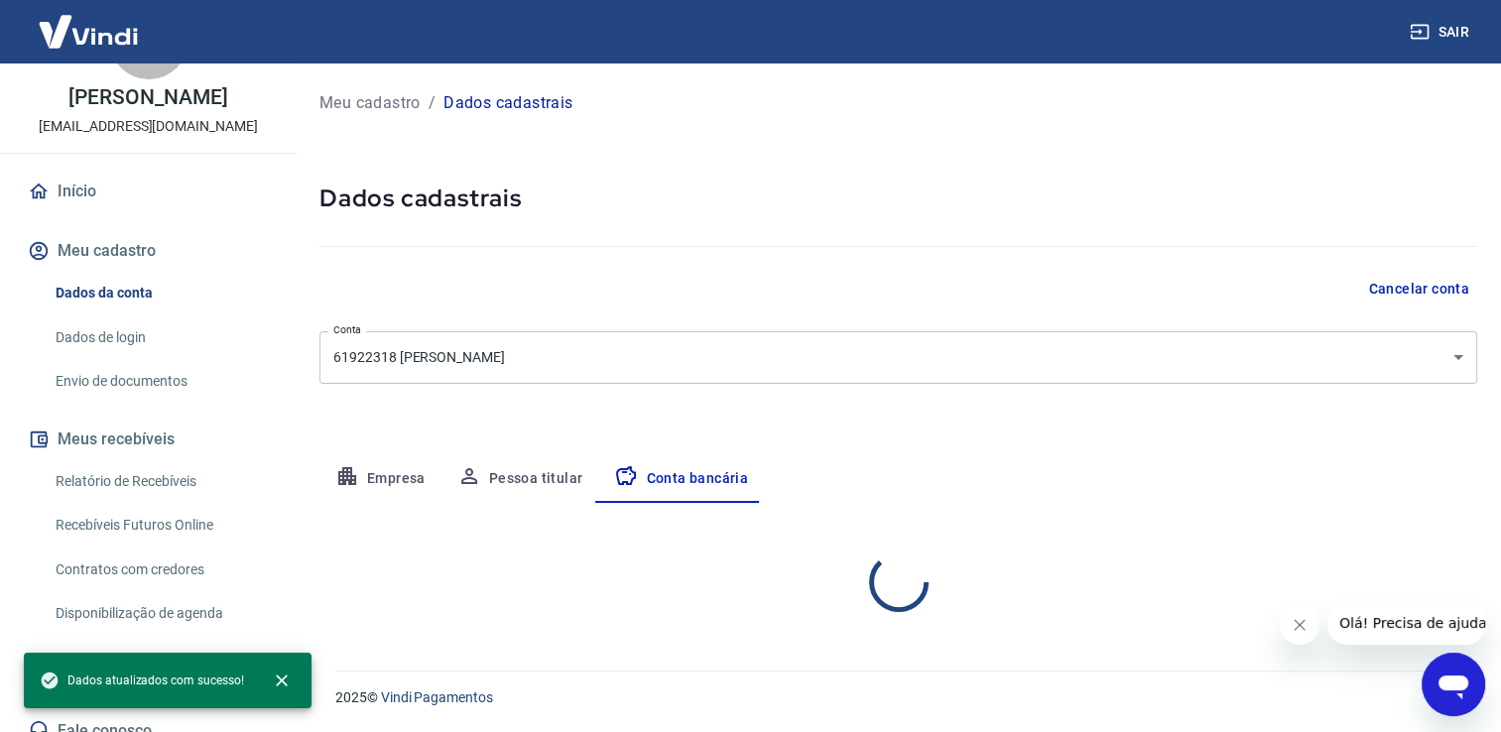
scroll to position [0, 0]
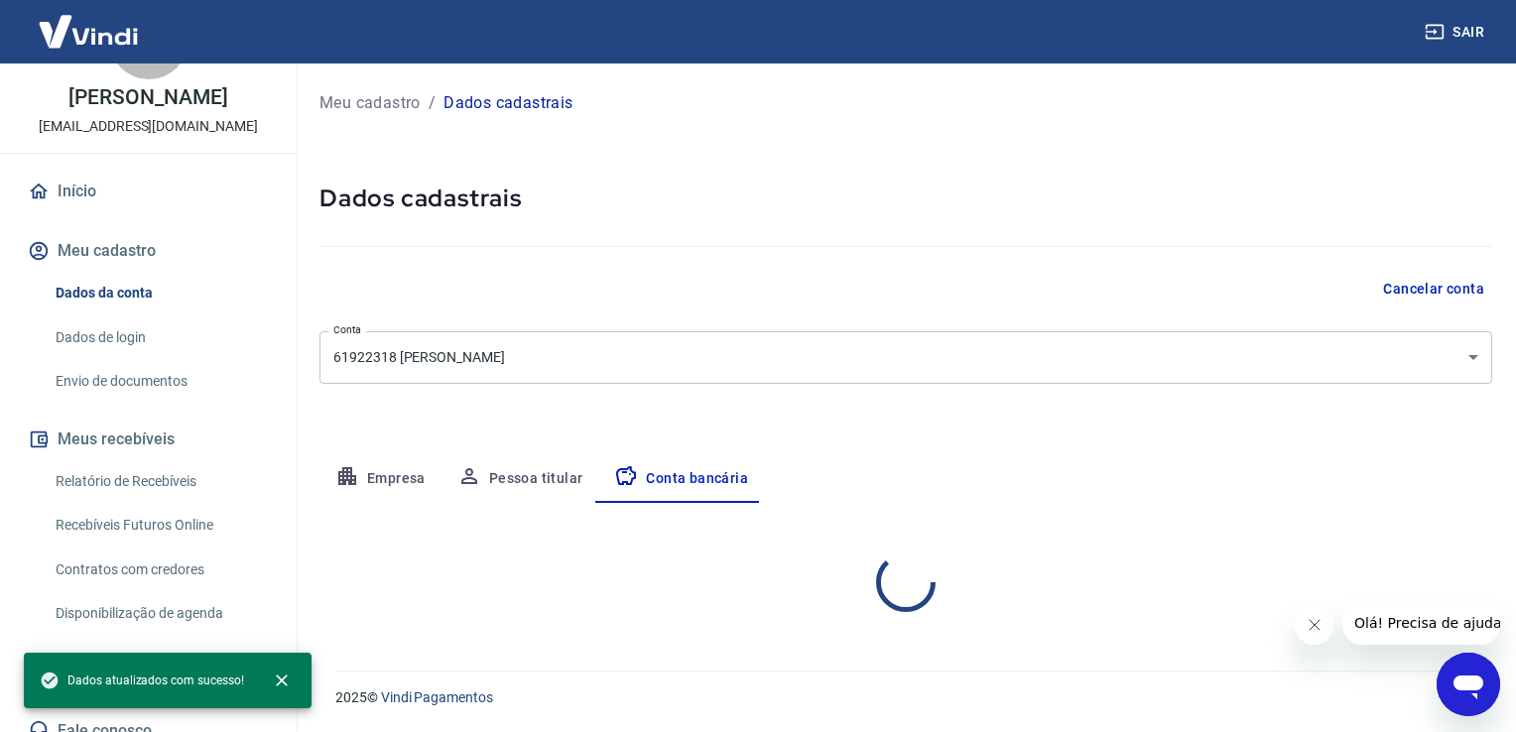
select select "3"
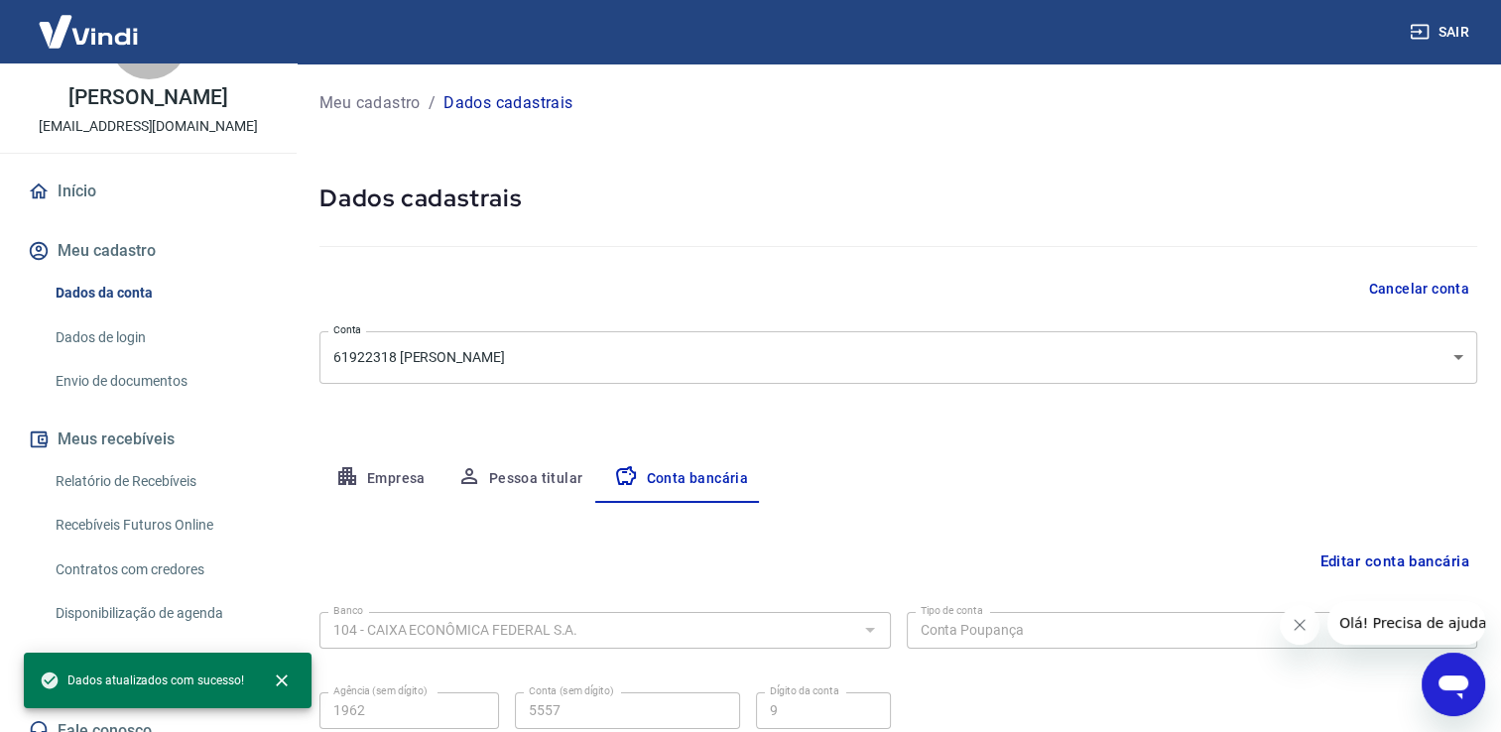
click at [885, 538] on div "Editar conta bancária Banco 104 - CAIXA ECONÔMICA FEDERAL S.A. Banco Tipo de co…" at bounding box center [898, 649] width 1158 height 292
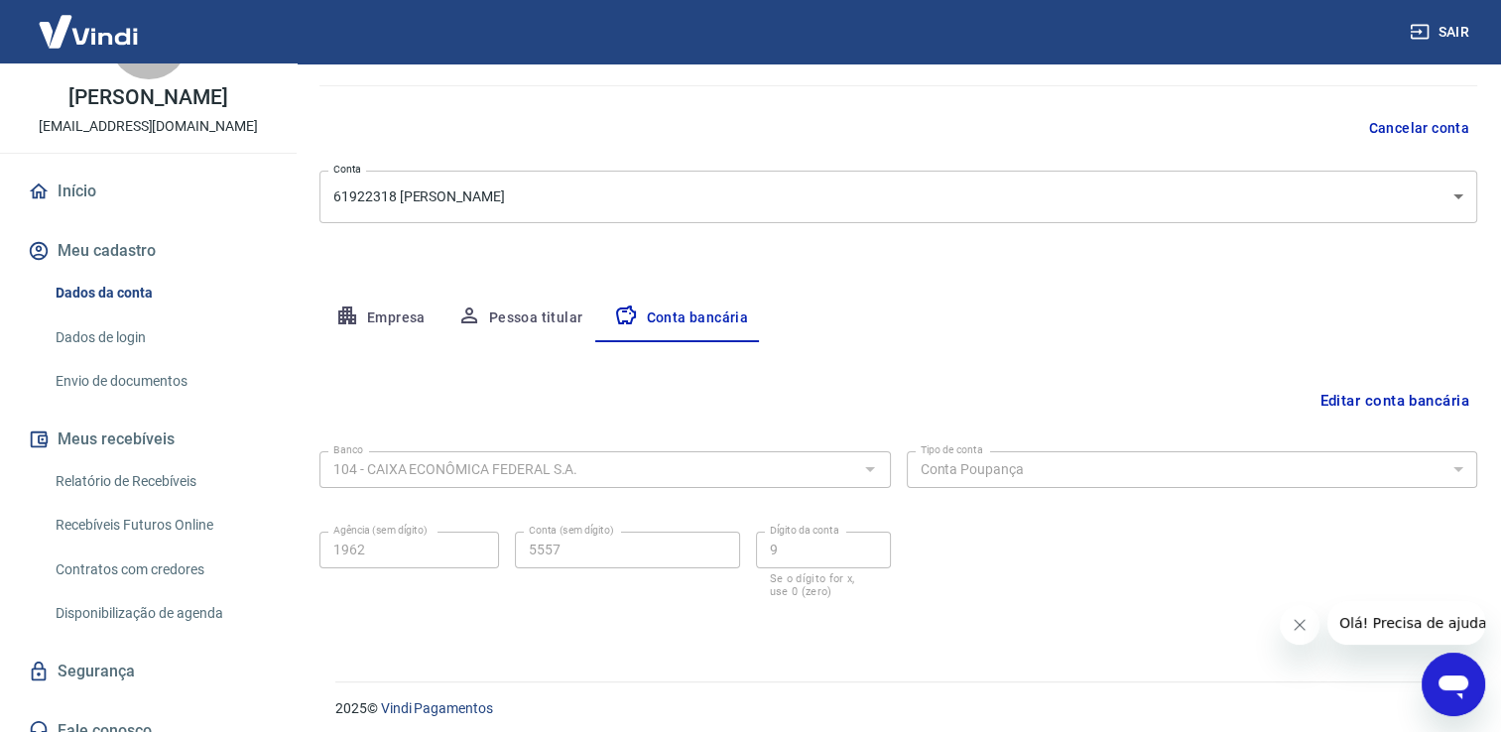
scroll to position [171, 0]
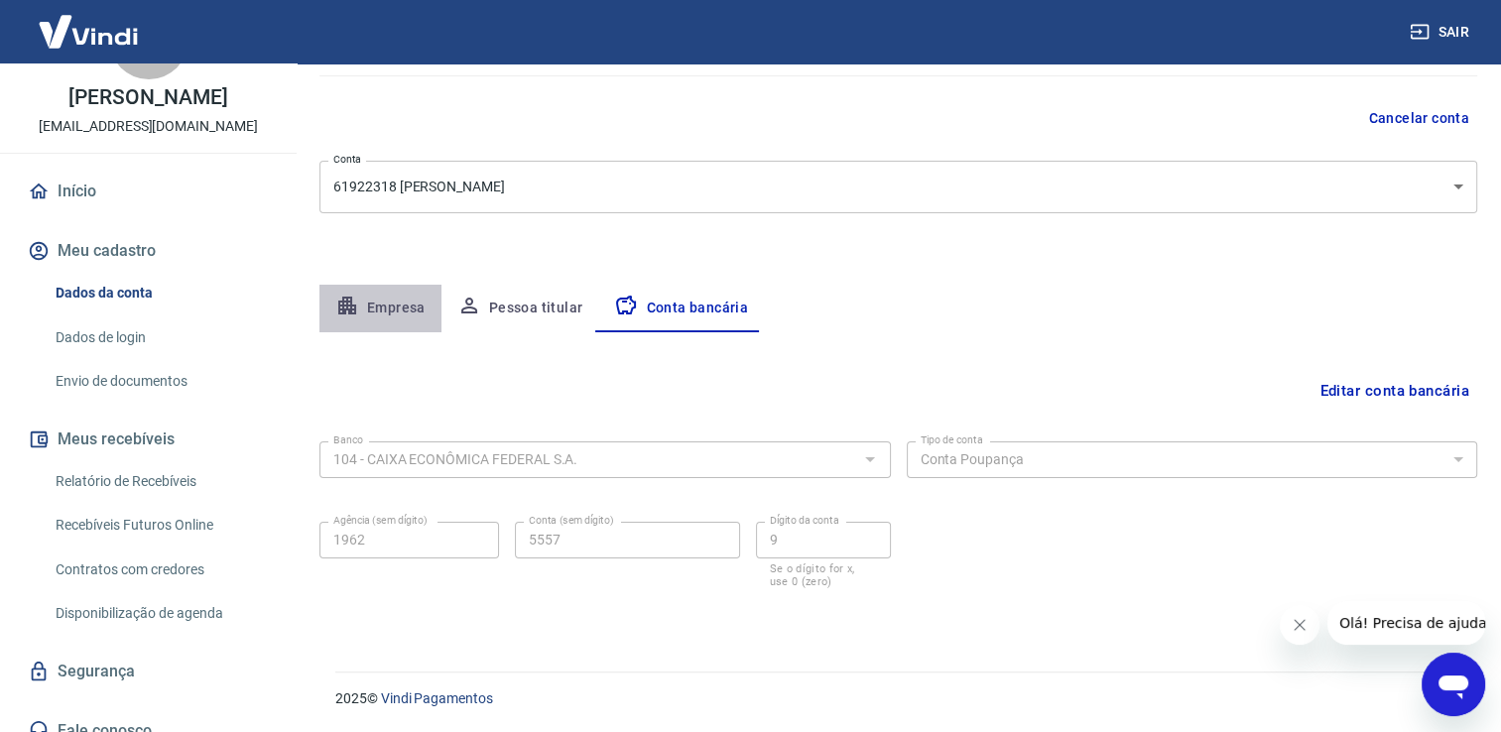
click at [399, 312] on button "Empresa" at bounding box center [380, 309] width 122 height 48
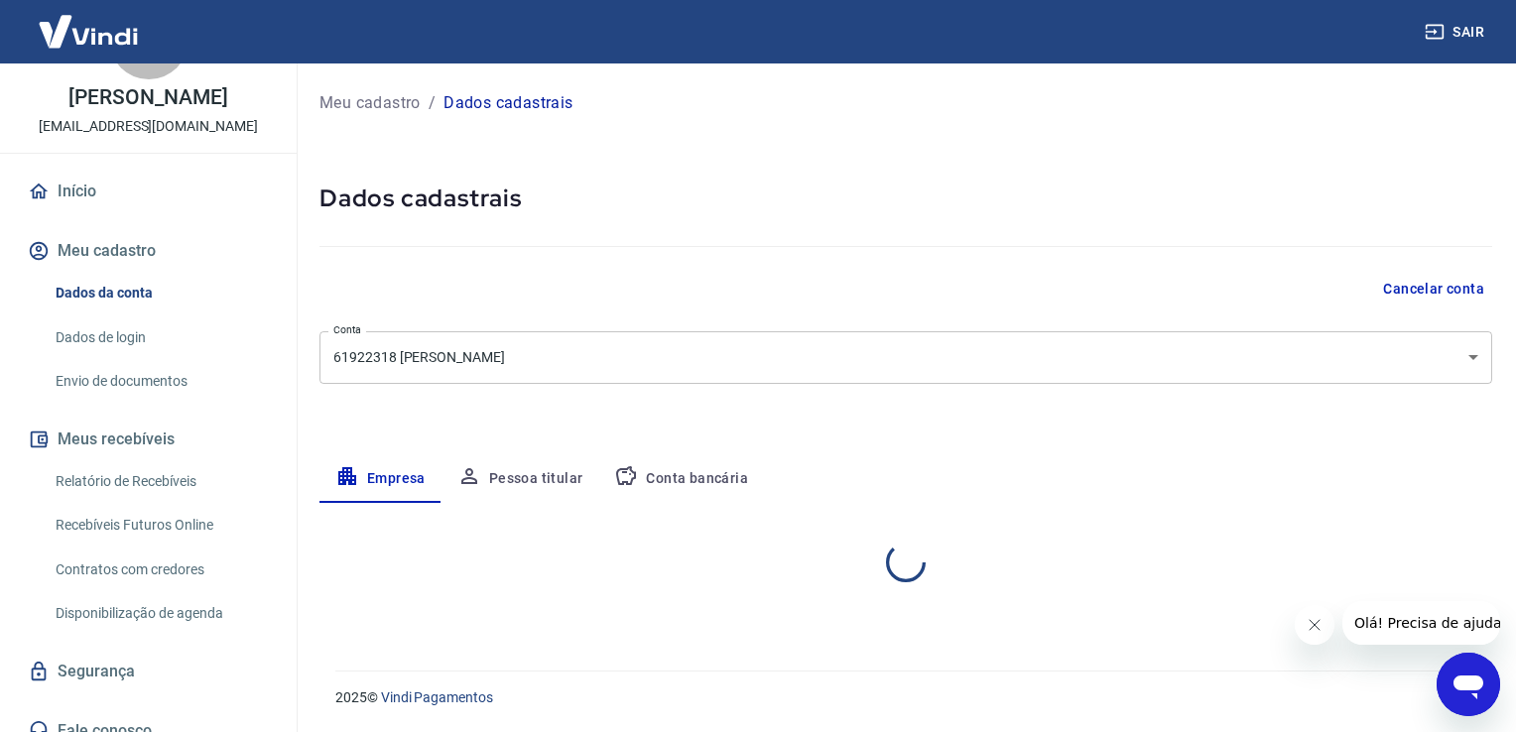
select select "ES"
select select "business"
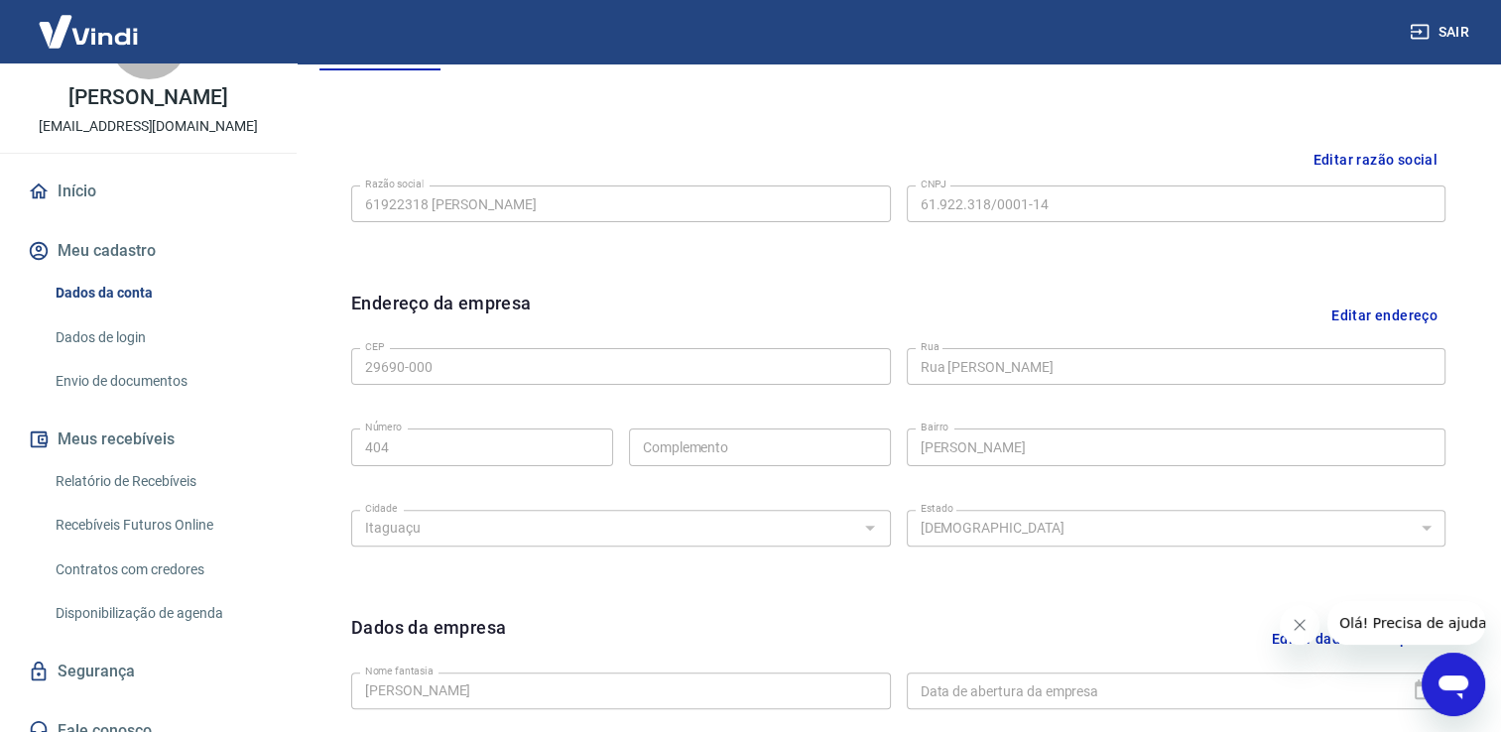
scroll to position [437, 0]
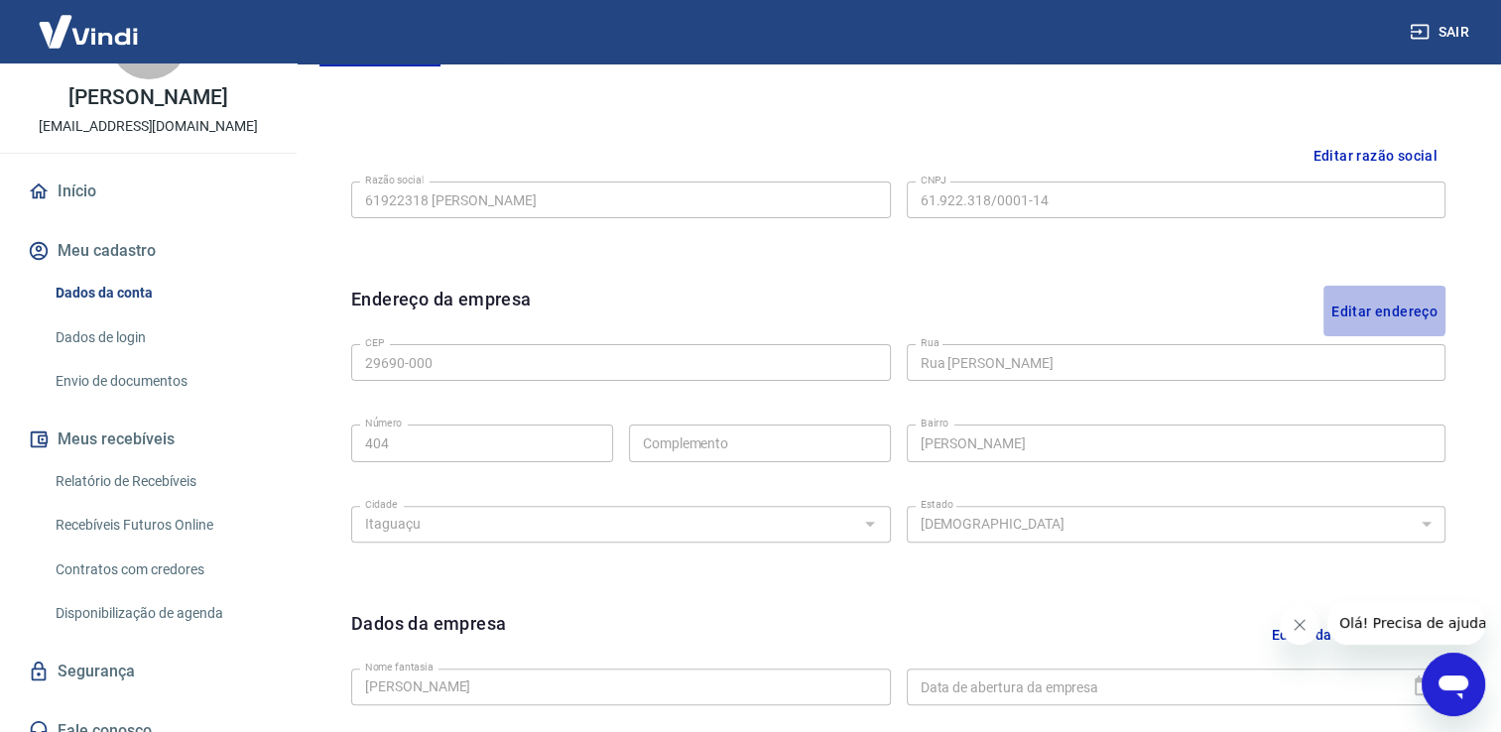
click at [1380, 308] on button "Editar endereço" at bounding box center [1385, 311] width 122 height 51
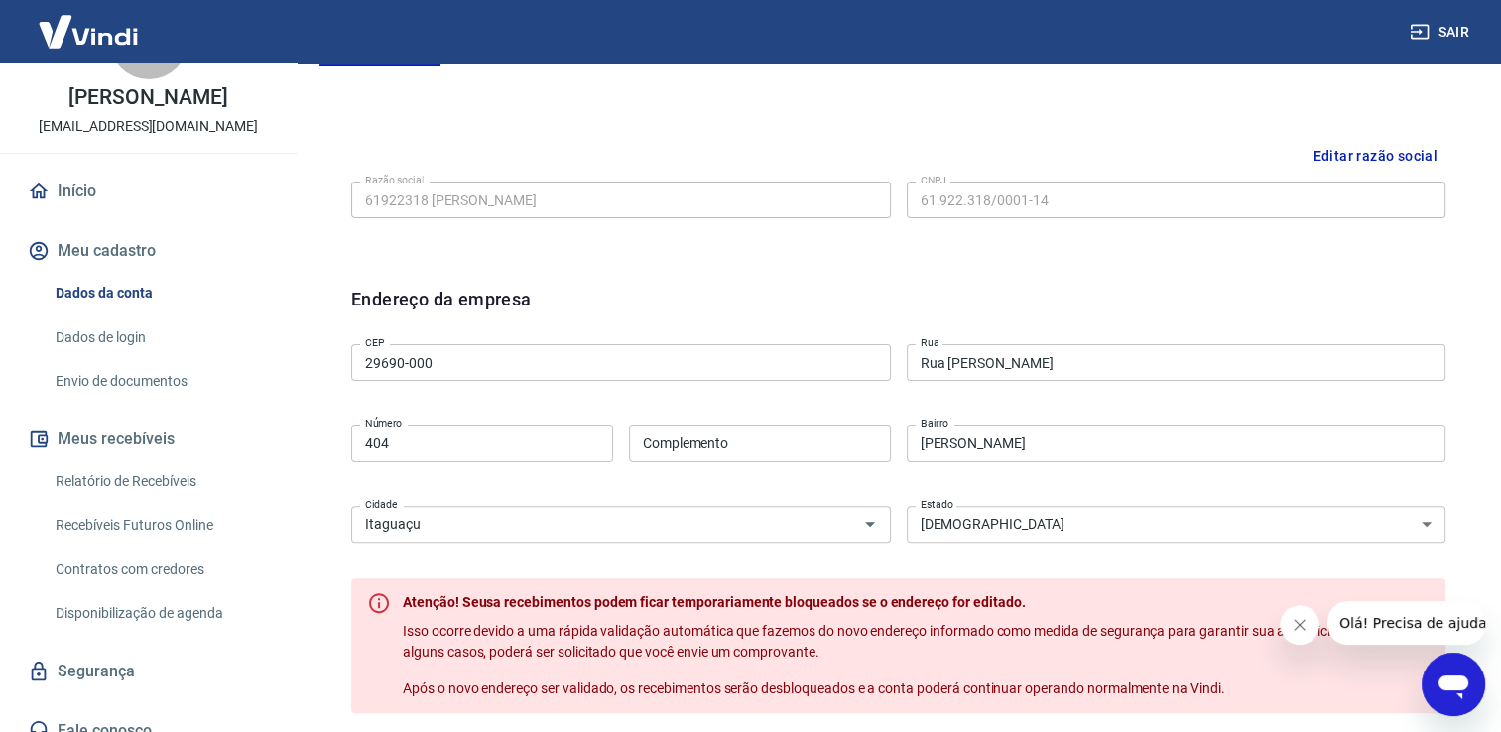
click at [1357, 265] on div "Editar razão social Razão social 61922318 [PERSON_NAME] social CNPJ 61.922.318/…" at bounding box center [898, 196] width 1126 height 149
click at [1060, 276] on div "Endereço da empresa CEP 29690-000 CEP [GEOGRAPHIC_DATA] [GEOGRAPHIC_DATA] Númer…" at bounding box center [898, 542] width 1126 height 544
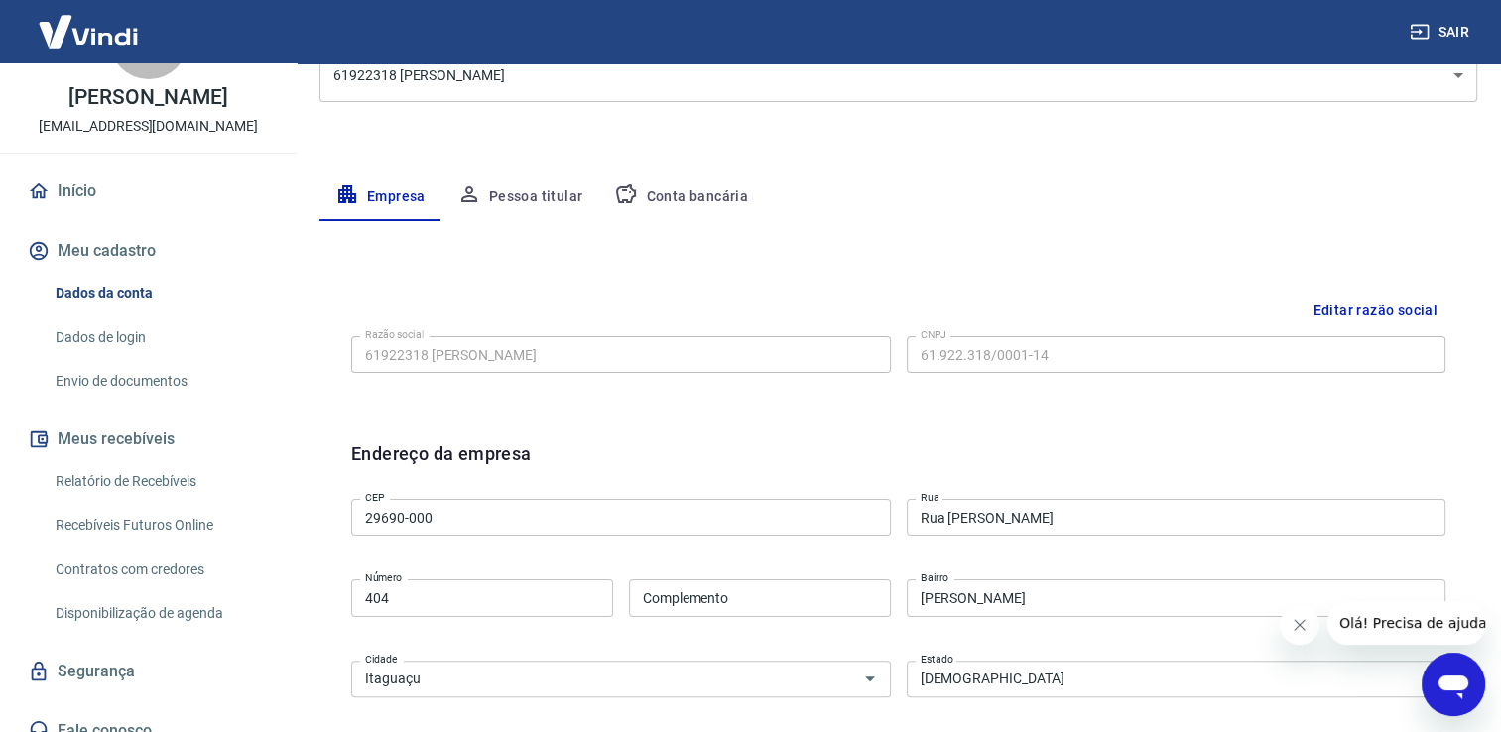
scroll to position [278, 0]
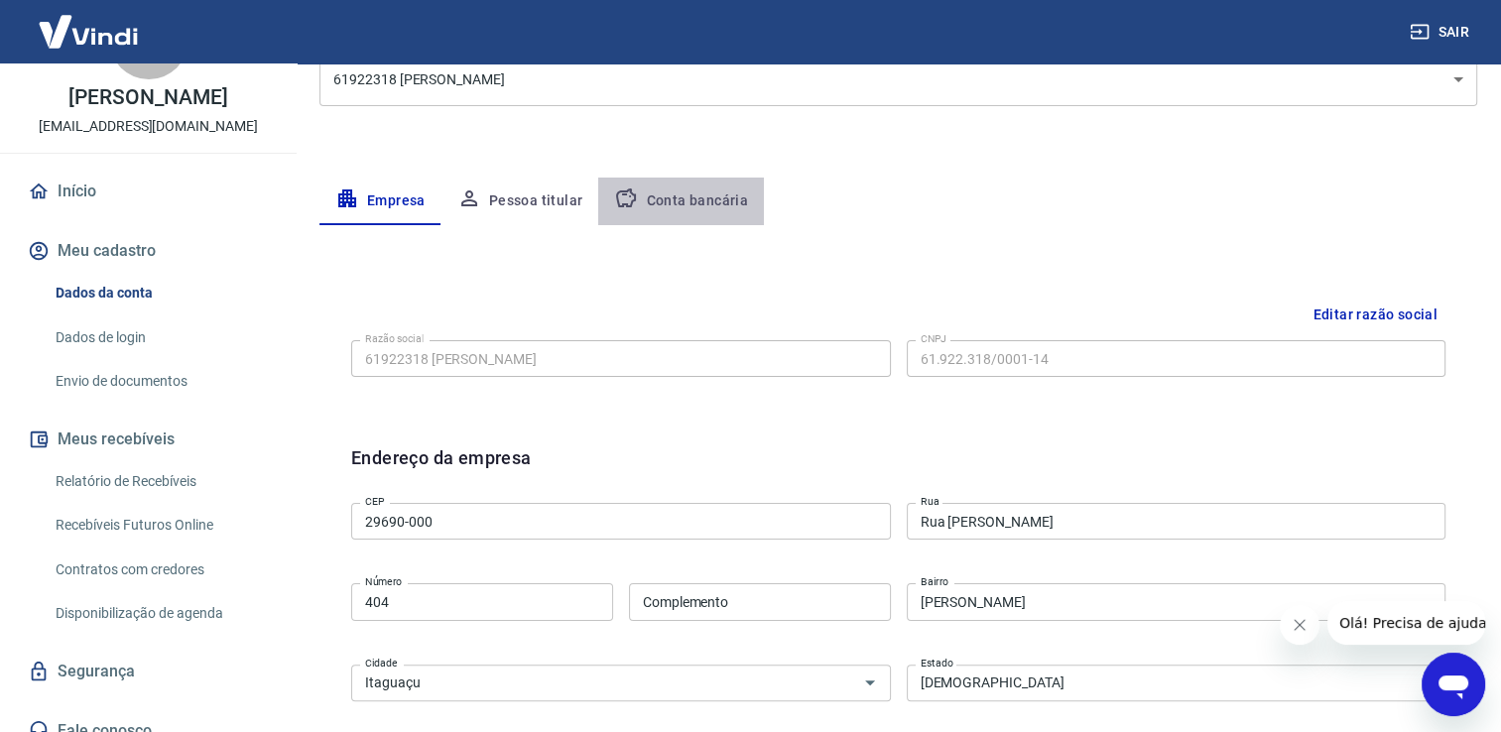
click at [711, 207] on button "Conta bancária" at bounding box center [681, 202] width 166 height 48
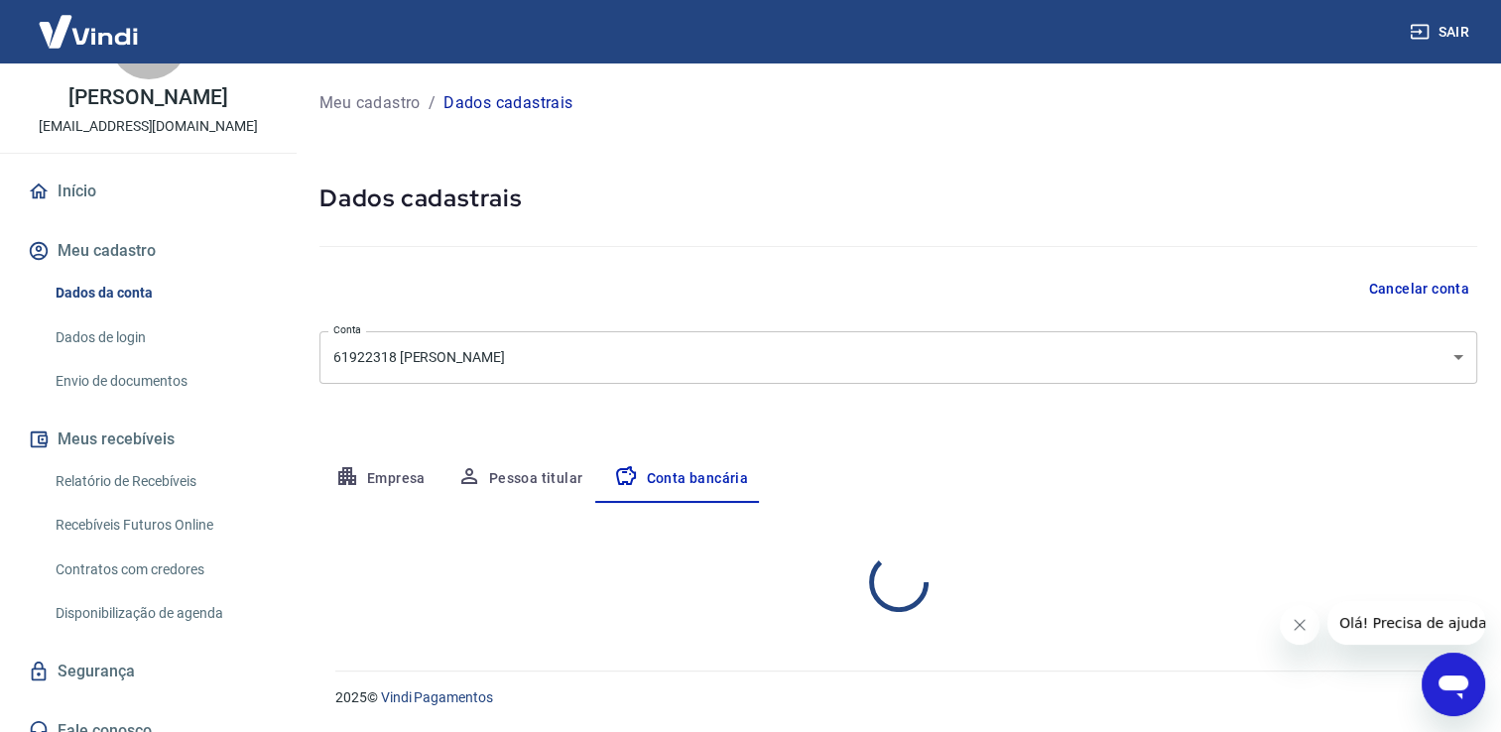
scroll to position [0, 0]
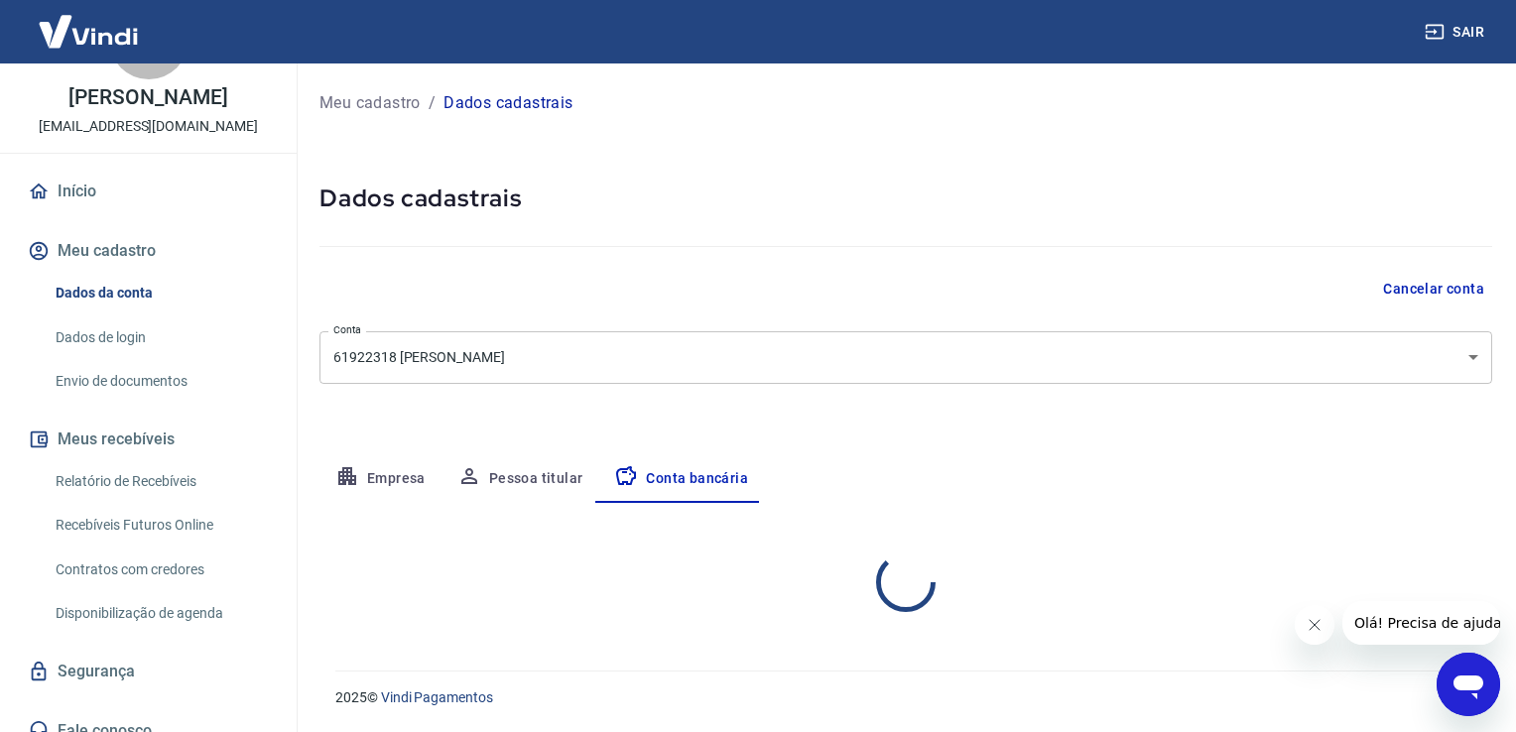
select select "3"
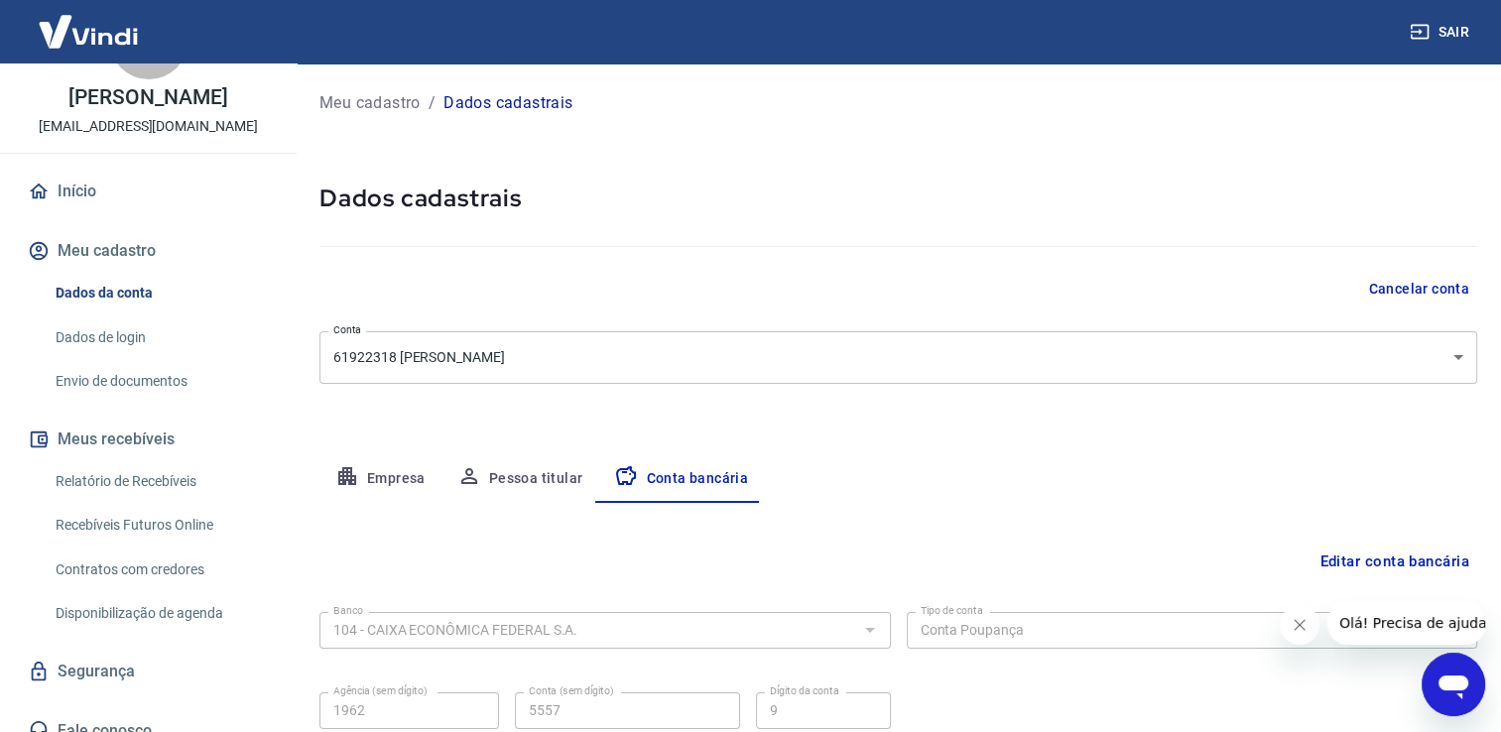
click at [973, 525] on div "Editar conta bancária Banco 104 - CAIXA ECONÔMICA FEDERAL S.A. Banco Tipo de co…" at bounding box center [898, 649] width 1158 height 292
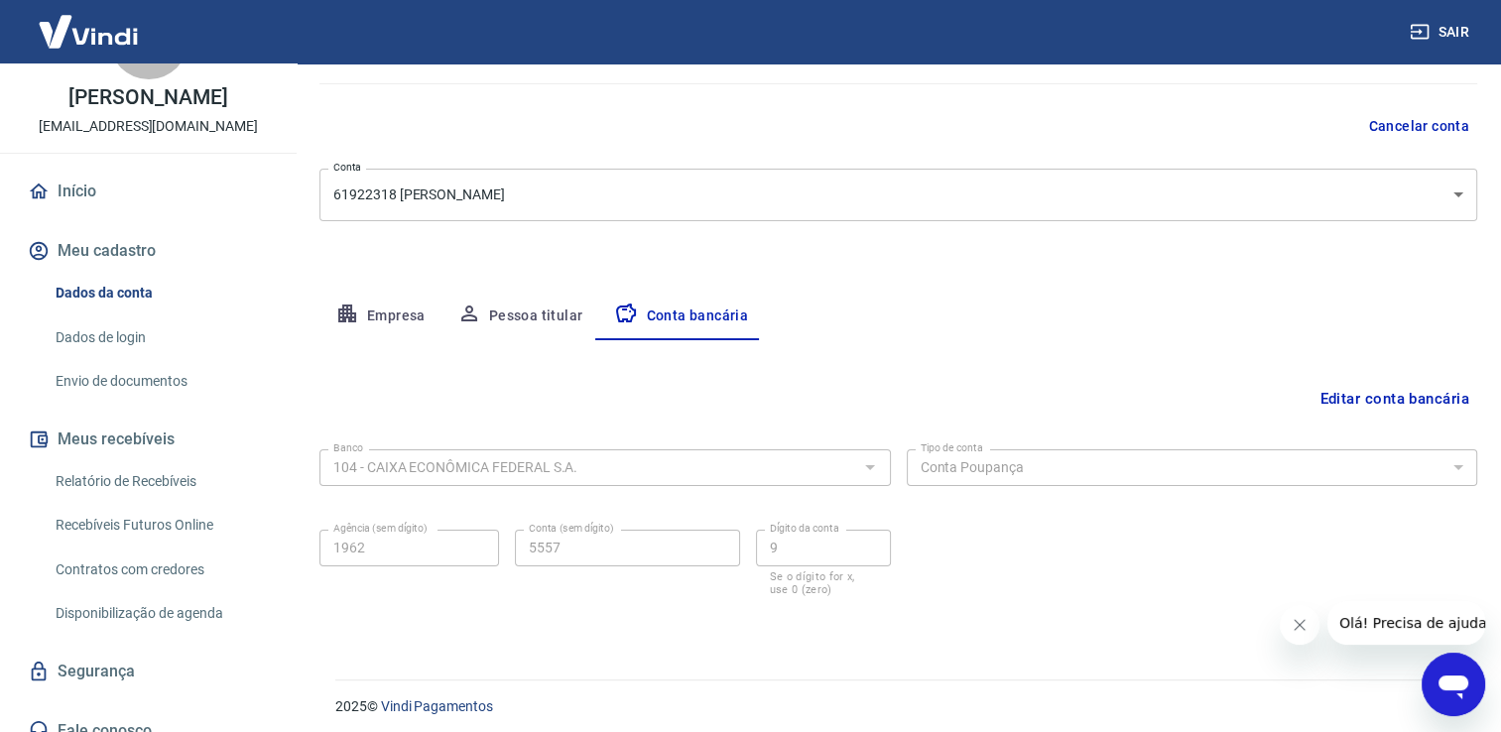
scroll to position [171, 0]
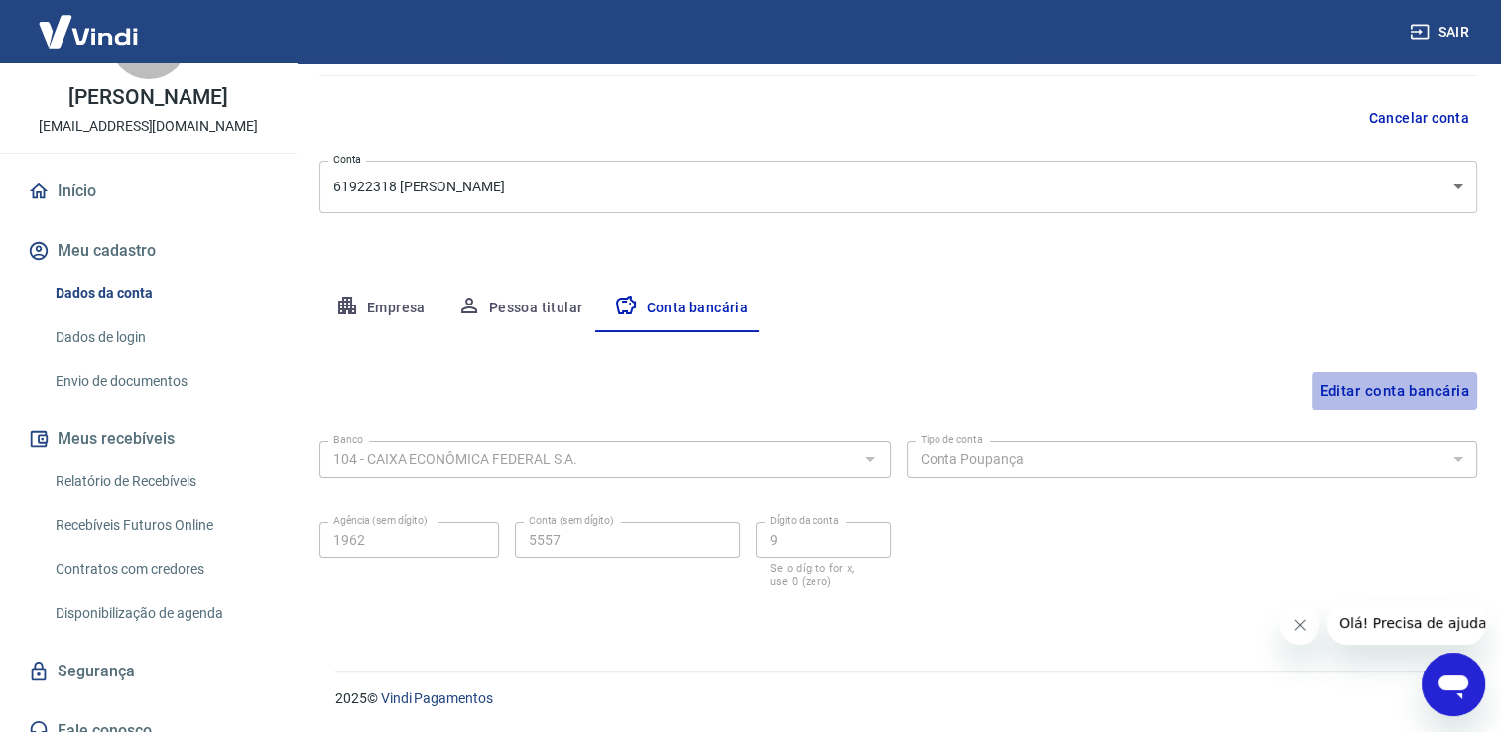
click at [1381, 393] on button "Editar conta bancária" at bounding box center [1395, 391] width 166 height 38
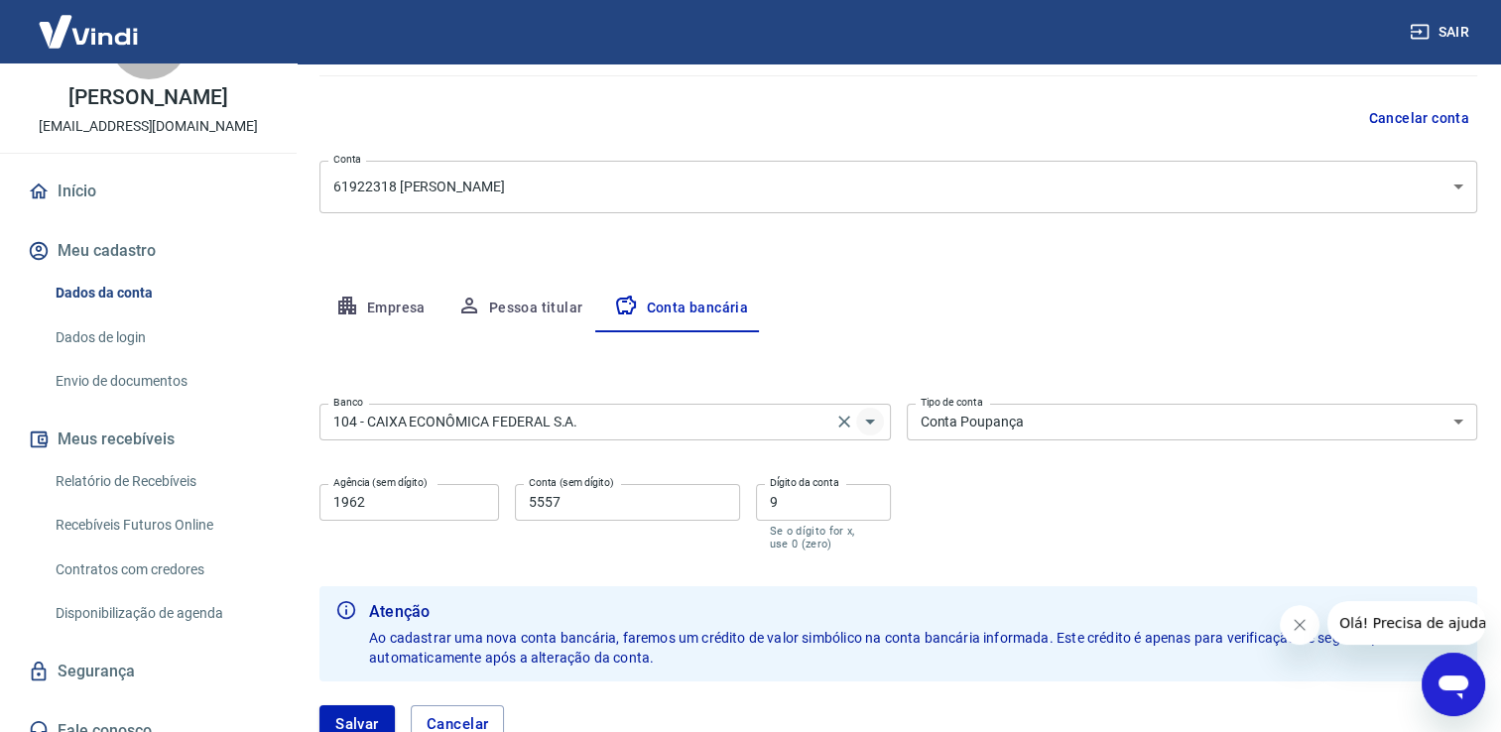
click at [877, 422] on icon "Abrir" at bounding box center [870, 422] width 24 height 24
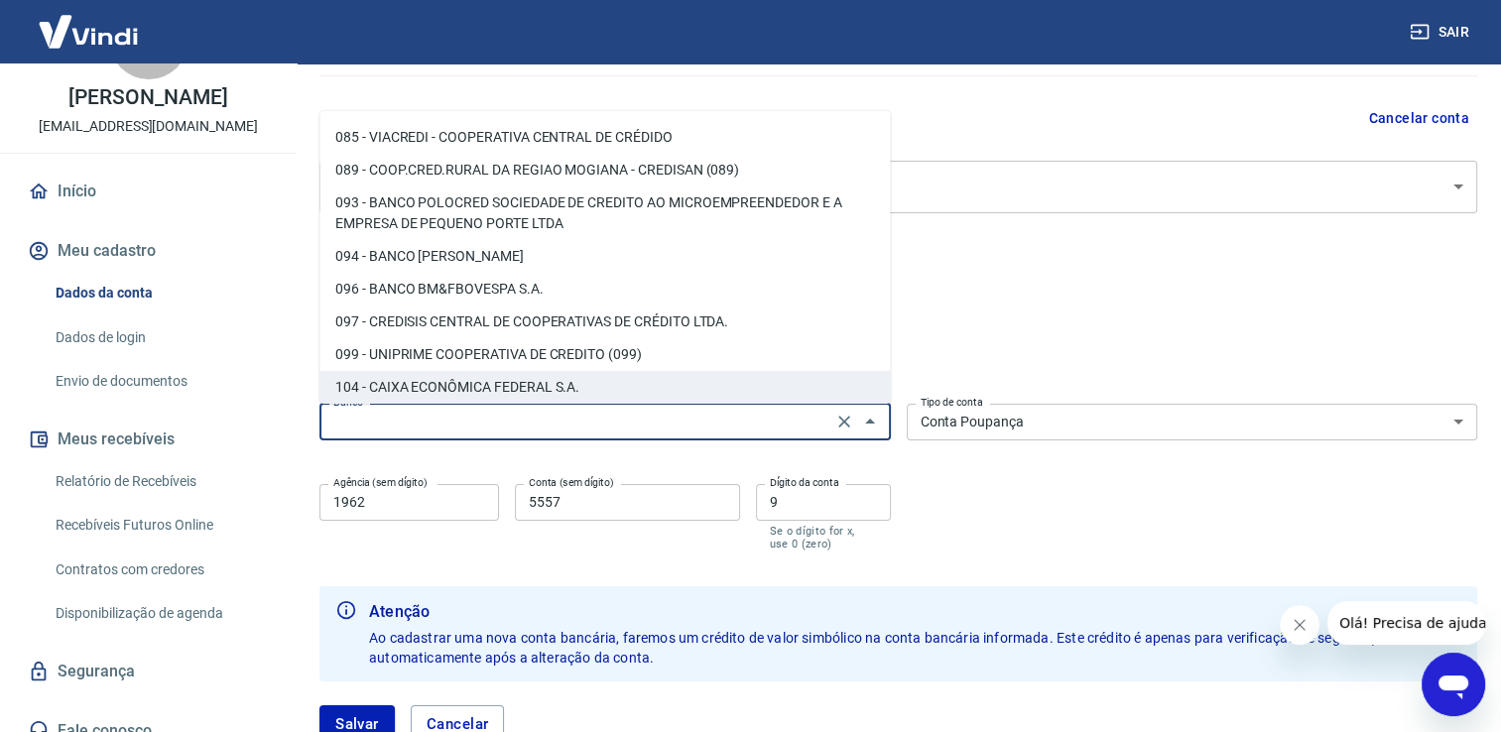
scroll to position [0, 0]
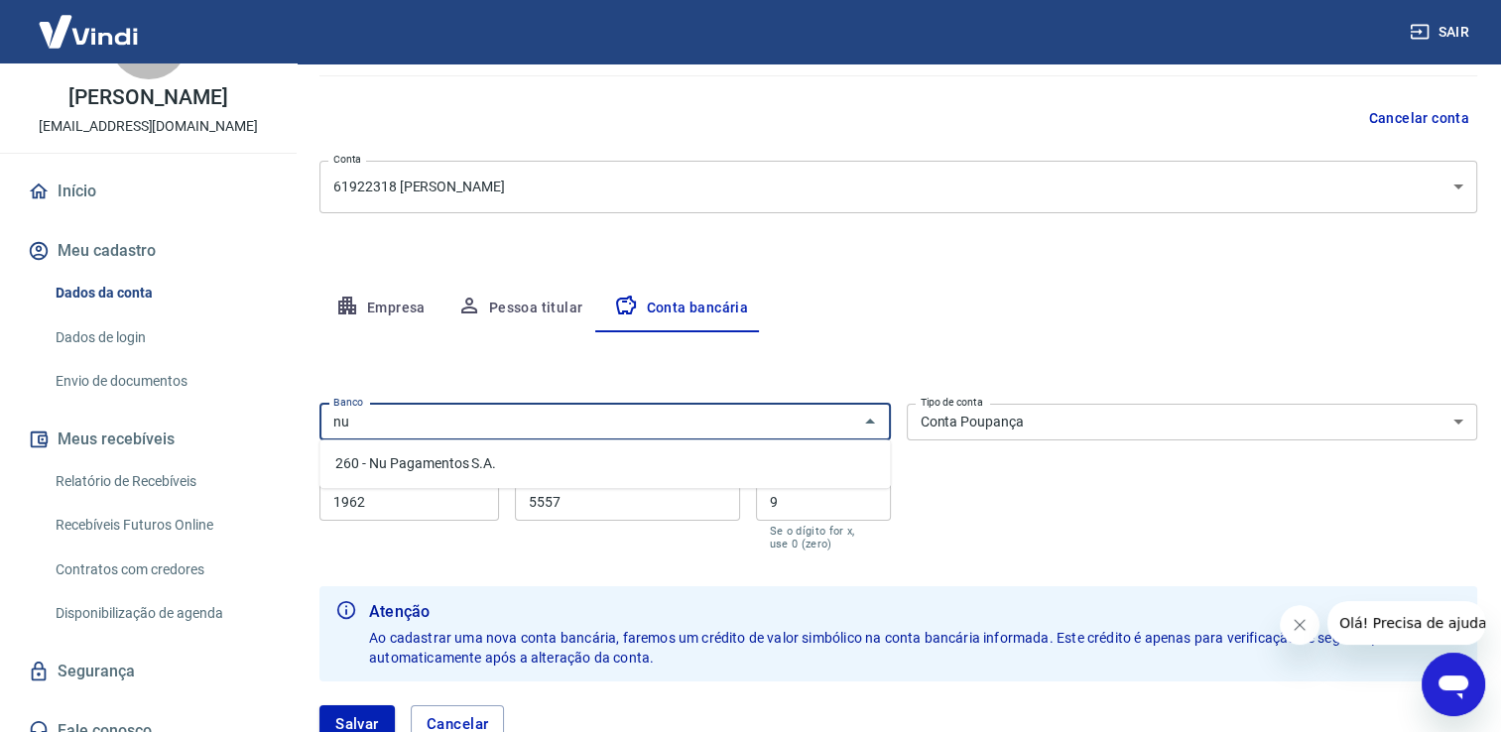
click at [426, 459] on li "260 - Nu Pagamentos S.A." at bounding box center [604, 463] width 570 height 33
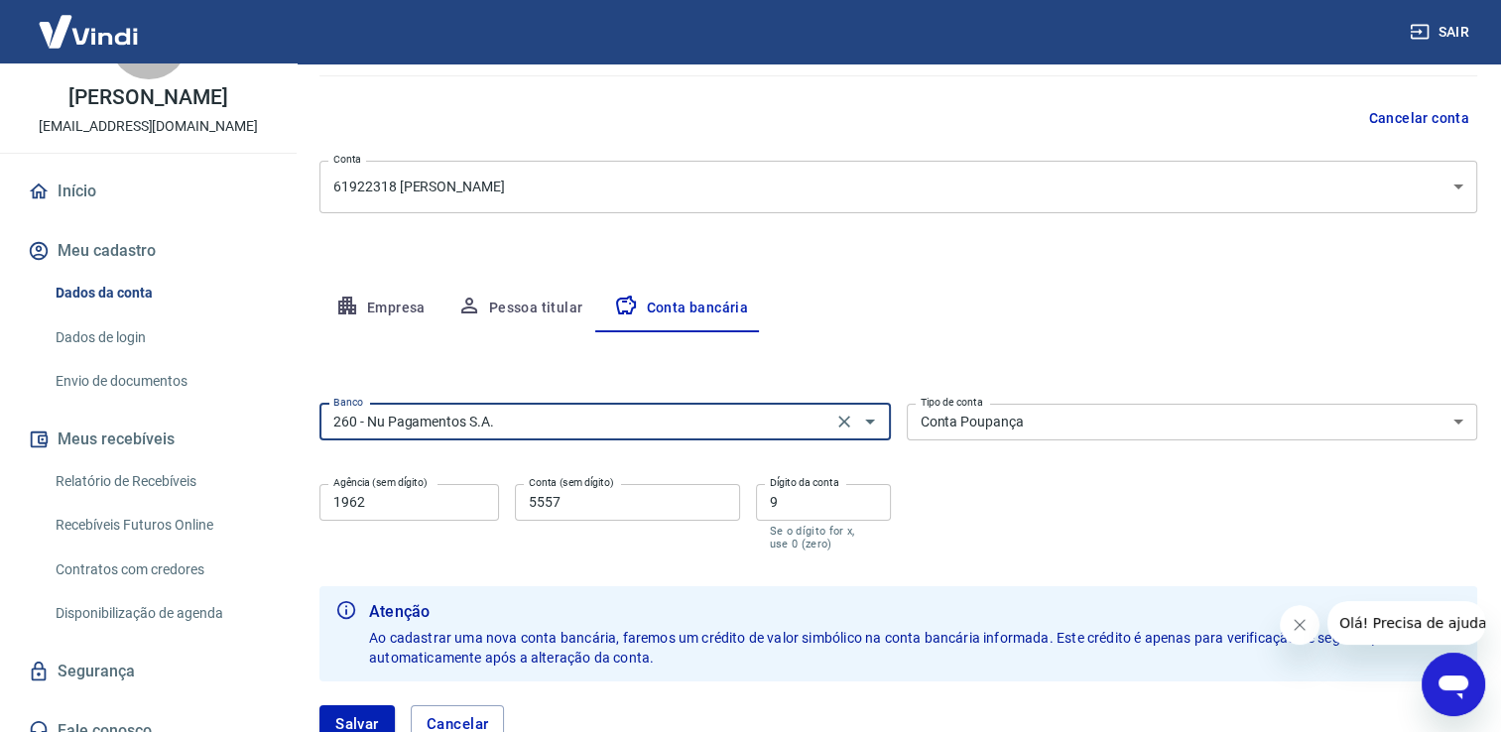
type input "260 - Nu Pagamentos S.A."
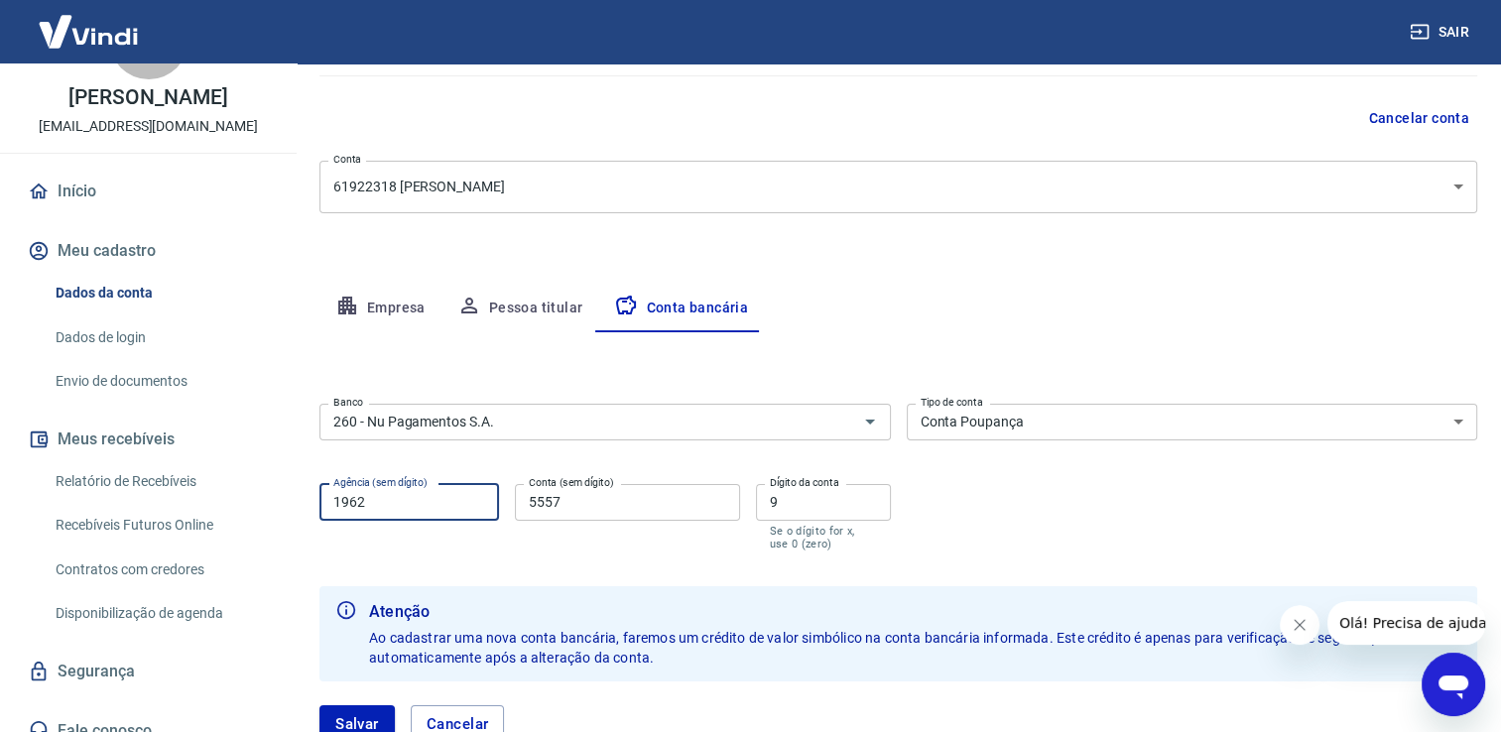
click at [381, 510] on input "1962" at bounding box center [409, 502] width 180 height 37
type input "1"
type input "0001"
click at [579, 508] on input "5557" at bounding box center [627, 502] width 224 height 37
type input "5"
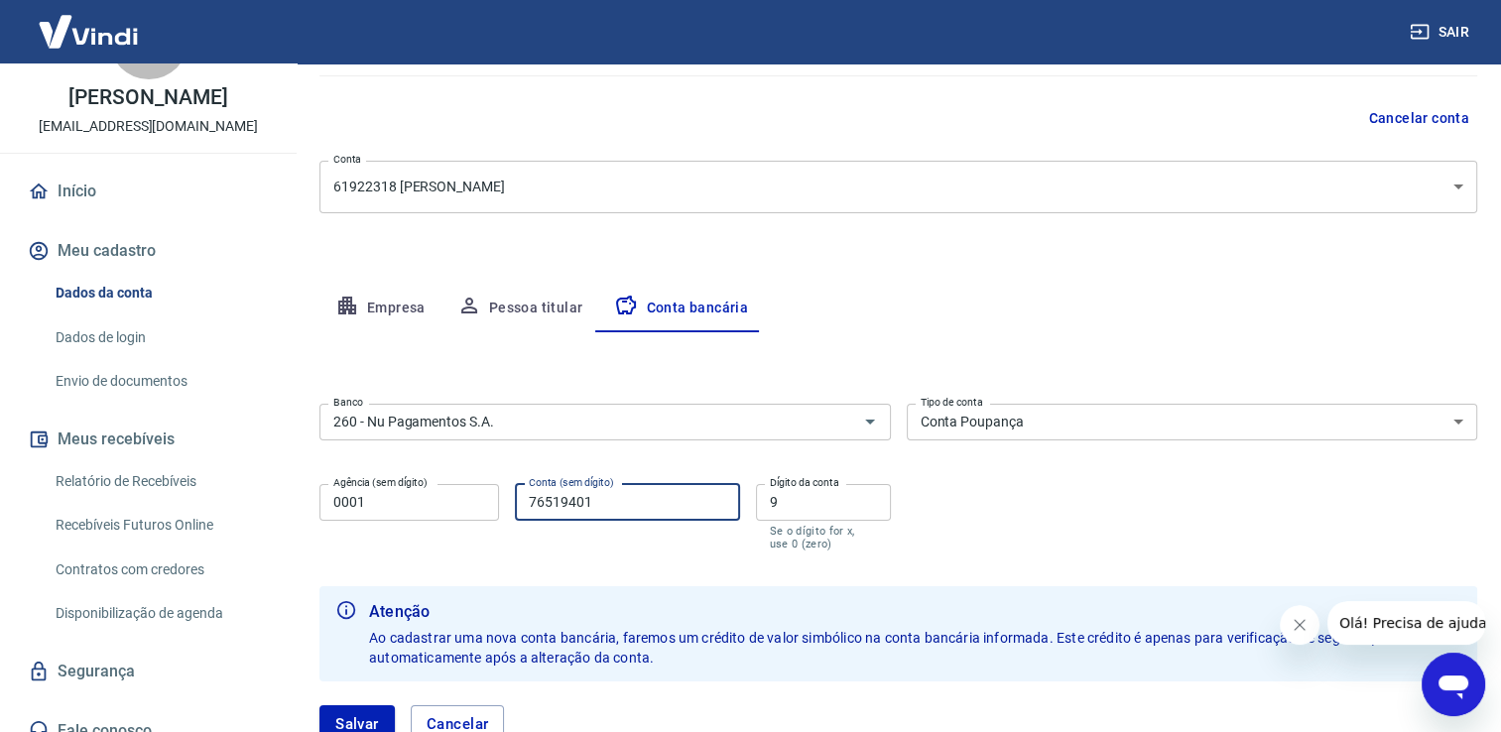
type input "76519401"
click at [786, 510] on input "9" at bounding box center [823, 502] width 135 height 37
type input "7"
click at [1072, 526] on div "Banco 260 - Nu Pagamentos S.A. Banco Tipo de conta Conta Corrente Conta Poupanç…" at bounding box center [898, 475] width 1158 height 159
click at [356, 720] on button "Salvar" at bounding box center [356, 724] width 75 height 38
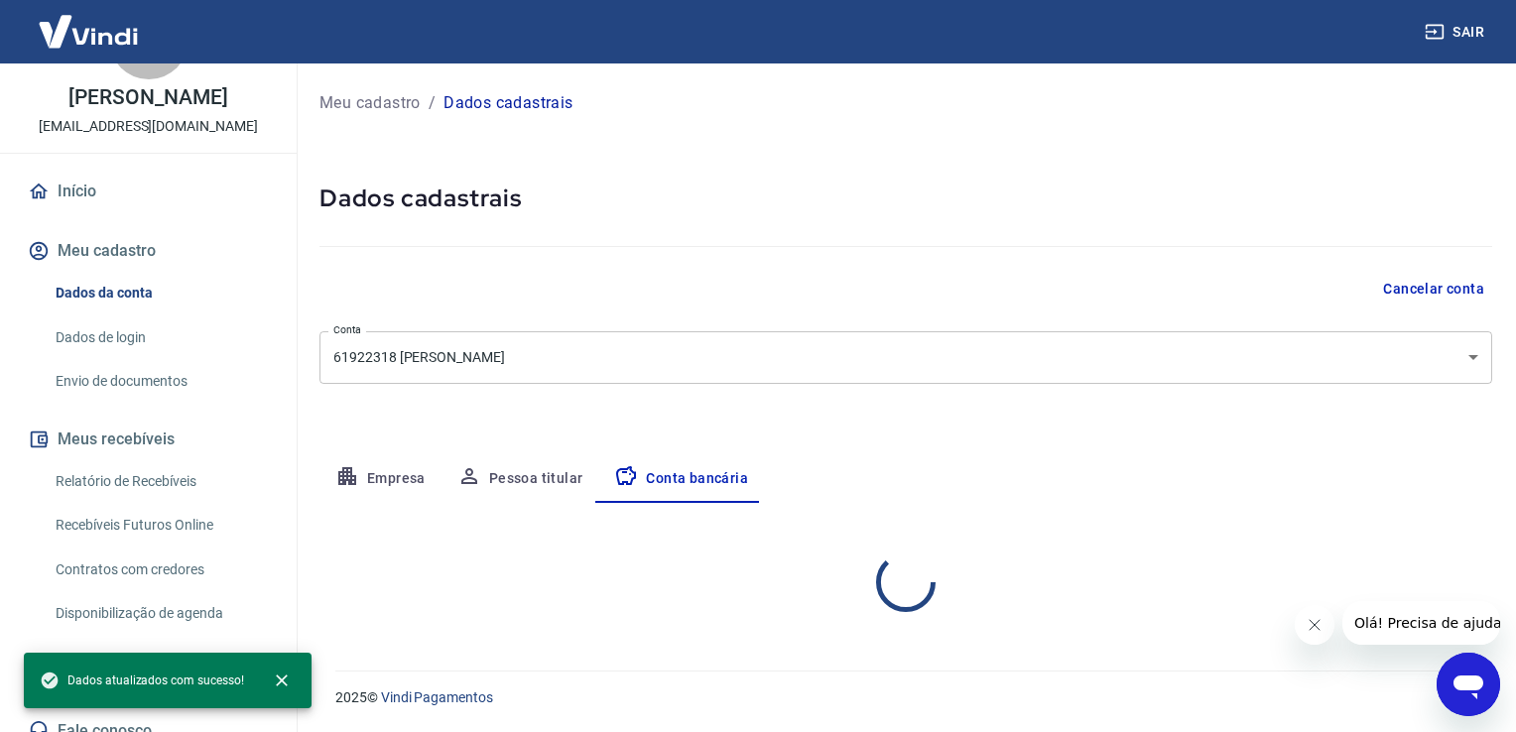
select select "3"
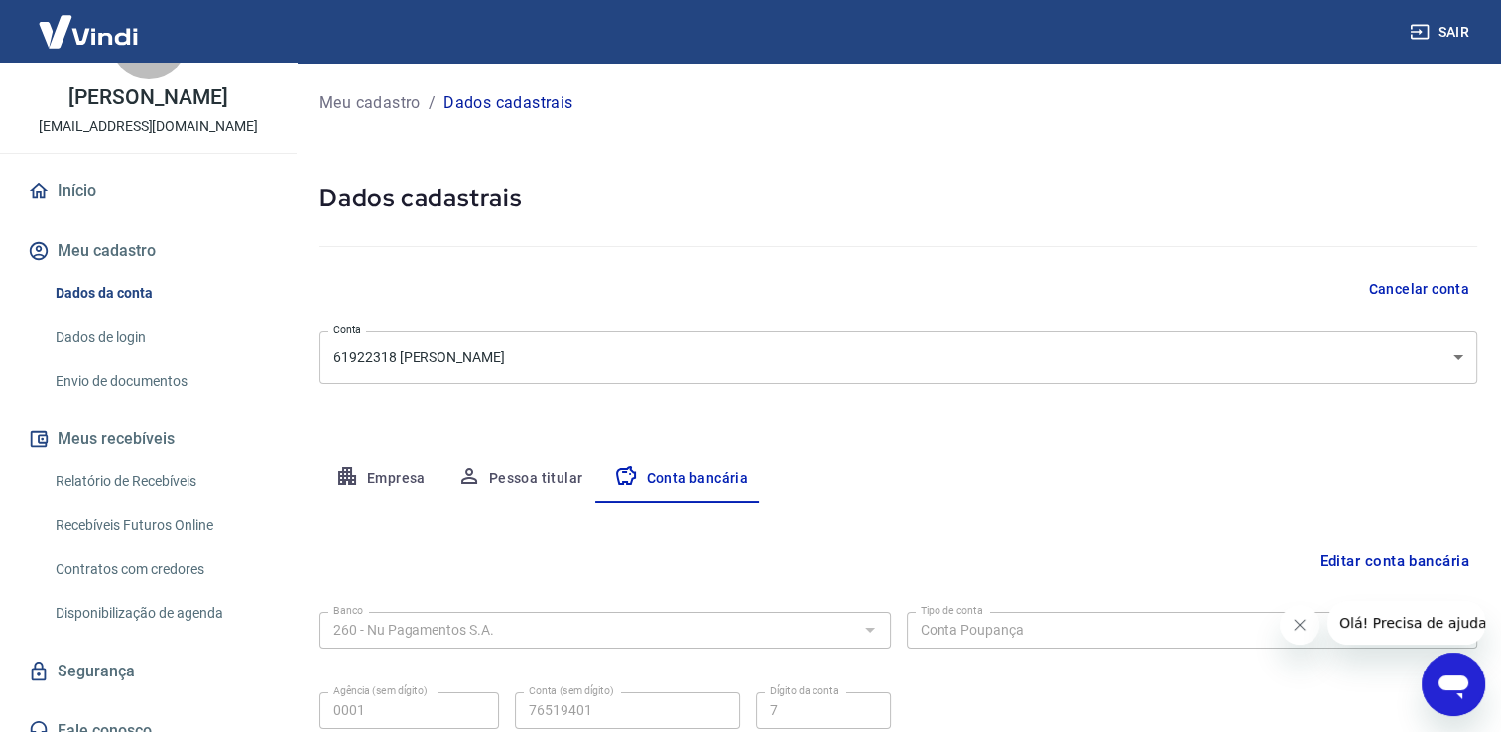
click at [996, 455] on div "Empresa Pessoa titular Conta bancária" at bounding box center [898, 479] width 1158 height 48
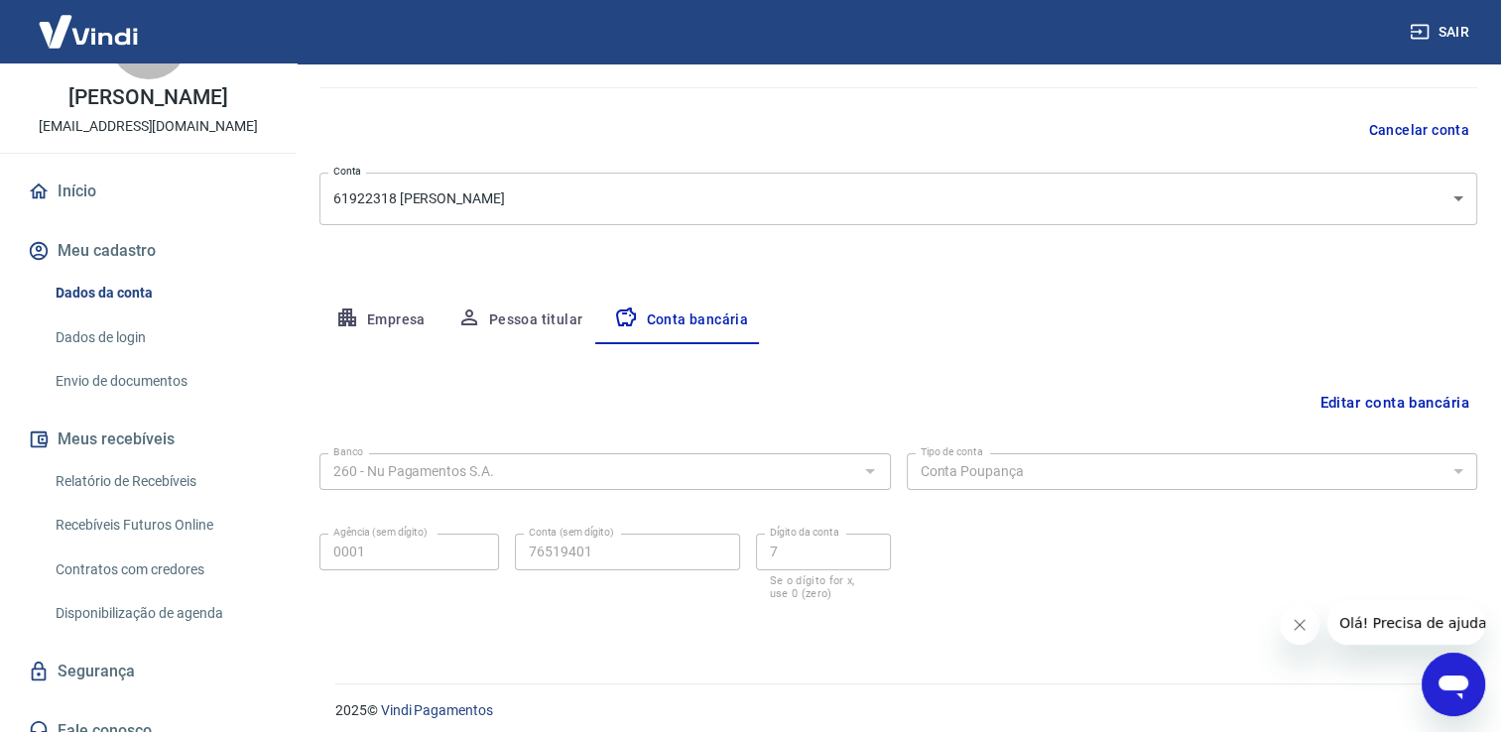
scroll to position [171, 0]
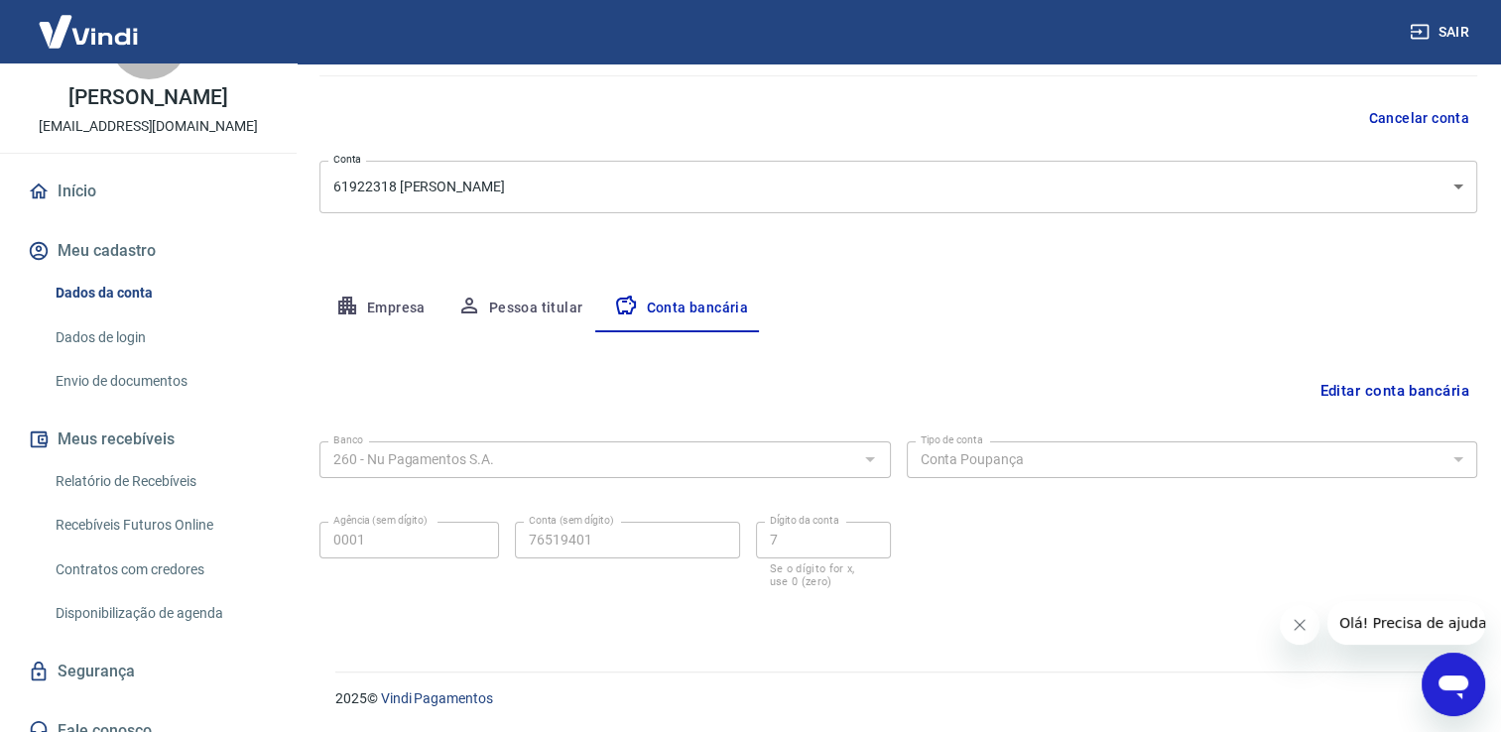
click at [1295, 630] on icon "Fechar mensagem da empresa" at bounding box center [1300, 625] width 10 height 10
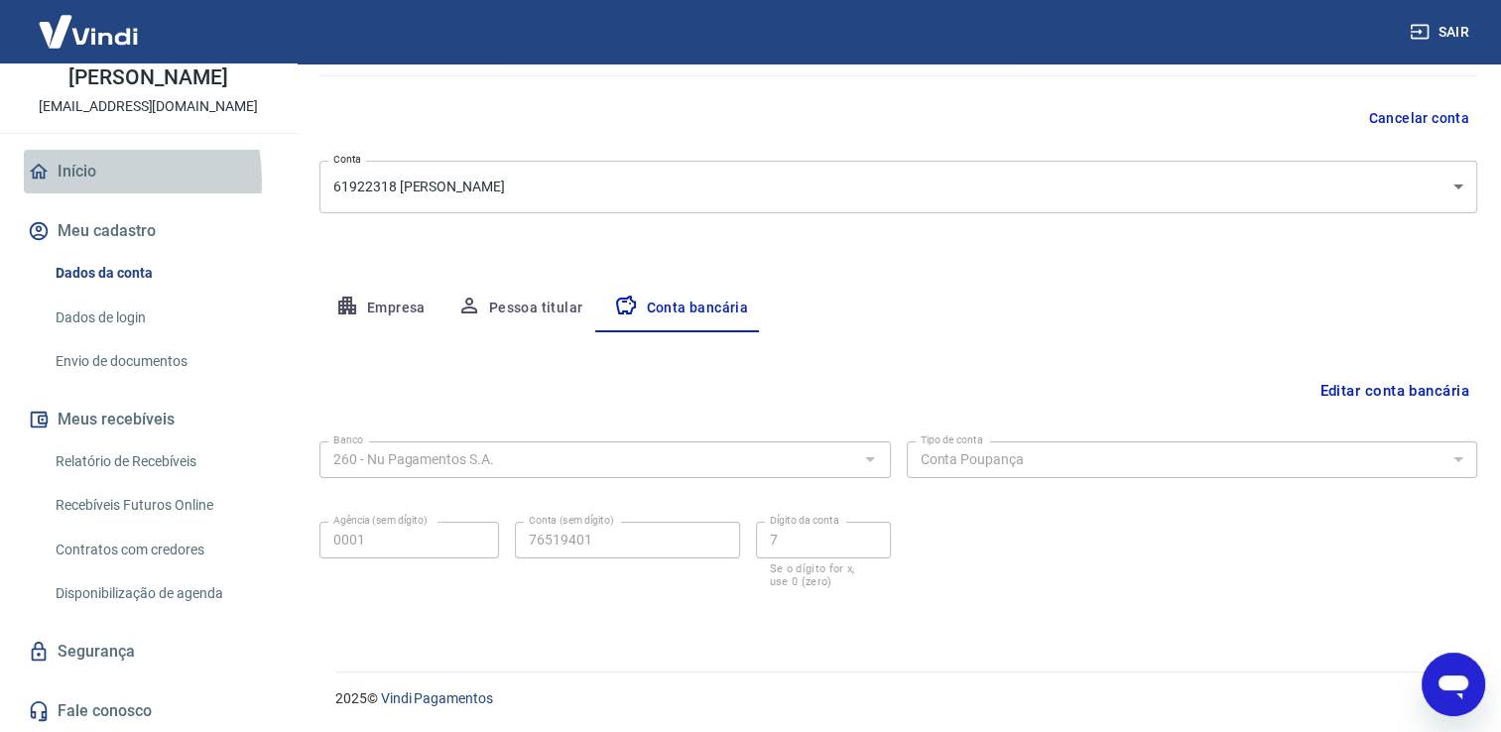
click at [74, 181] on link "Início" at bounding box center [148, 172] width 249 height 44
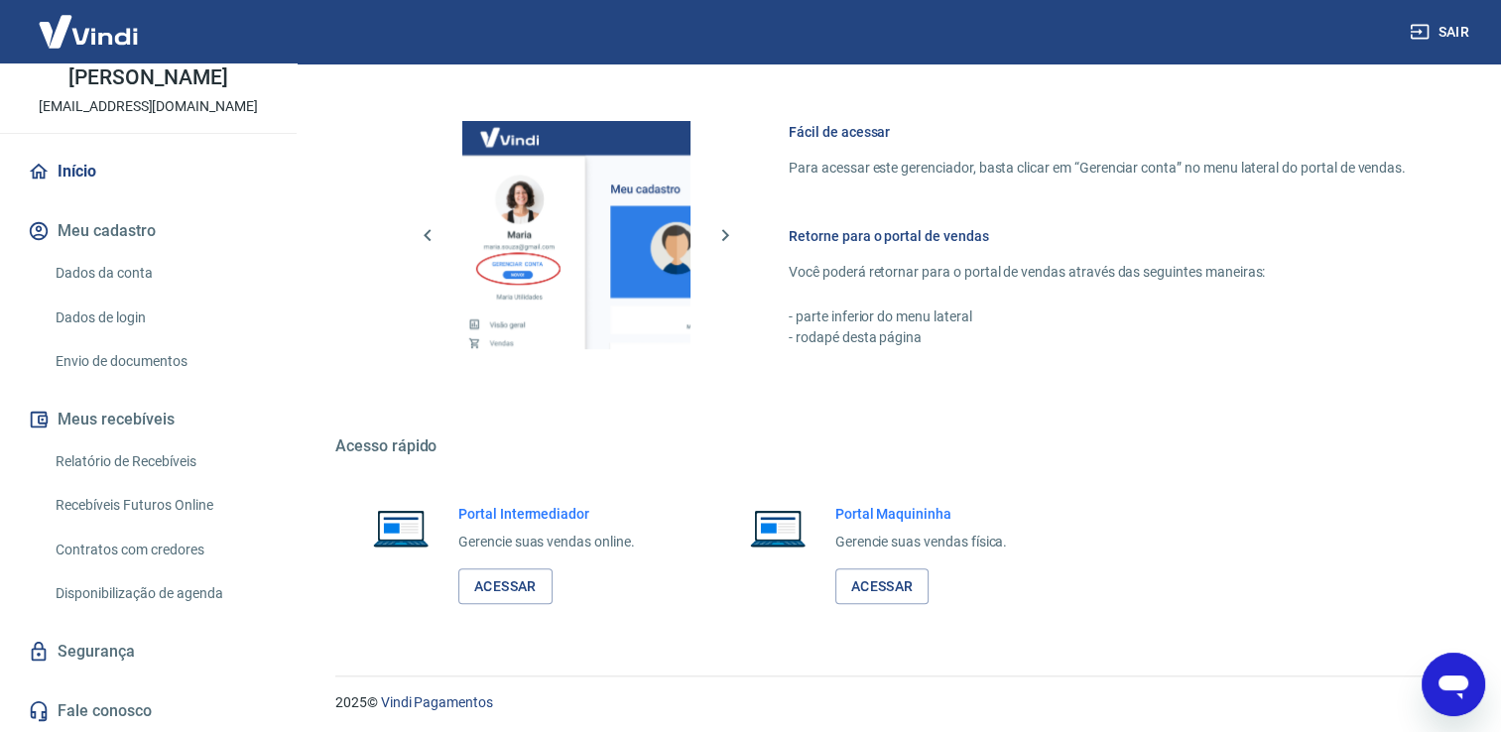
scroll to position [1218, 0]
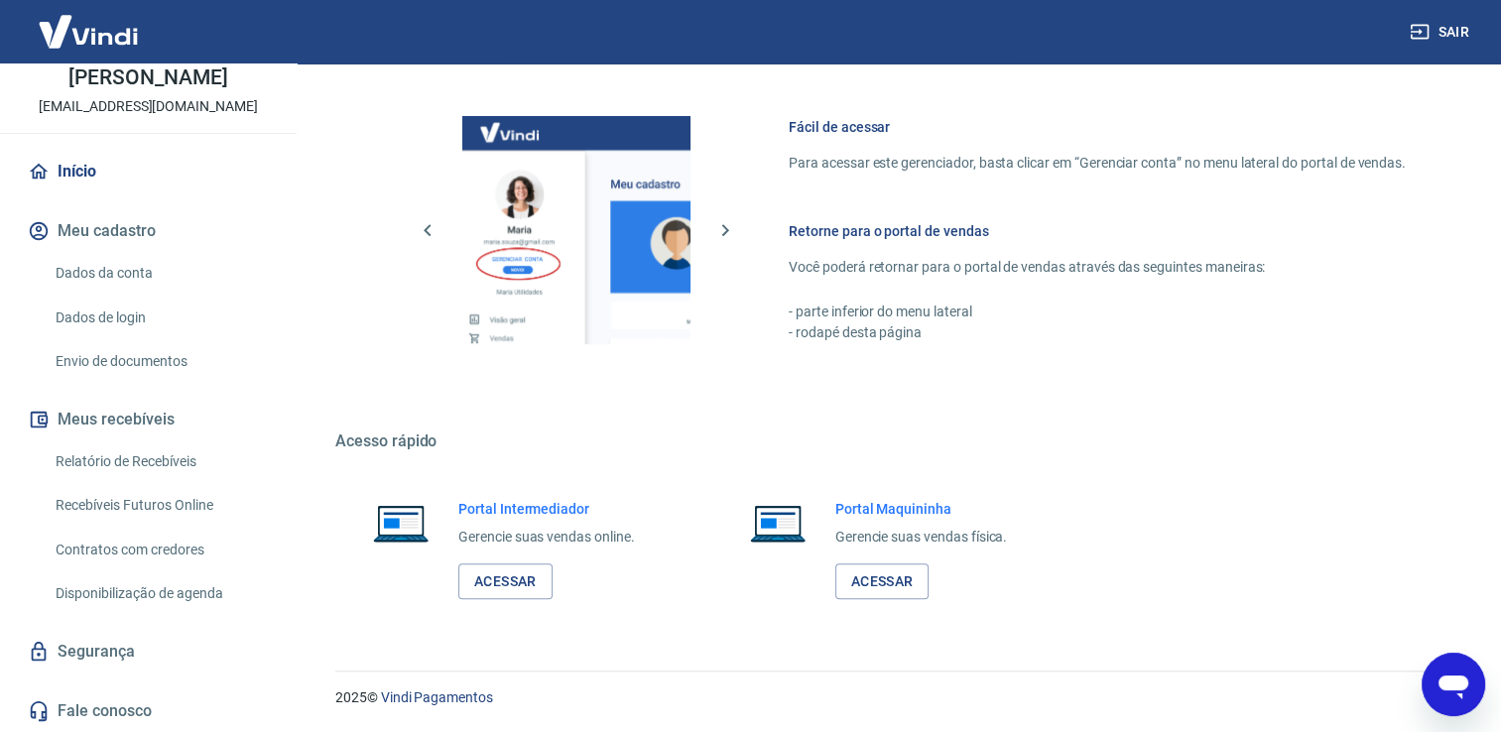
click at [649, 432] on h5 "Acesso rápido" at bounding box center [894, 442] width 1118 height 20
click at [711, 439] on h5 "Acesso rápido" at bounding box center [894, 442] width 1118 height 20
click at [509, 587] on link "Acessar" at bounding box center [505, 582] width 94 height 37
click at [507, 581] on link "Acessar" at bounding box center [505, 582] width 94 height 37
